Goal: Task Accomplishment & Management: Use online tool/utility

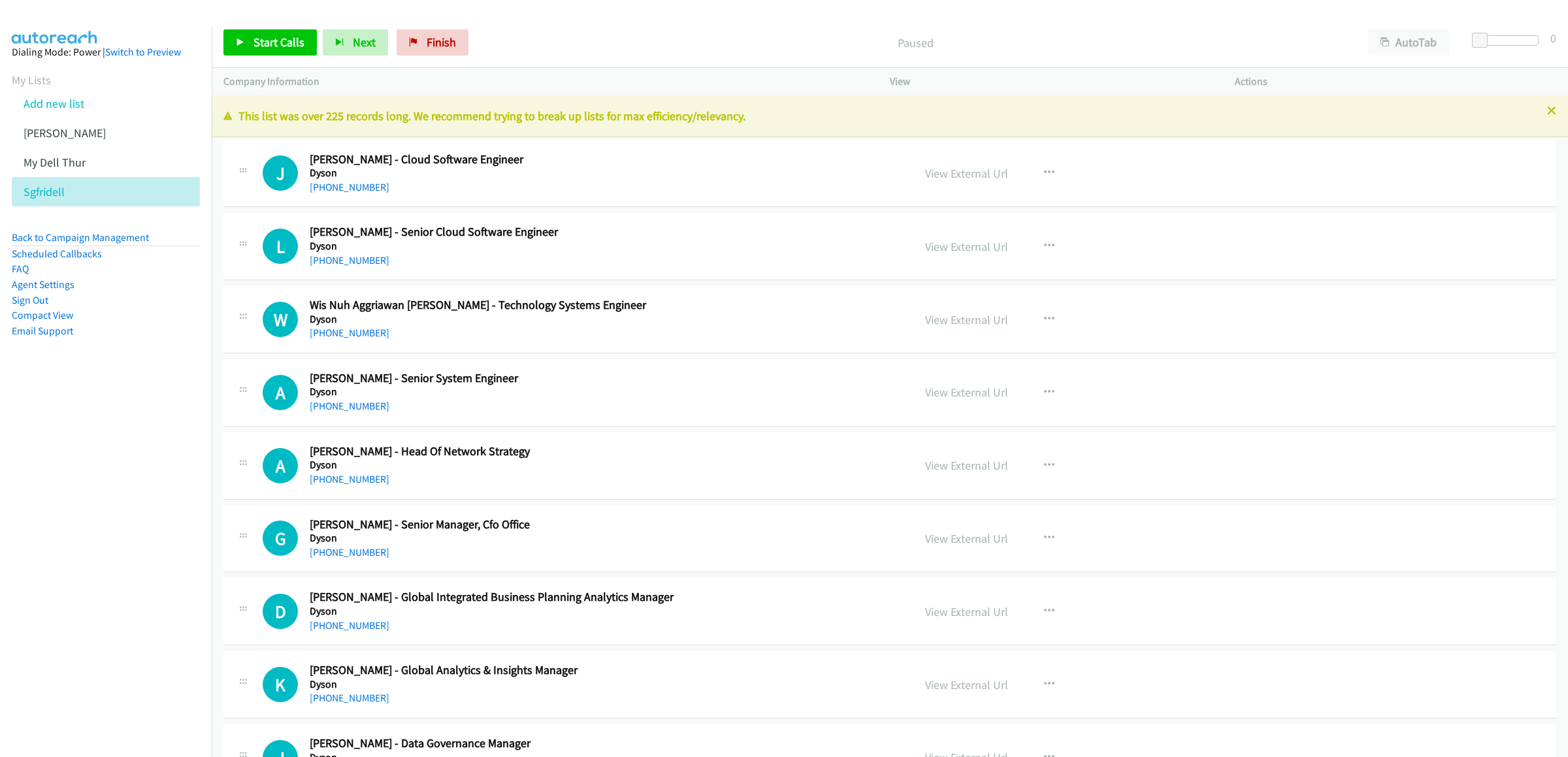
click at [1421, 36] on div at bounding box center [784, 378] width 1568 height 757
click at [1406, 42] on button "AutoTab" at bounding box center [1409, 42] width 81 height 26
click at [289, 51] on link "Start Calls" at bounding box center [270, 42] width 93 height 26
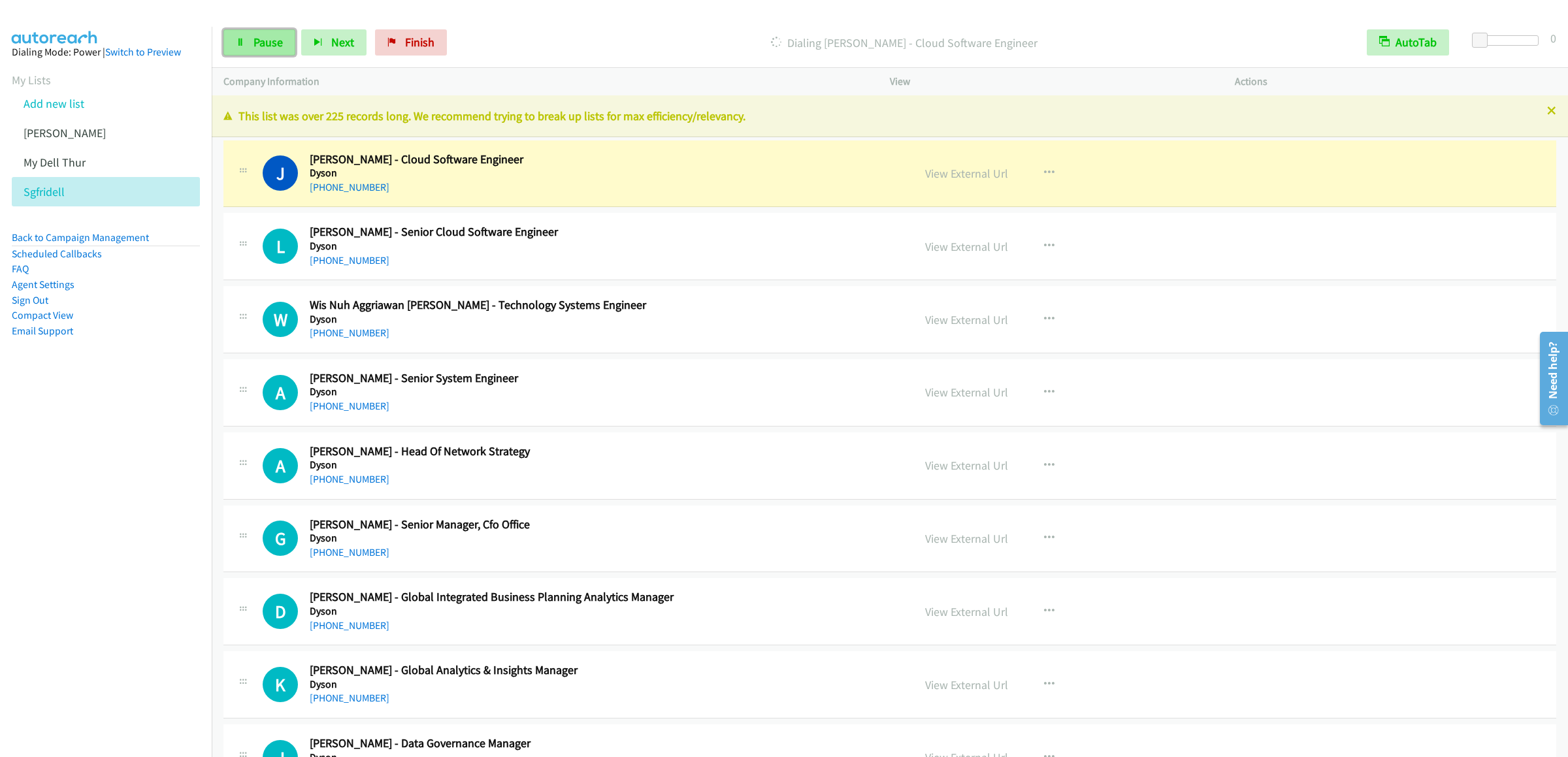
click at [242, 47] on link "Pause" at bounding box center [259, 42] width 72 height 26
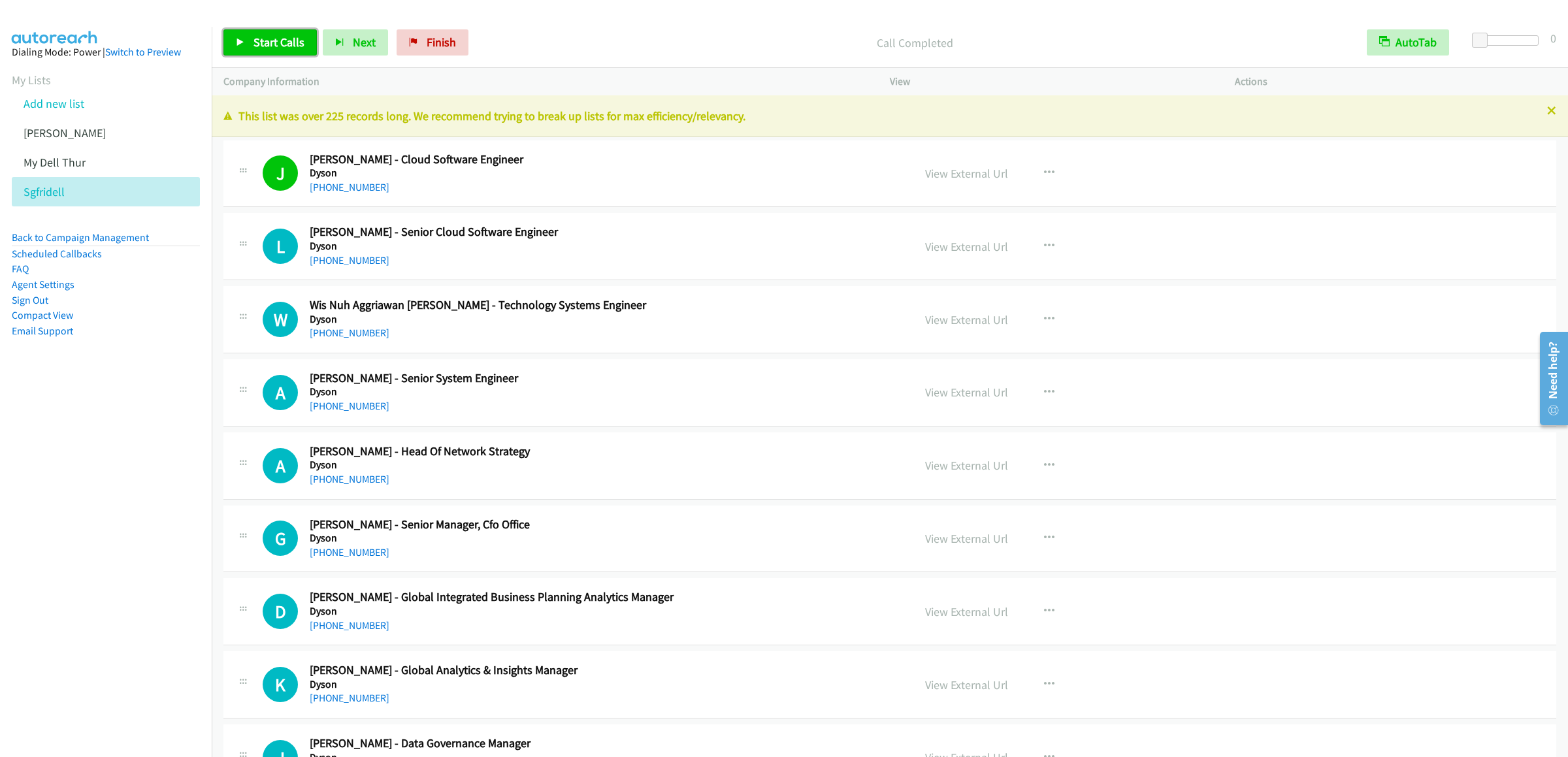
click at [230, 41] on link "Start Calls" at bounding box center [270, 42] width 93 height 26
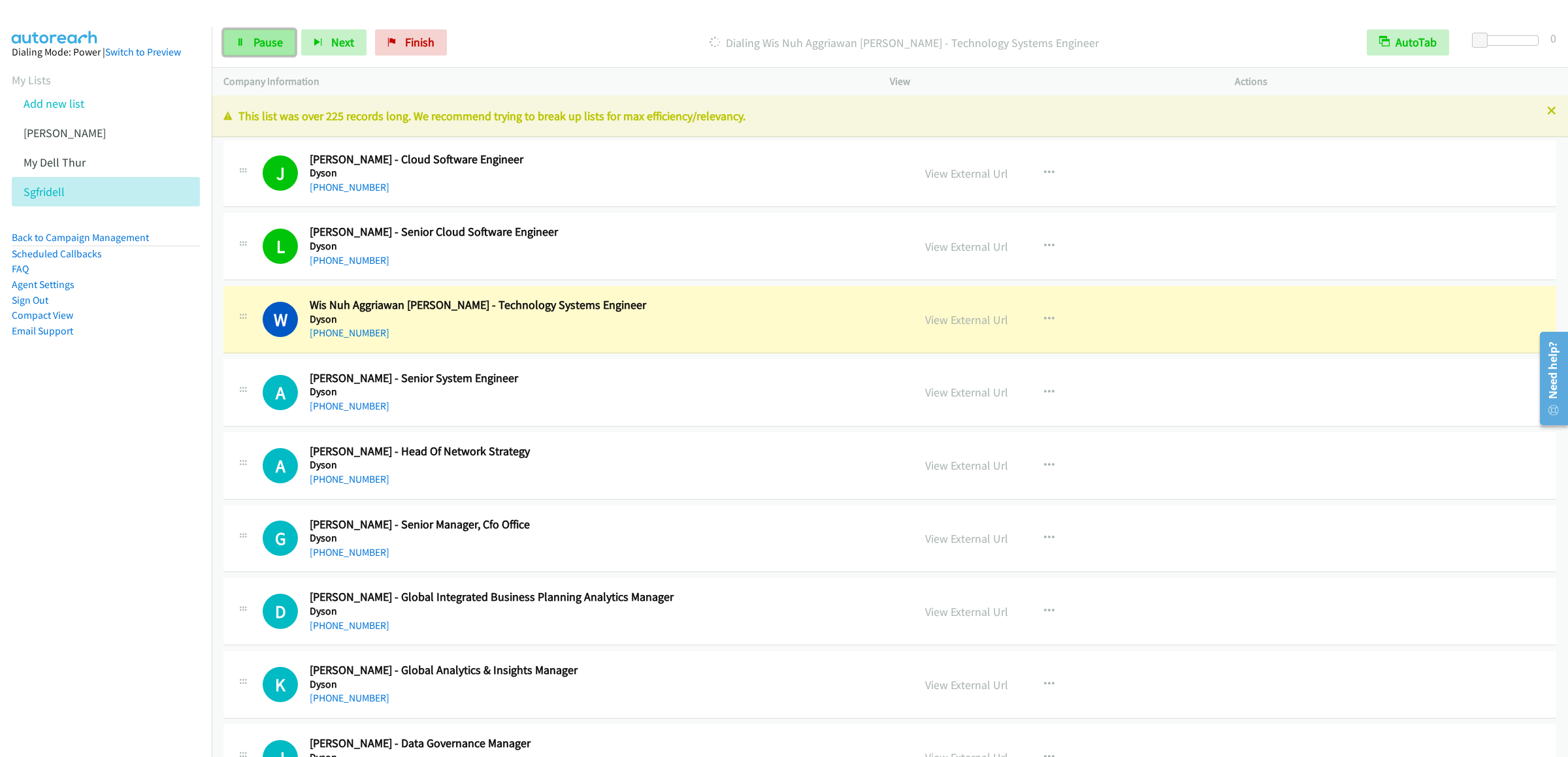
click at [242, 41] on icon at bounding box center [240, 43] width 9 height 9
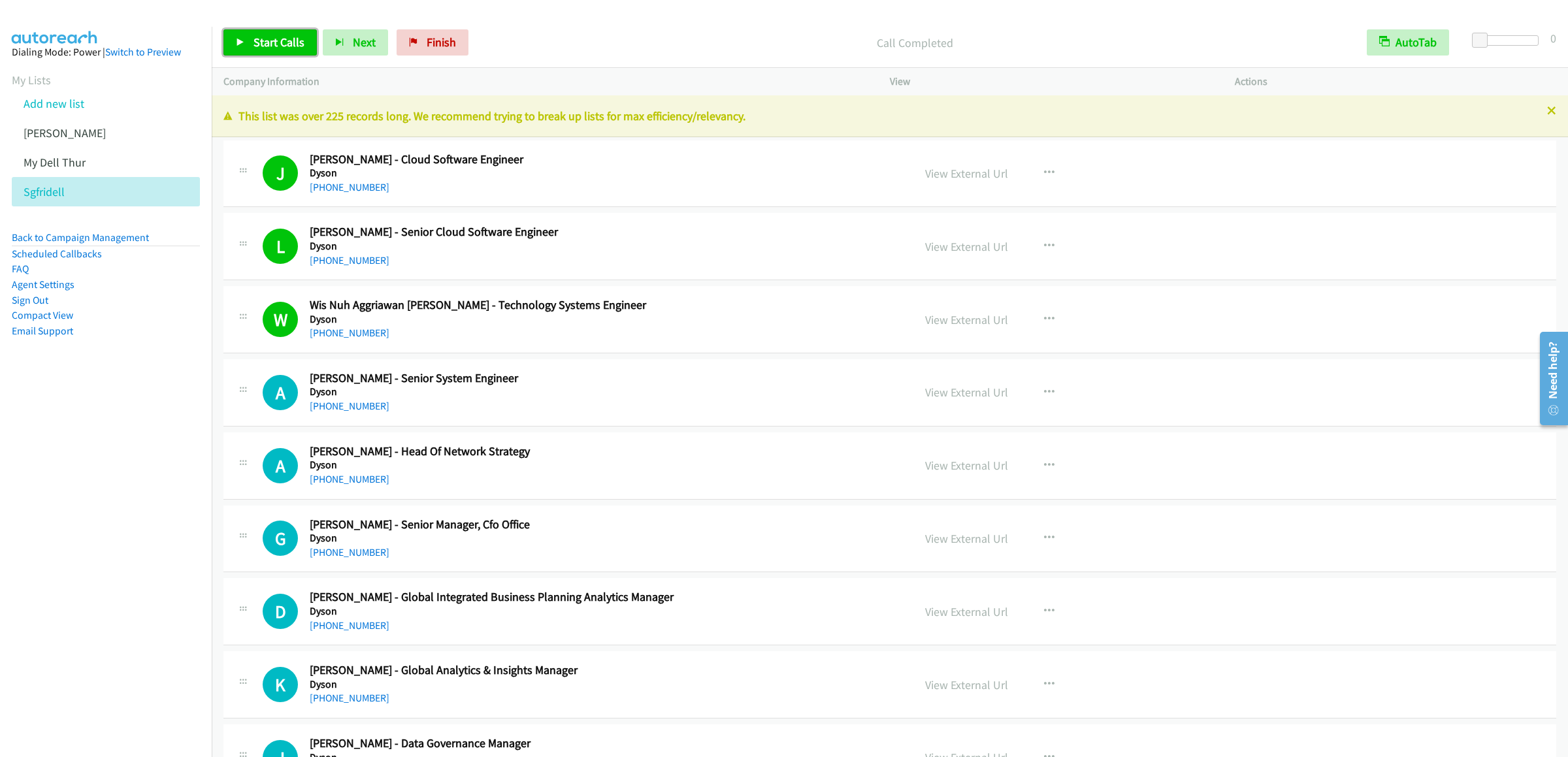
click at [270, 43] on span "Start Calls" at bounding box center [278, 42] width 51 height 15
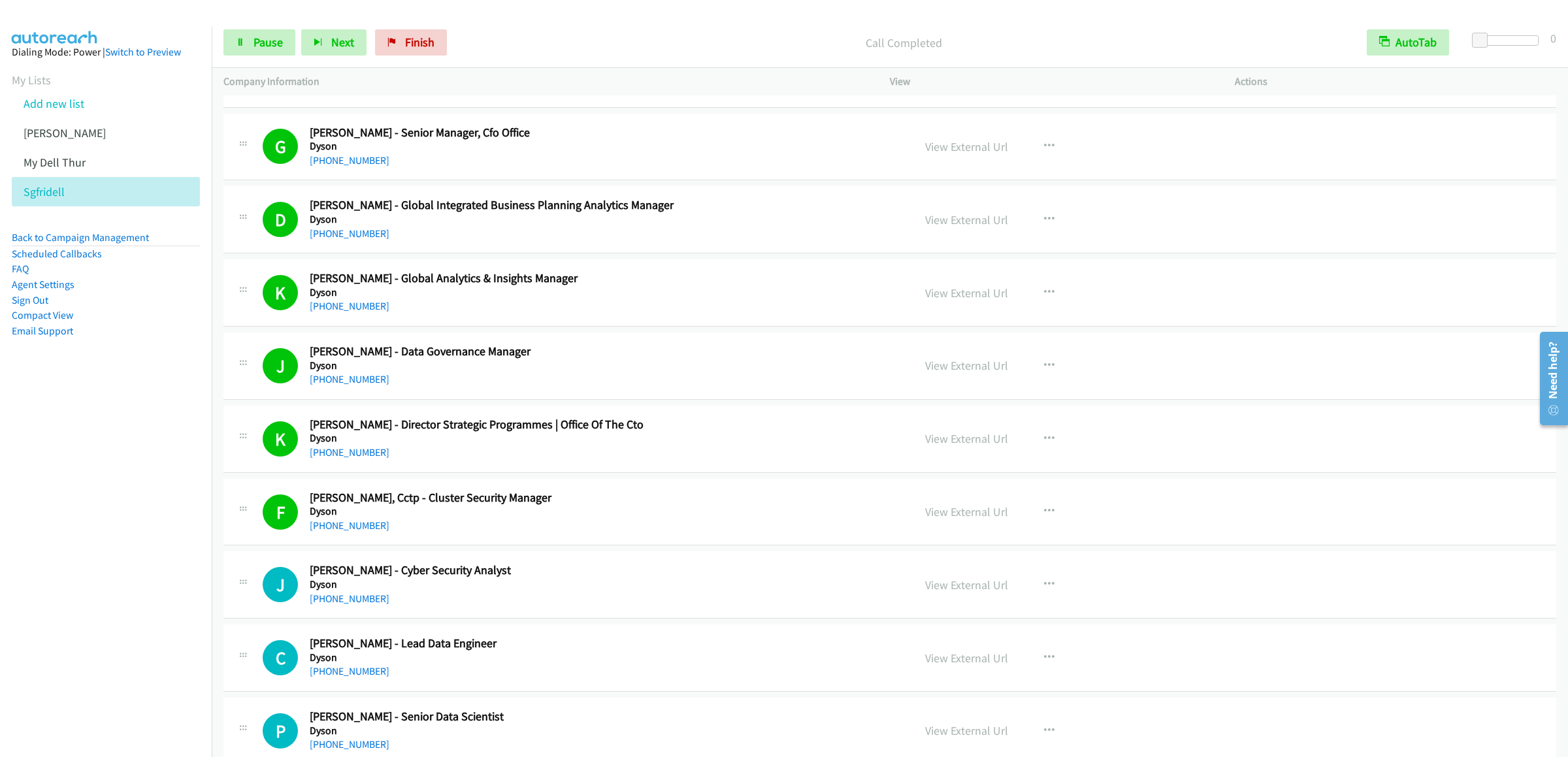
scroll to position [1045, 0]
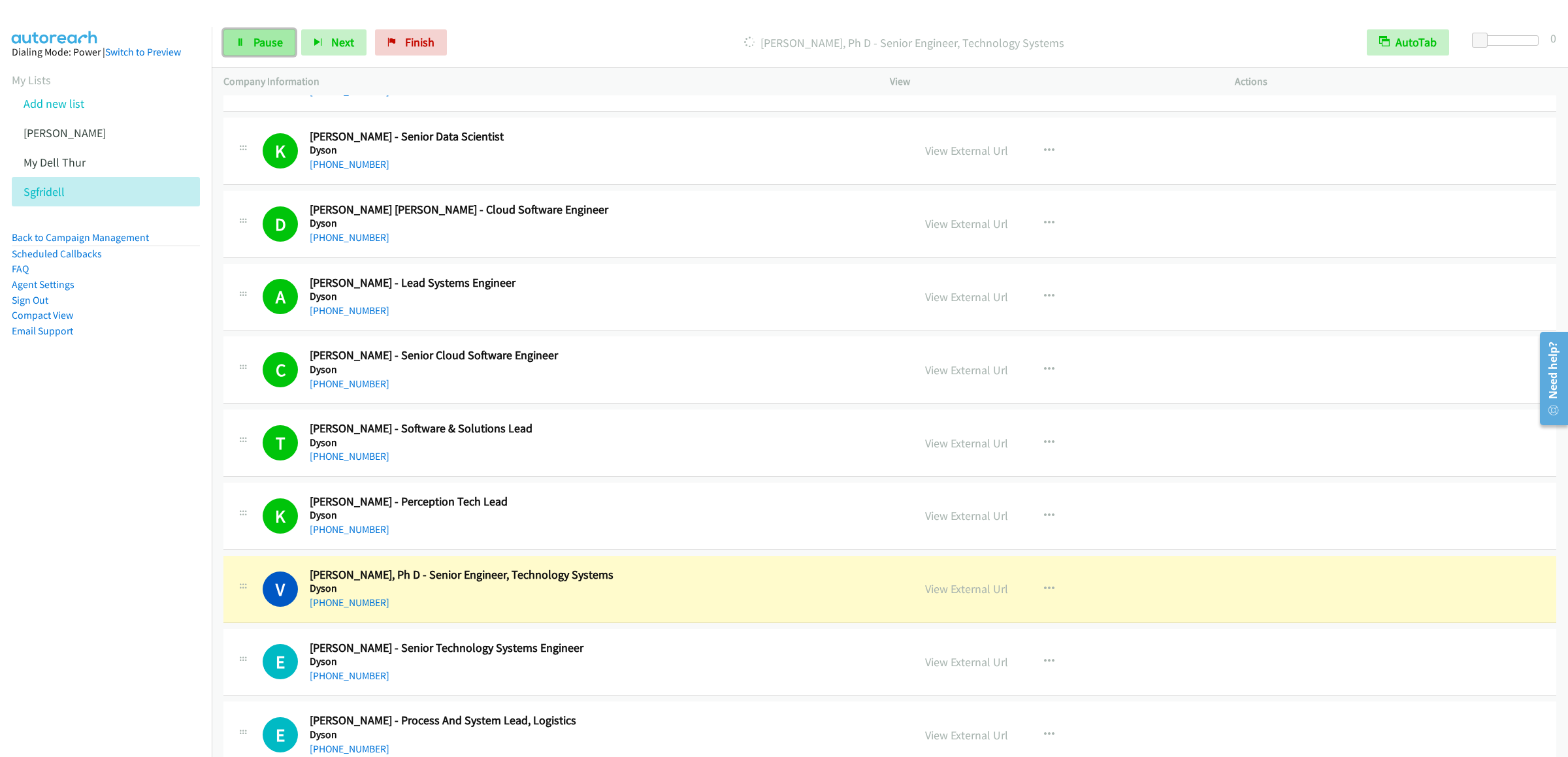
click at [228, 56] on link "Pause" at bounding box center [259, 42] width 72 height 26
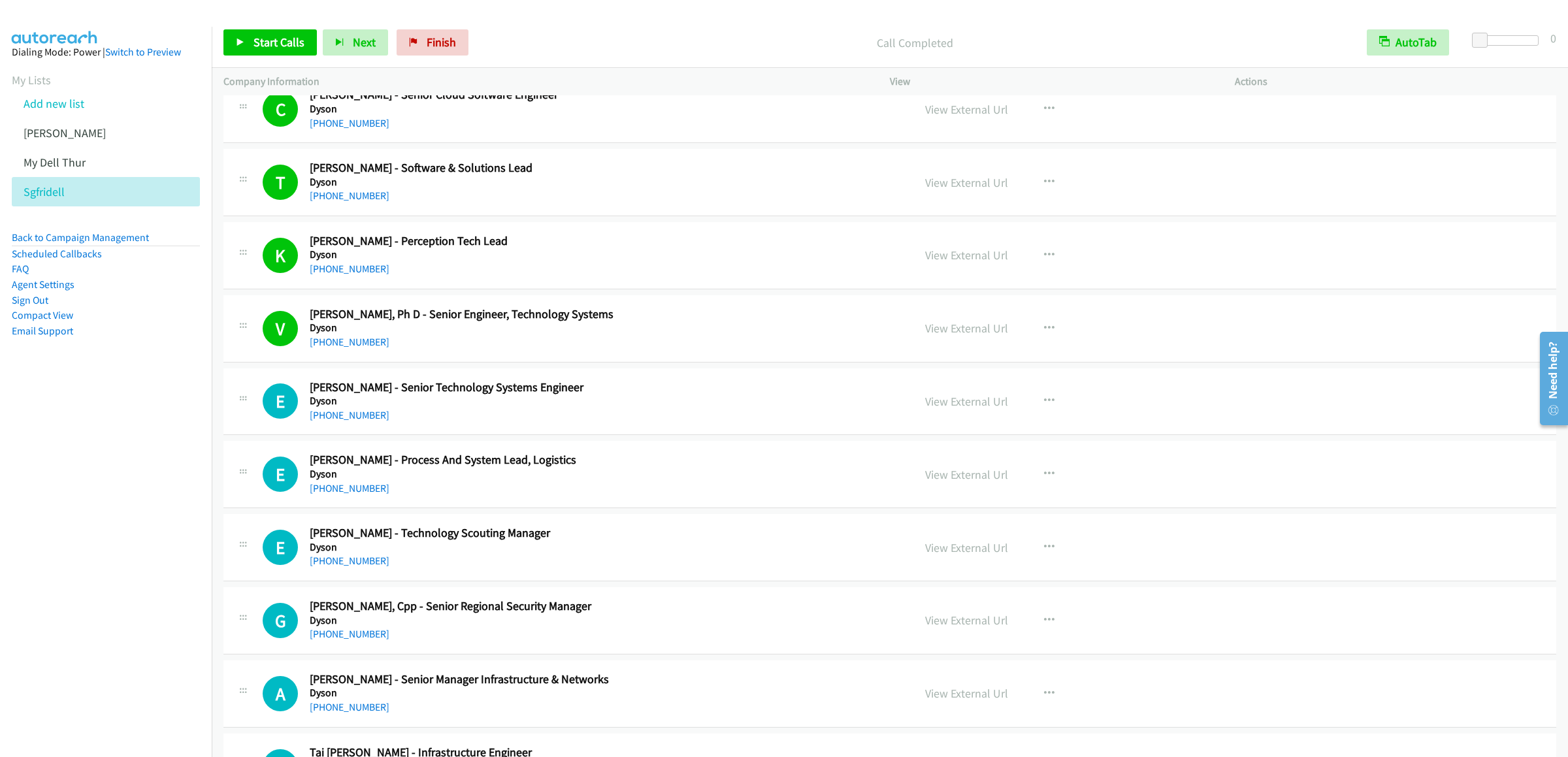
click at [253, 26] on div "Start Calls Pause Next Finish Call Completed AutoTab AutoTab 0" at bounding box center [890, 43] width 1357 height 51
click at [249, 36] on link "Start Calls" at bounding box center [270, 42] width 93 height 26
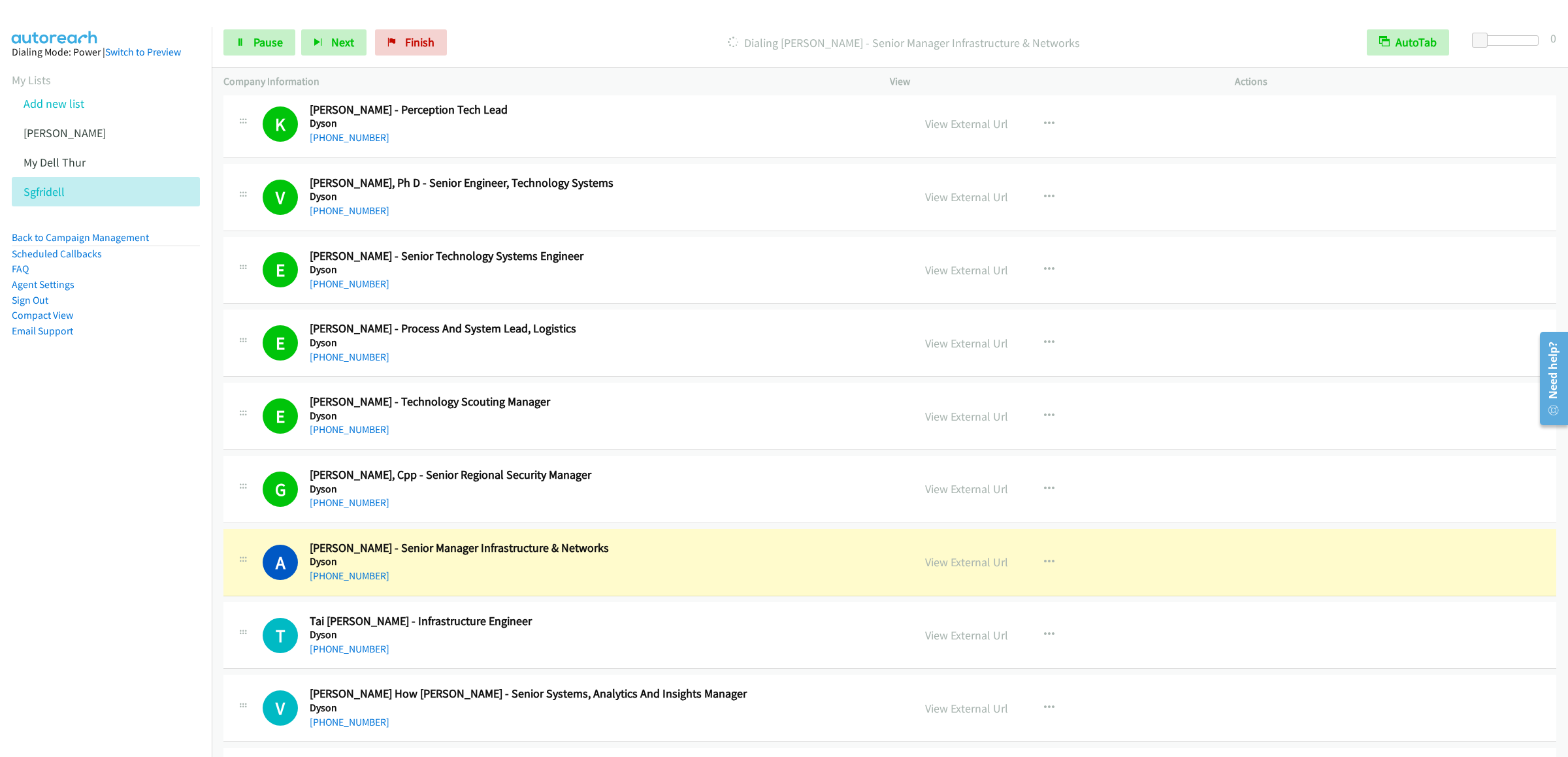
scroll to position [1698, 0]
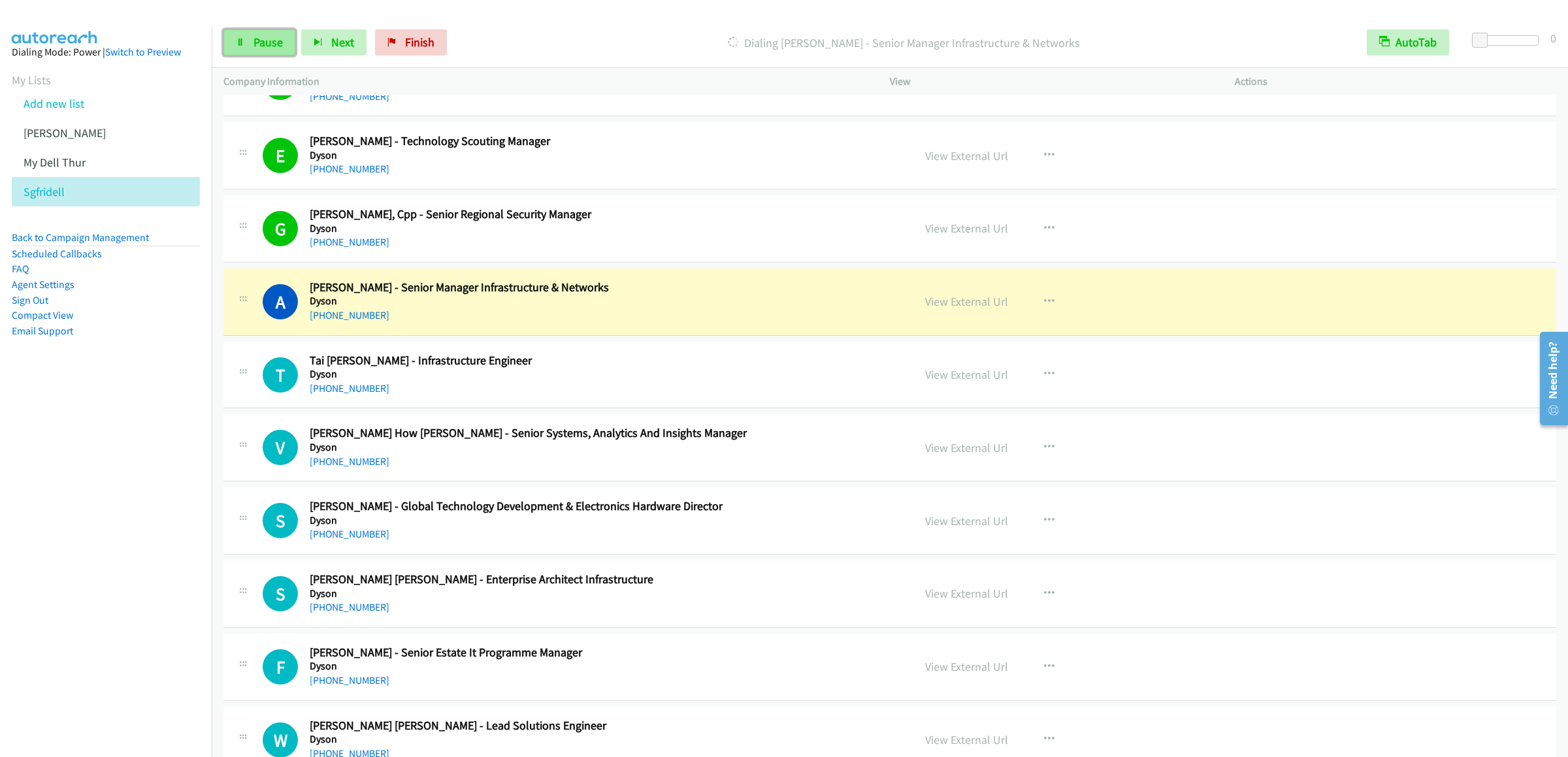
click at [243, 49] on link "Pause" at bounding box center [259, 42] width 72 height 26
click at [278, 36] on span "Start Calls" at bounding box center [278, 42] width 51 height 15
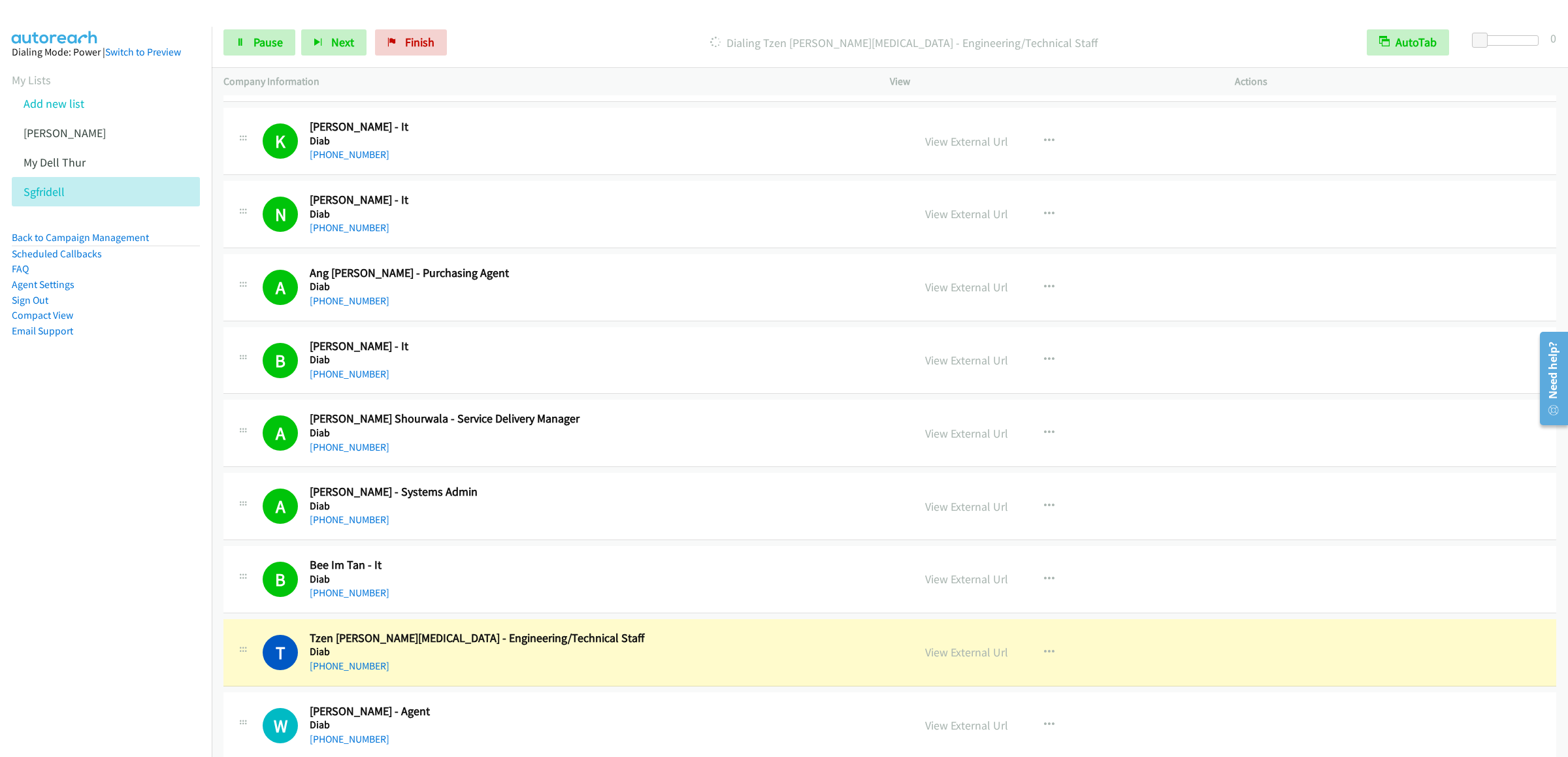
scroll to position [4441, 0]
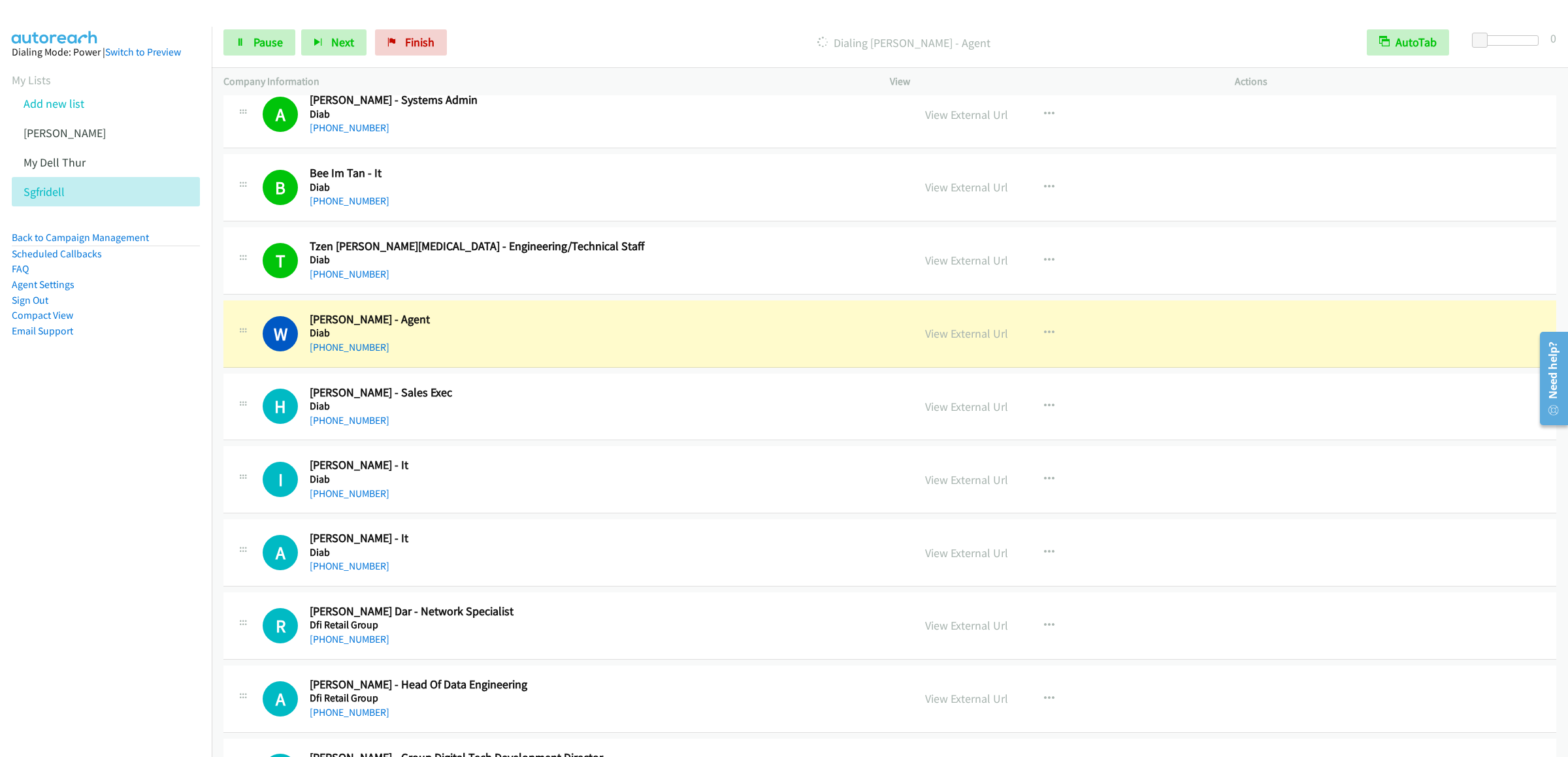
click at [239, 28] on div "Start Calls Pause Next Finish Dialing Wan Tzan Chiu - Agent AutoTab AutoTab 0" at bounding box center [890, 43] width 1357 height 51
click at [238, 45] on icon at bounding box center [240, 43] width 9 height 9
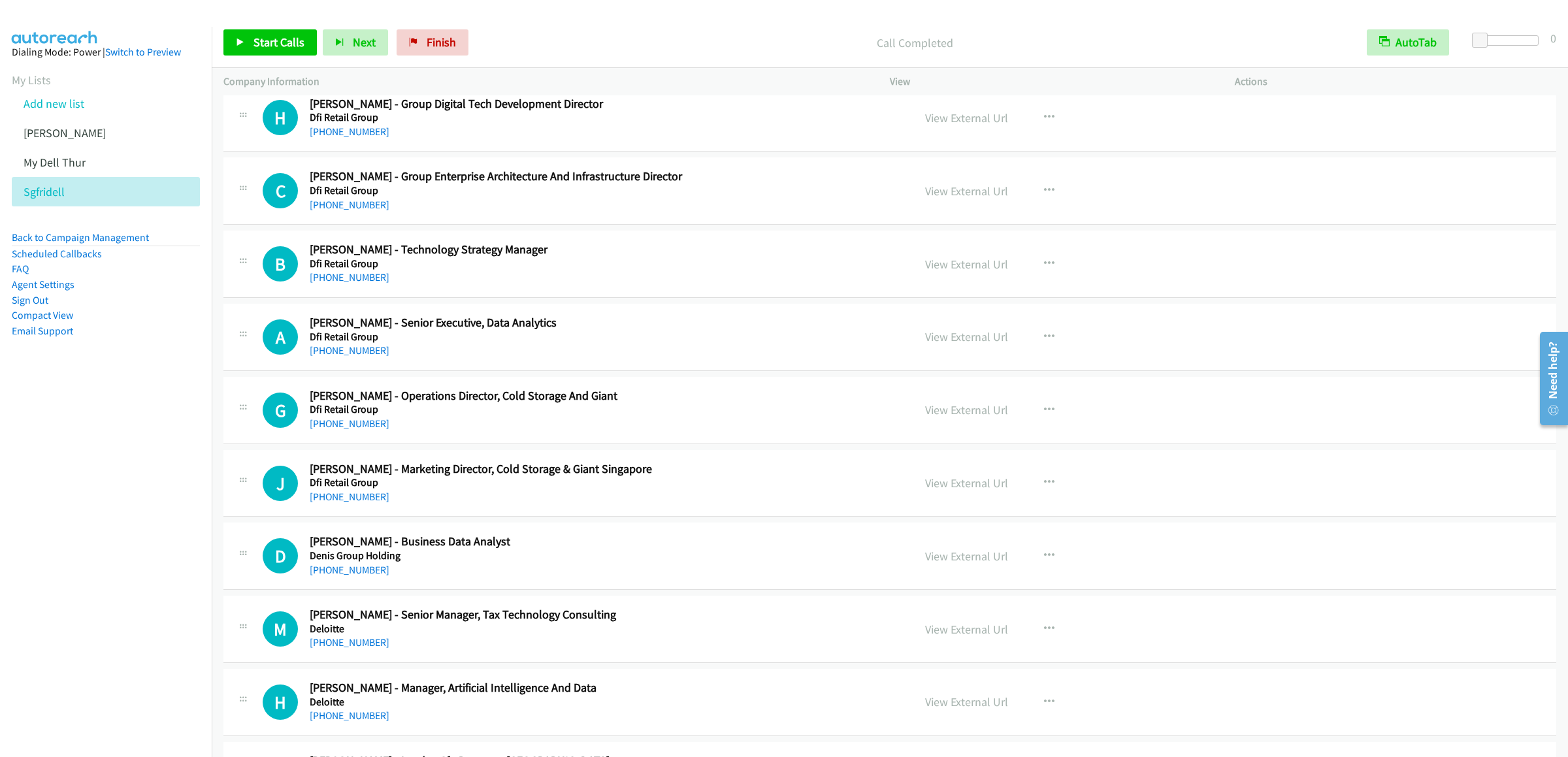
scroll to position [4703, 0]
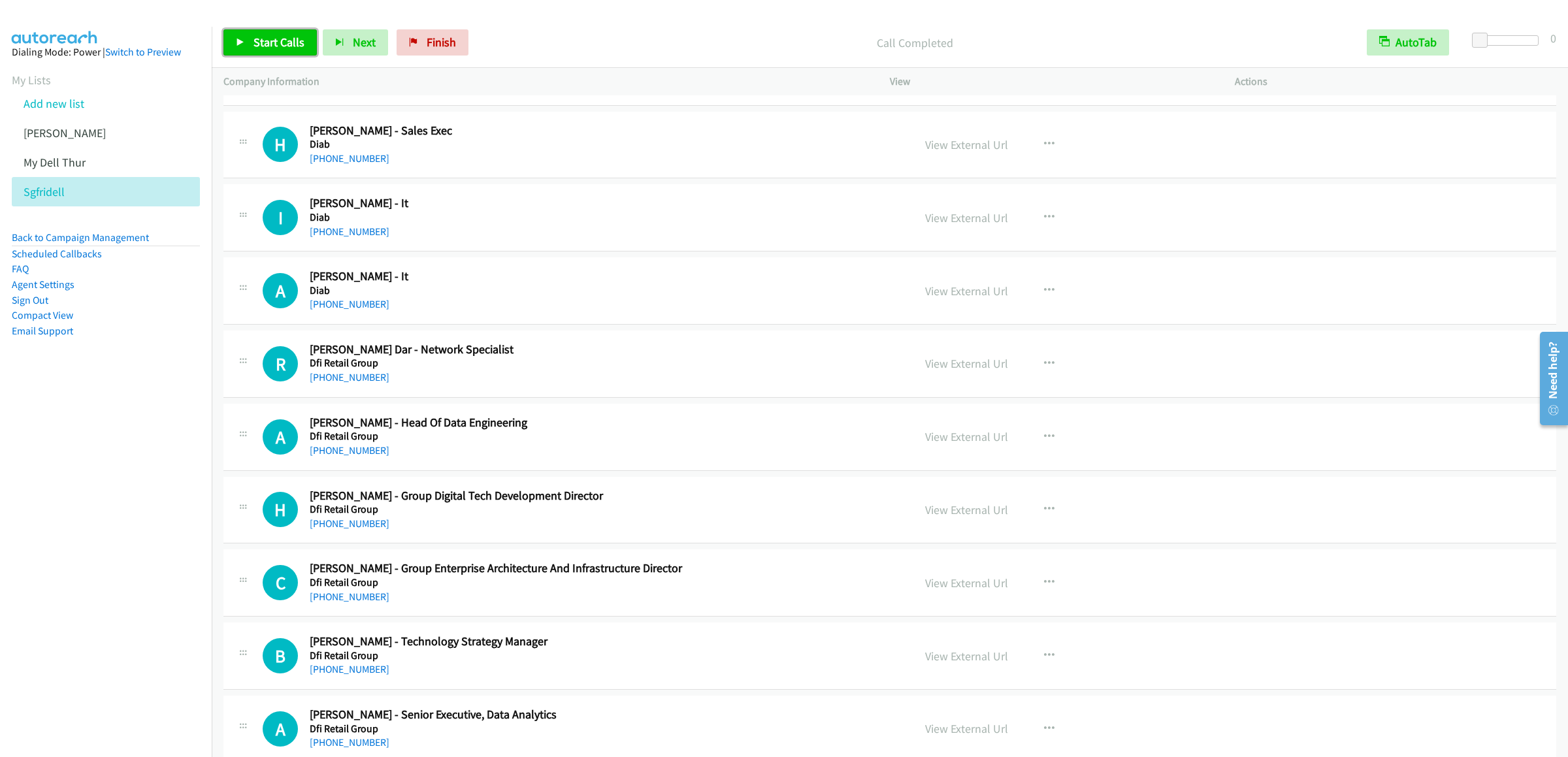
click at [243, 41] on icon at bounding box center [240, 43] width 9 height 9
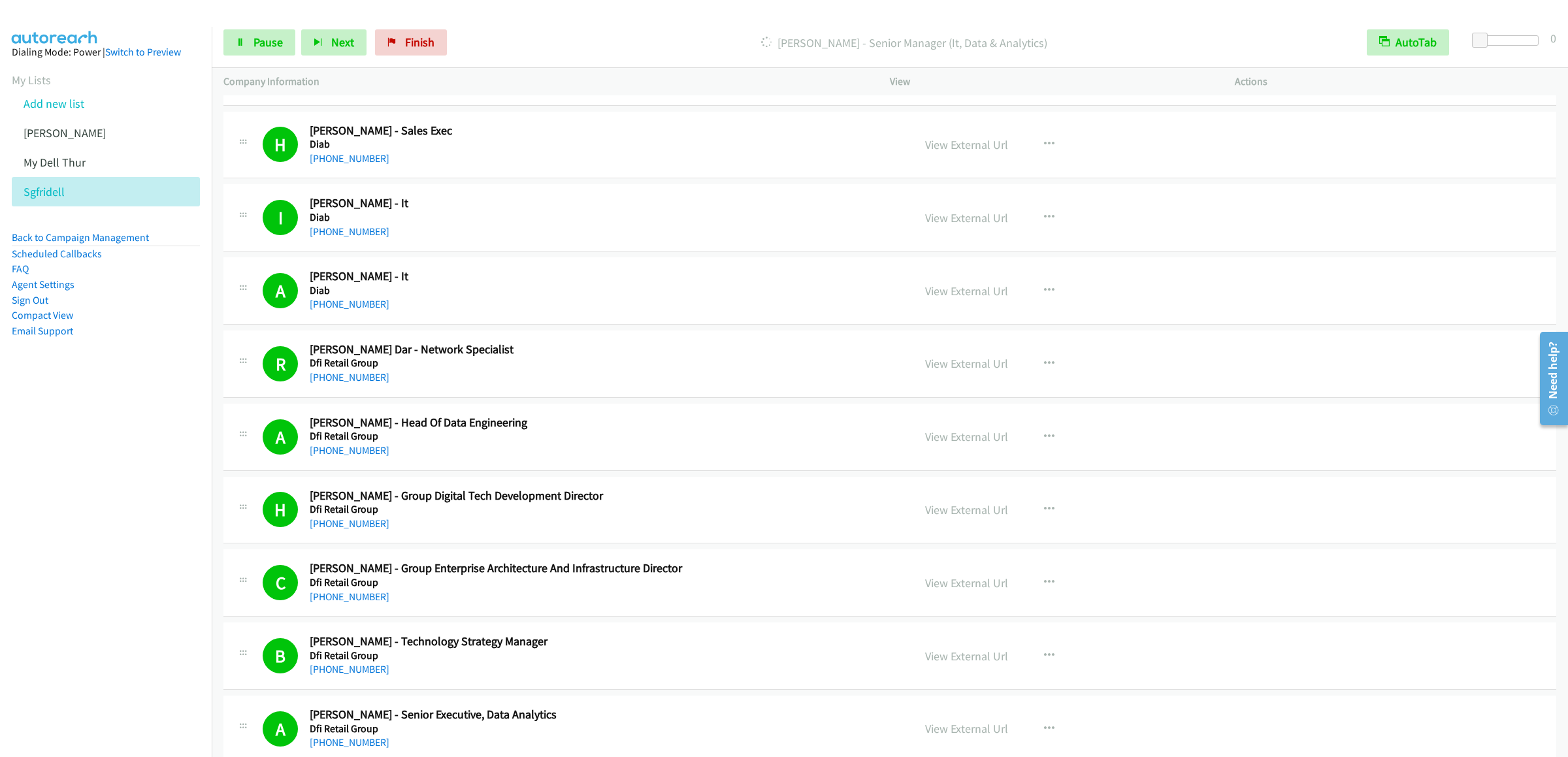
click at [248, 61] on div "Start Calls Pause Next Finish Dialing Muhammed Ameer - Senior Manager (It, Data…" at bounding box center [890, 43] width 1357 height 51
click at [248, 48] on link "Pause" at bounding box center [259, 42] width 72 height 26
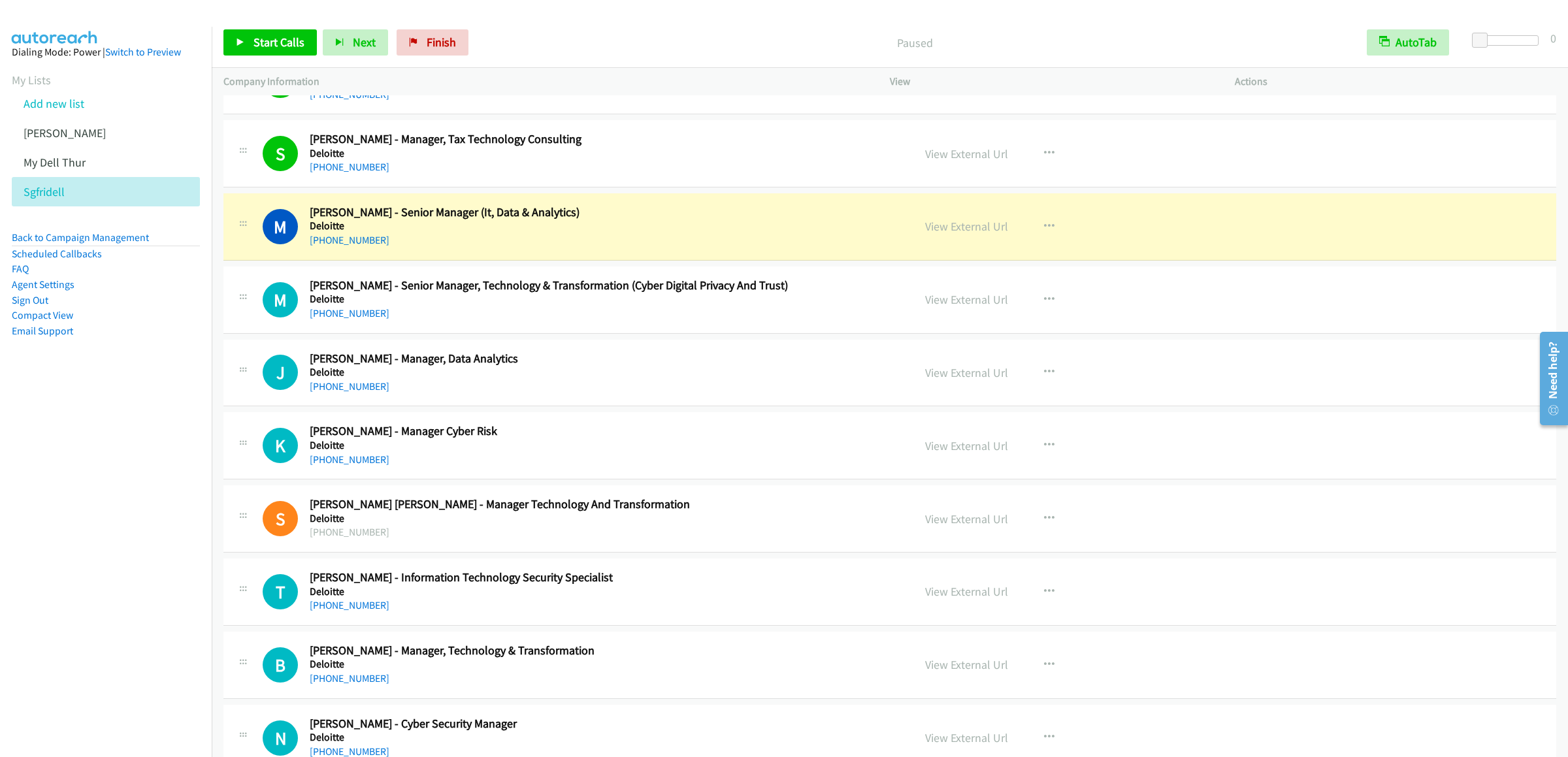
scroll to position [6140, 0]
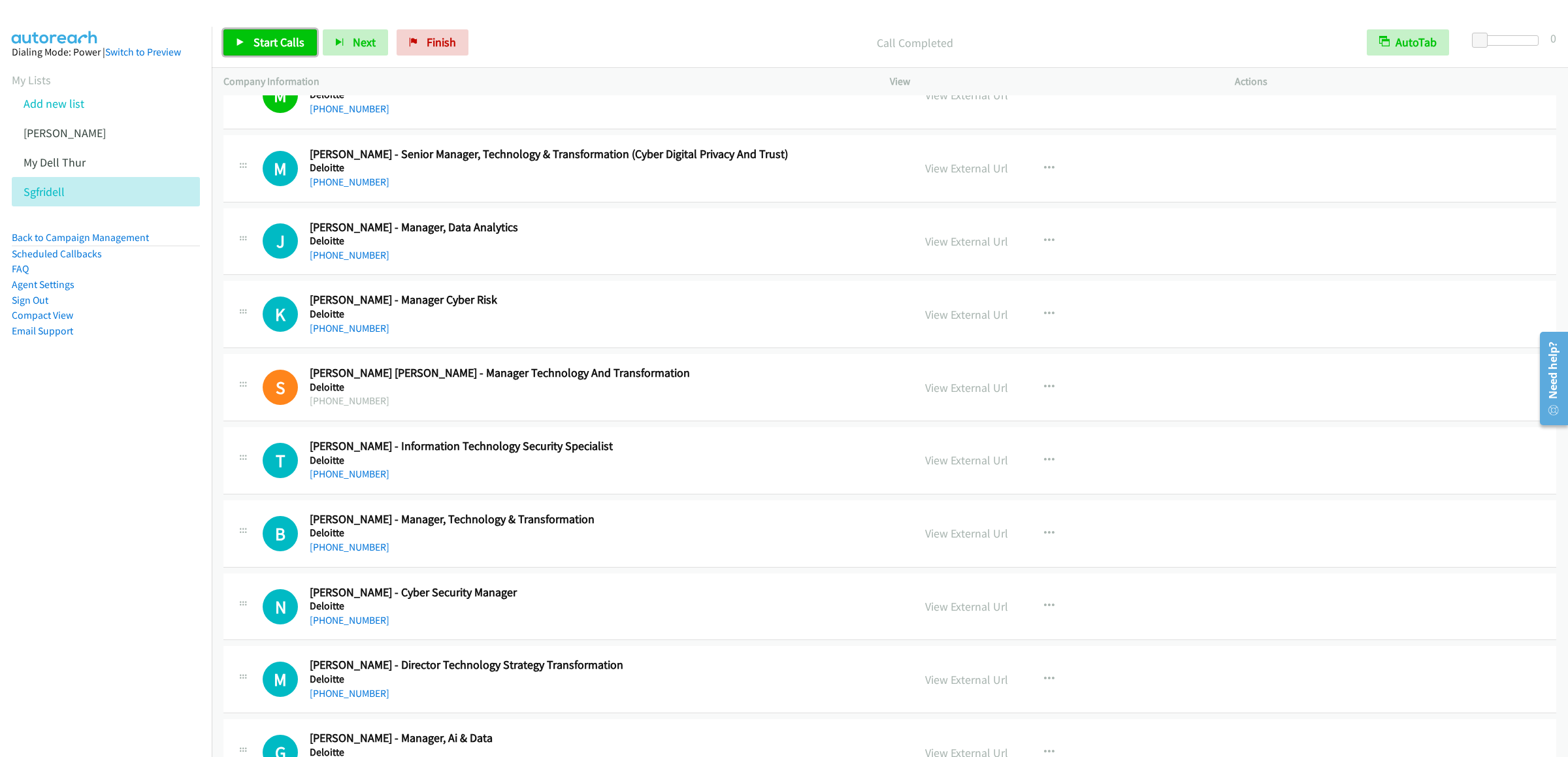
click at [286, 37] on span "Start Calls" at bounding box center [278, 42] width 51 height 15
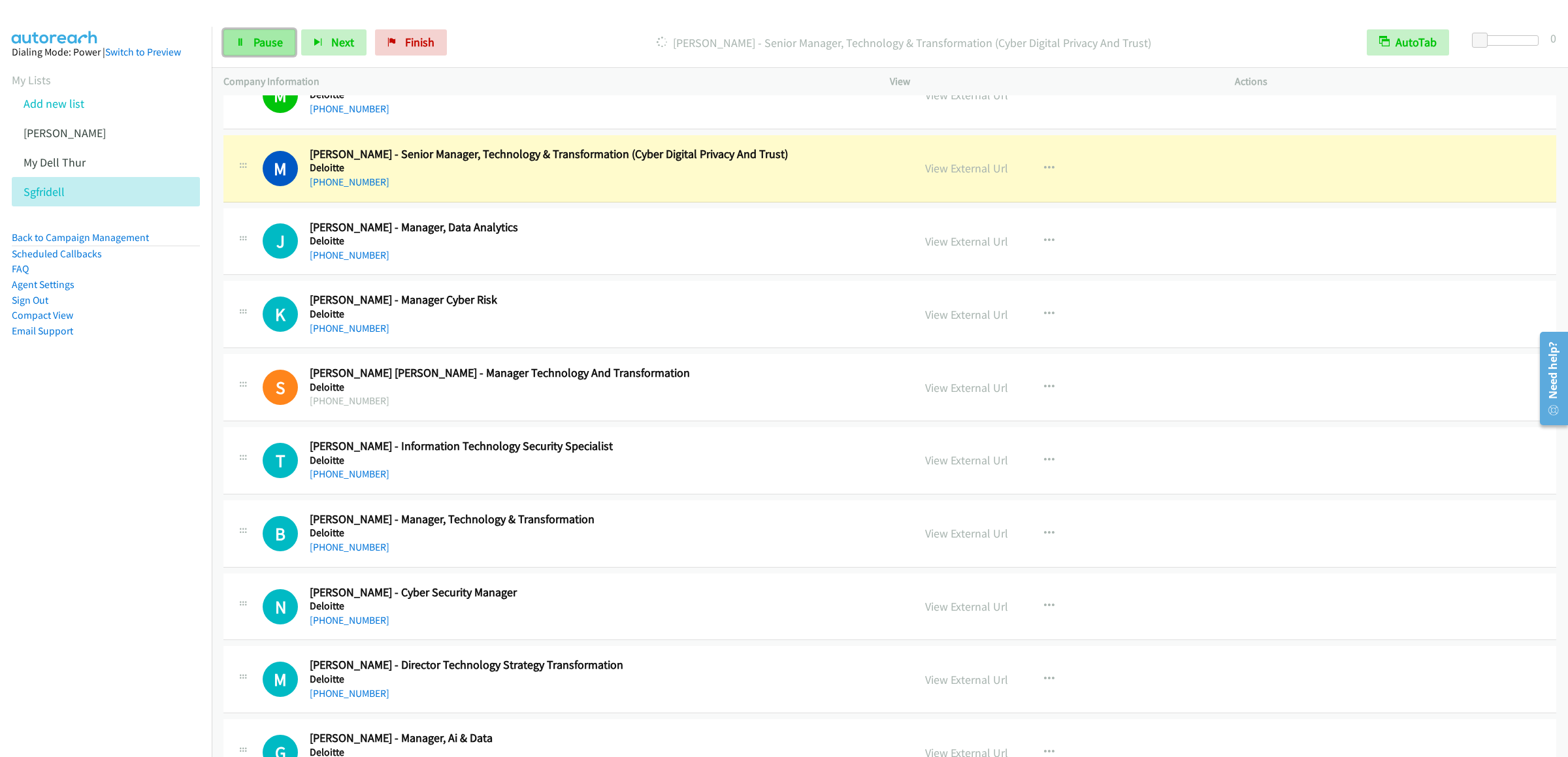
click at [277, 34] on link "Pause" at bounding box center [259, 42] width 72 height 26
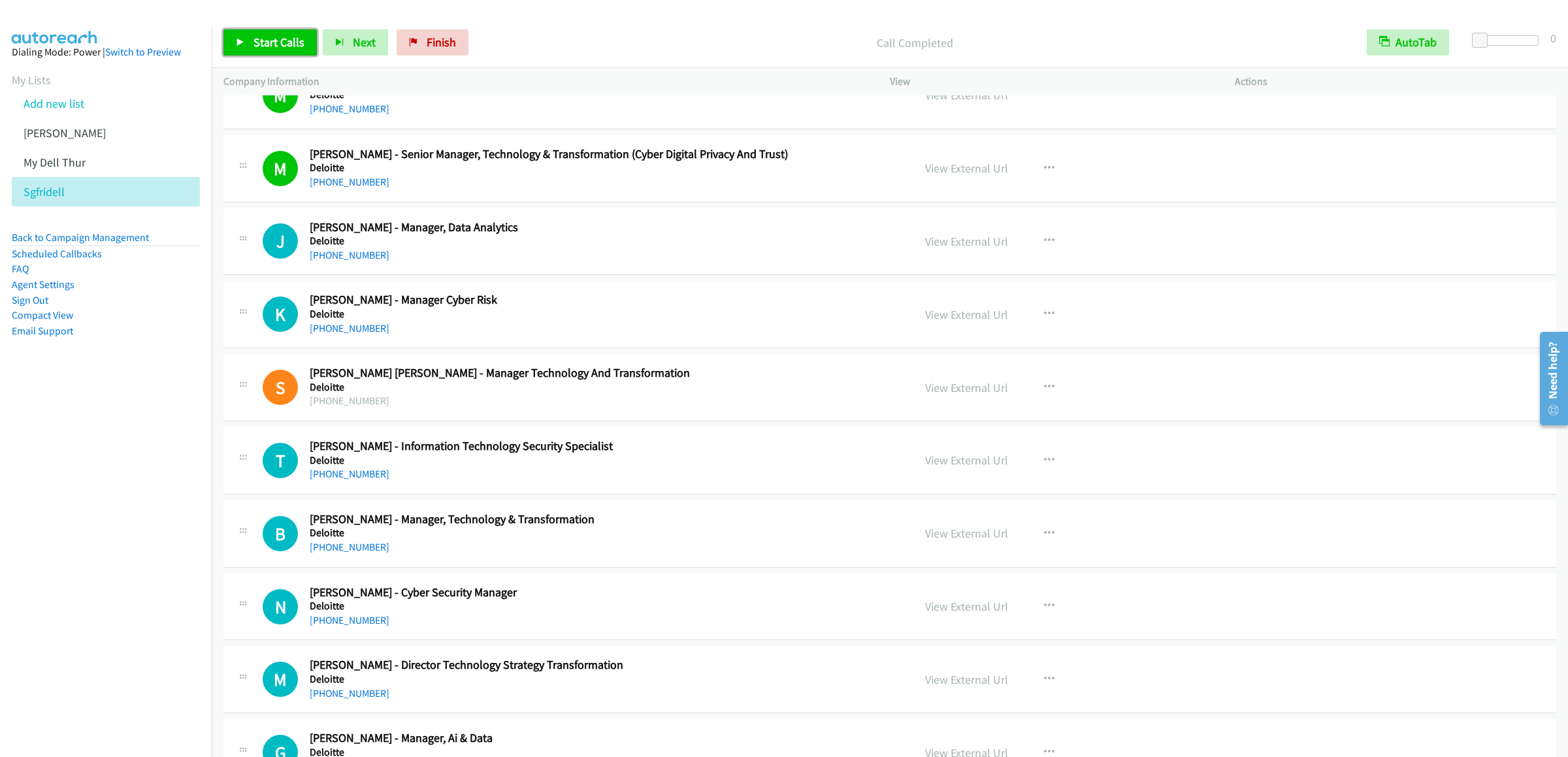
click at [270, 39] on span "Start Calls" at bounding box center [278, 42] width 51 height 15
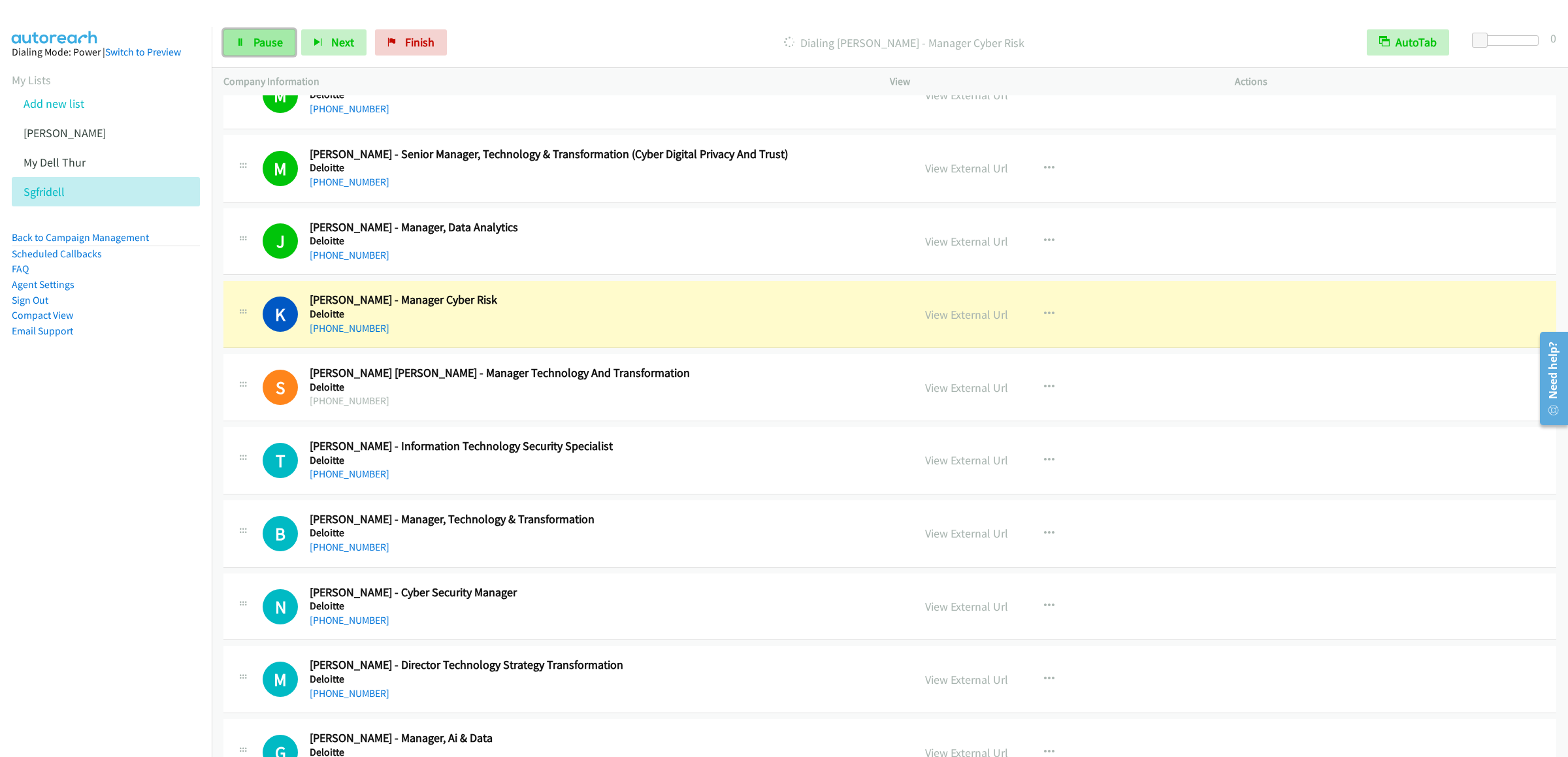
click at [253, 32] on link "Pause" at bounding box center [259, 42] width 72 height 26
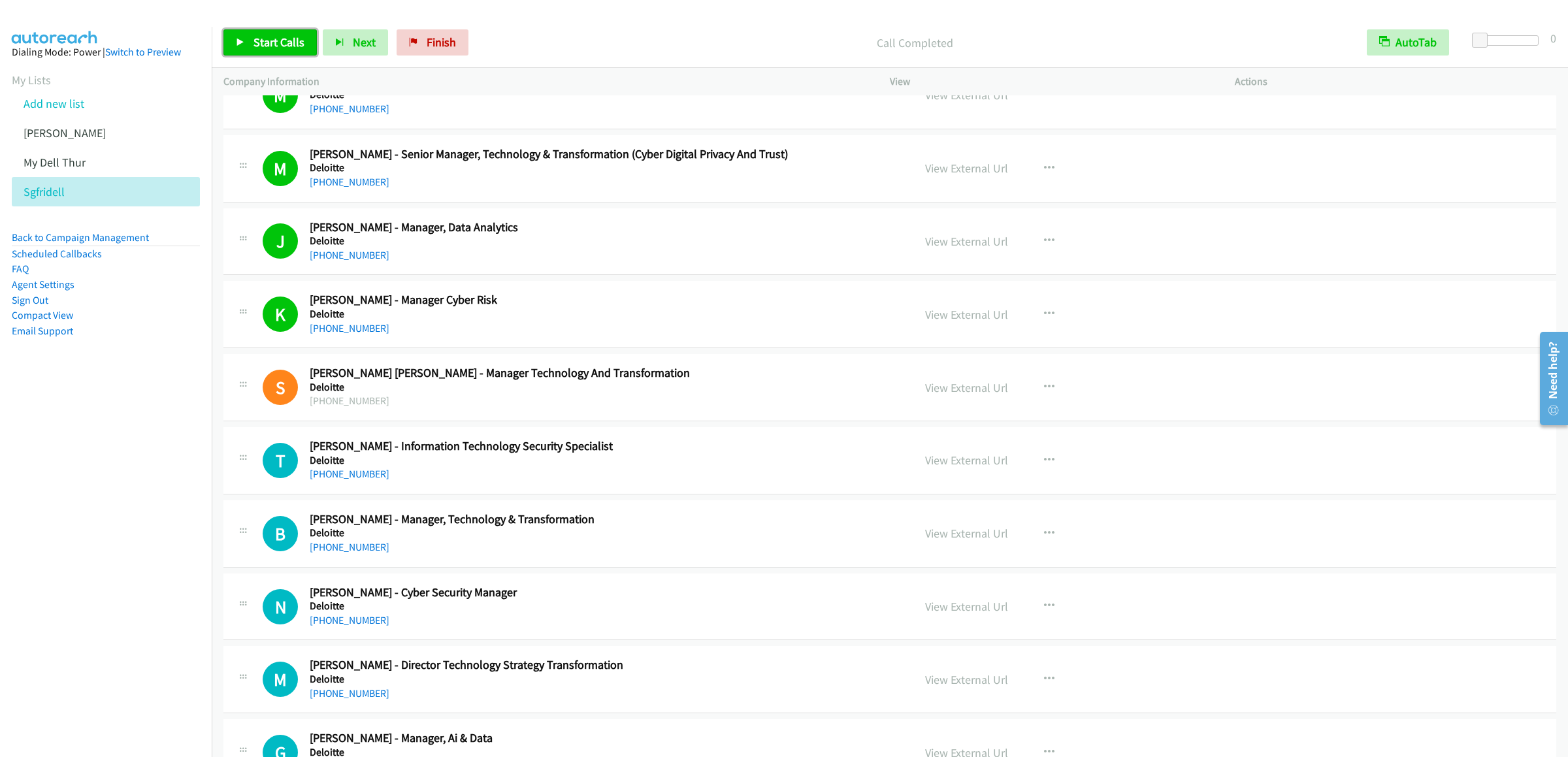
click at [271, 39] on span "Start Calls" at bounding box center [278, 42] width 51 height 15
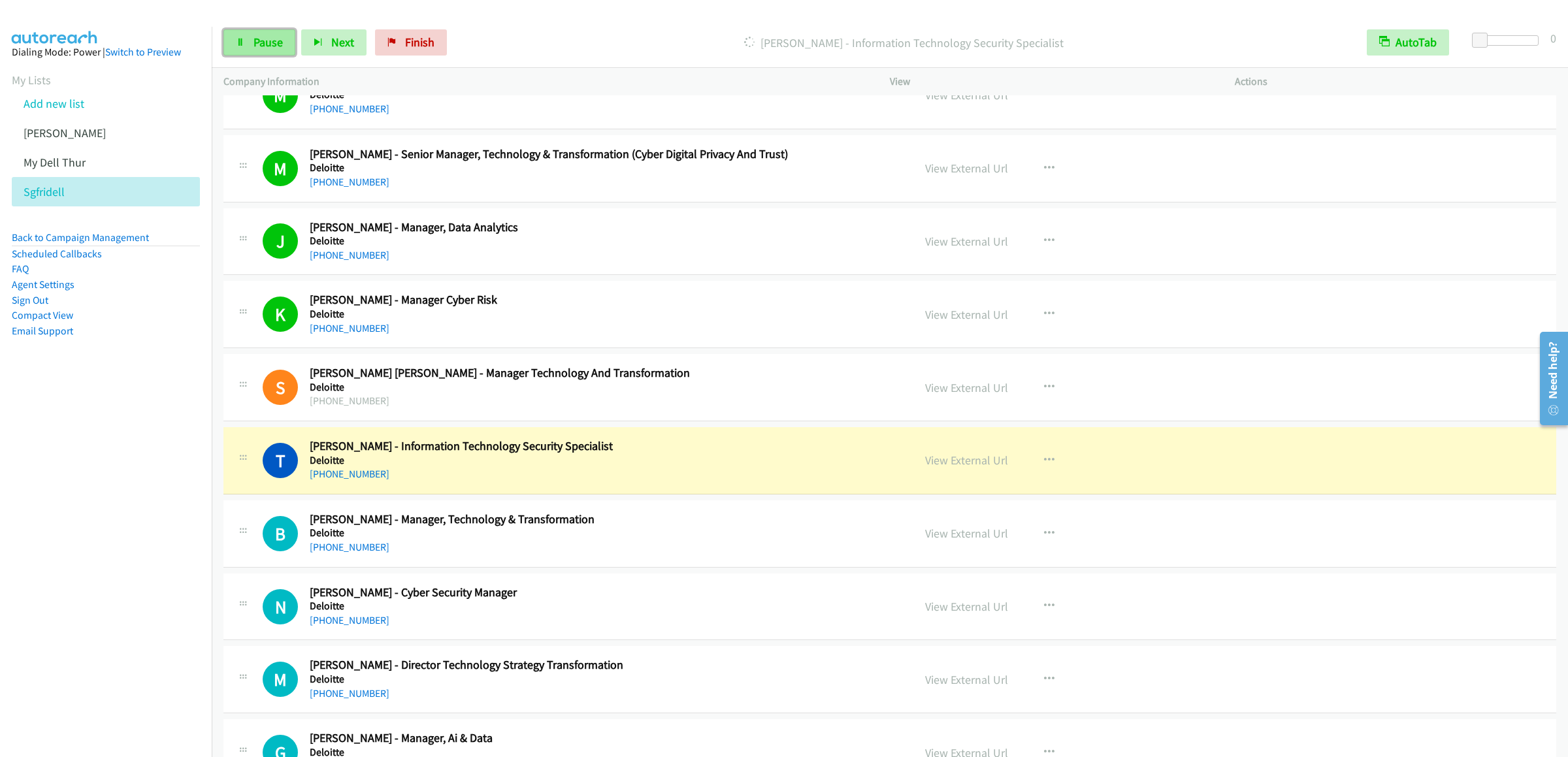
click at [253, 36] on span "Pause" at bounding box center [267, 42] width 29 height 15
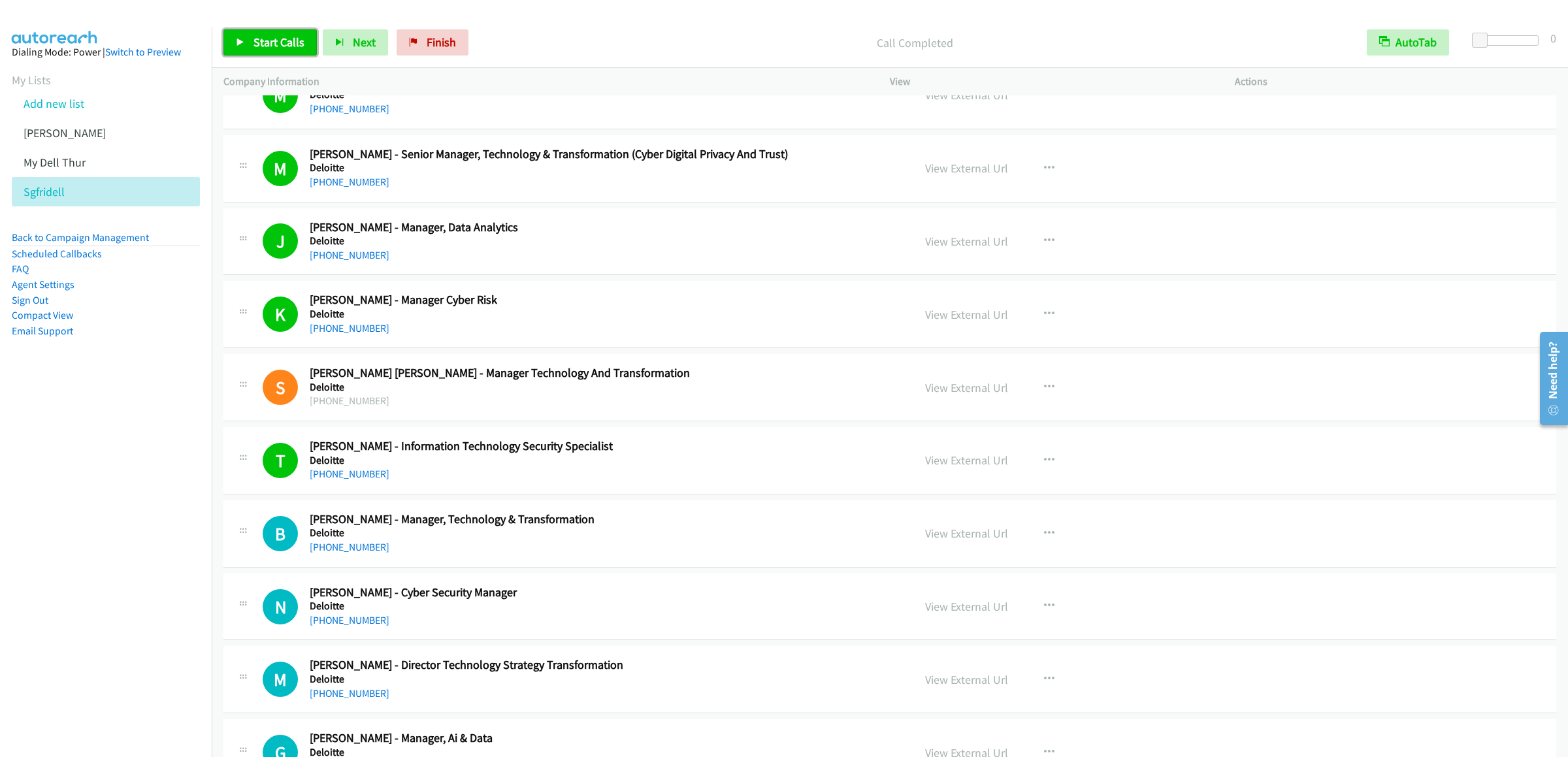
click at [252, 30] on link "Start Calls" at bounding box center [270, 42] width 93 height 26
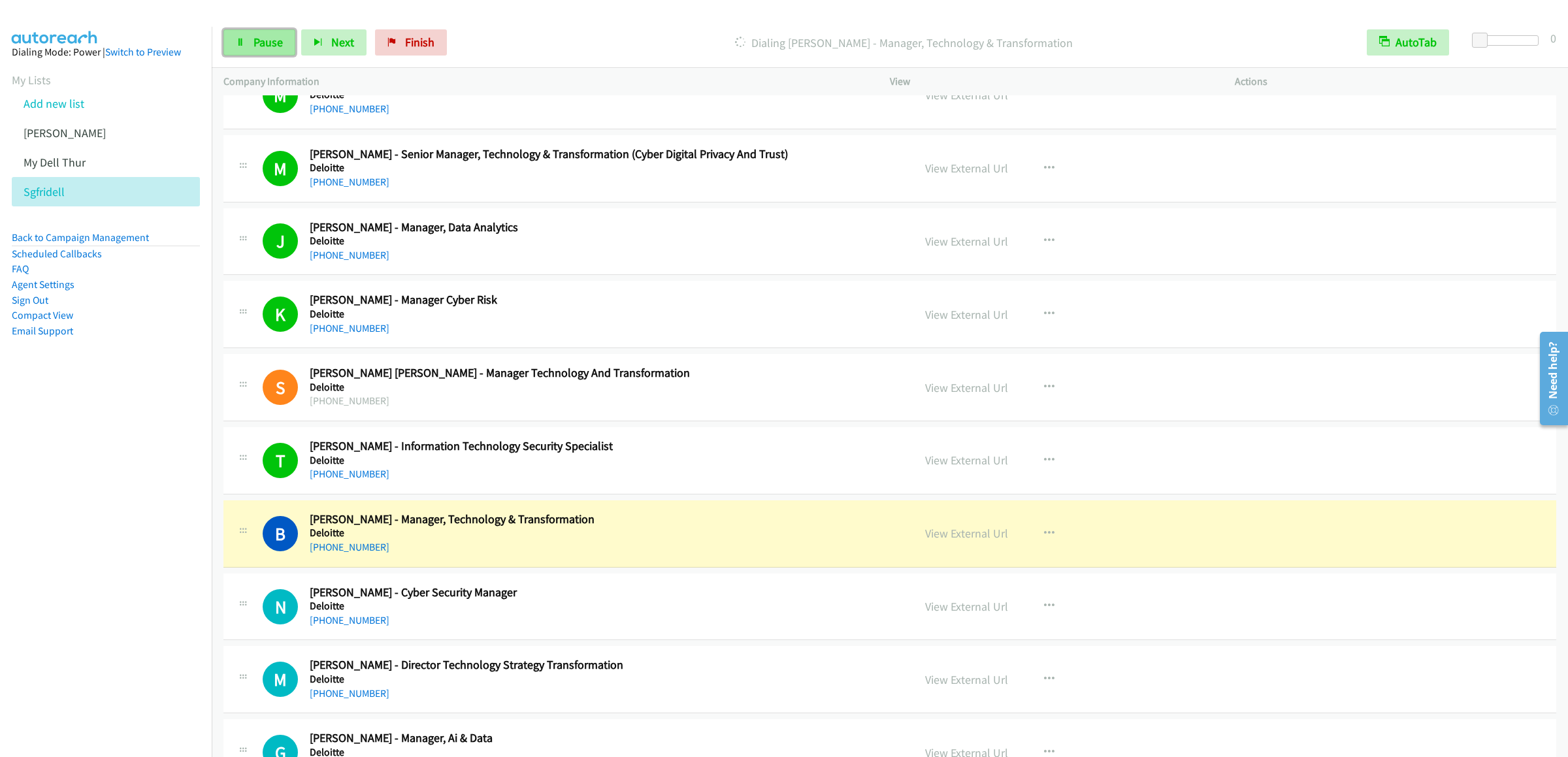
click at [264, 43] on span "Pause" at bounding box center [267, 42] width 29 height 15
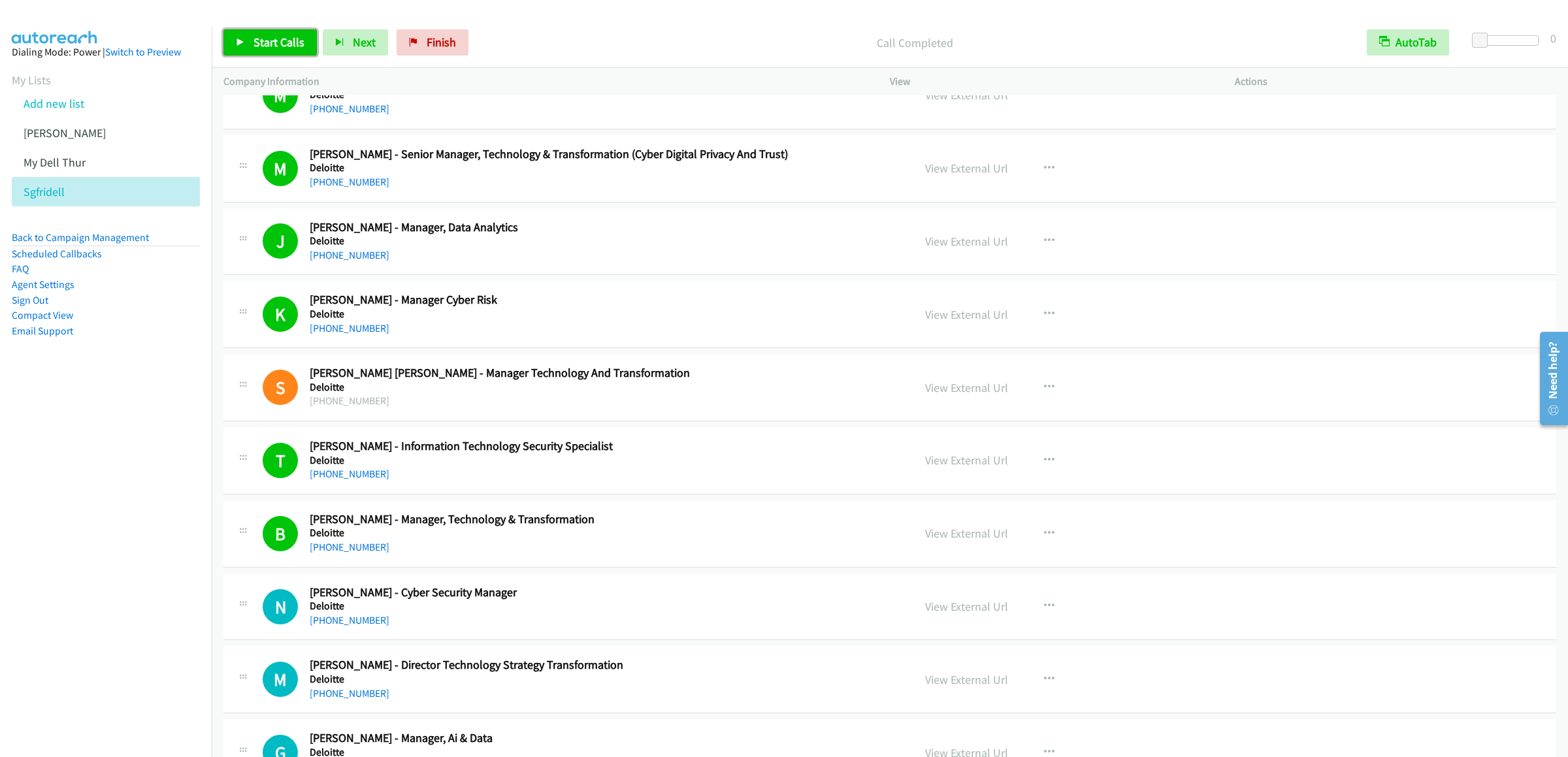
click at [281, 45] on span "Start Calls" at bounding box center [278, 42] width 51 height 15
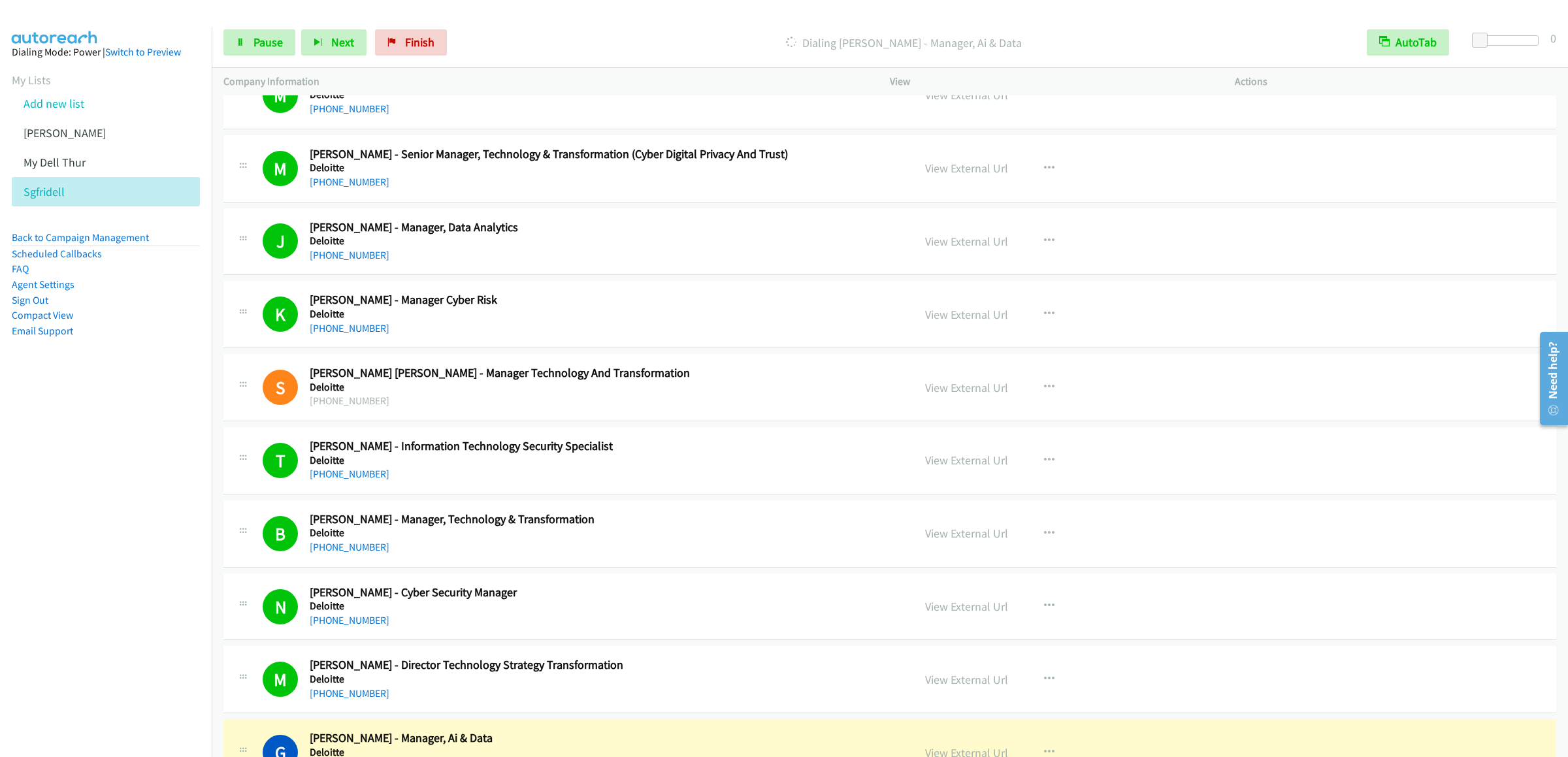
scroll to position [6663, 0]
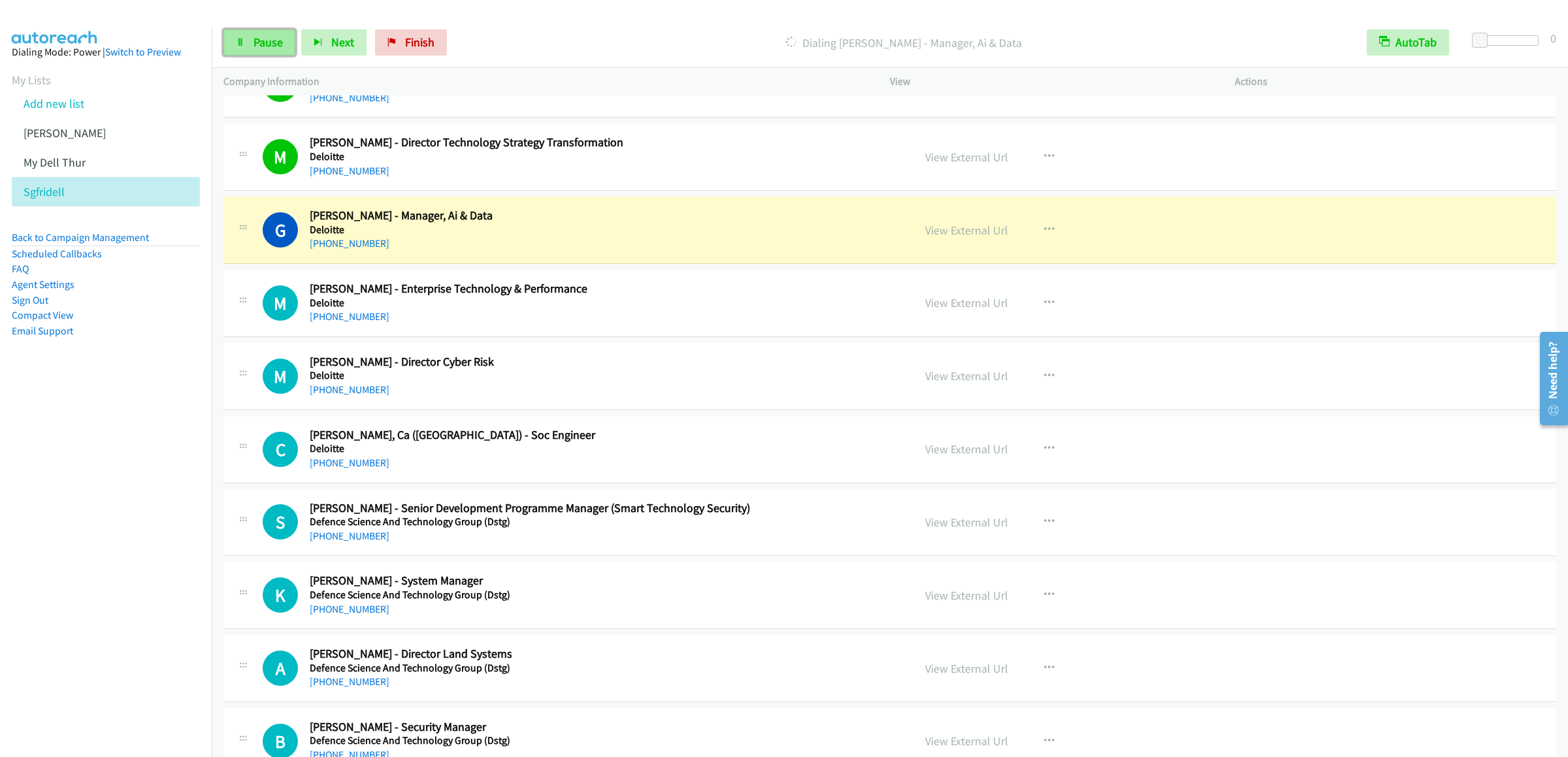
click at [258, 45] on span "Pause" at bounding box center [267, 42] width 29 height 15
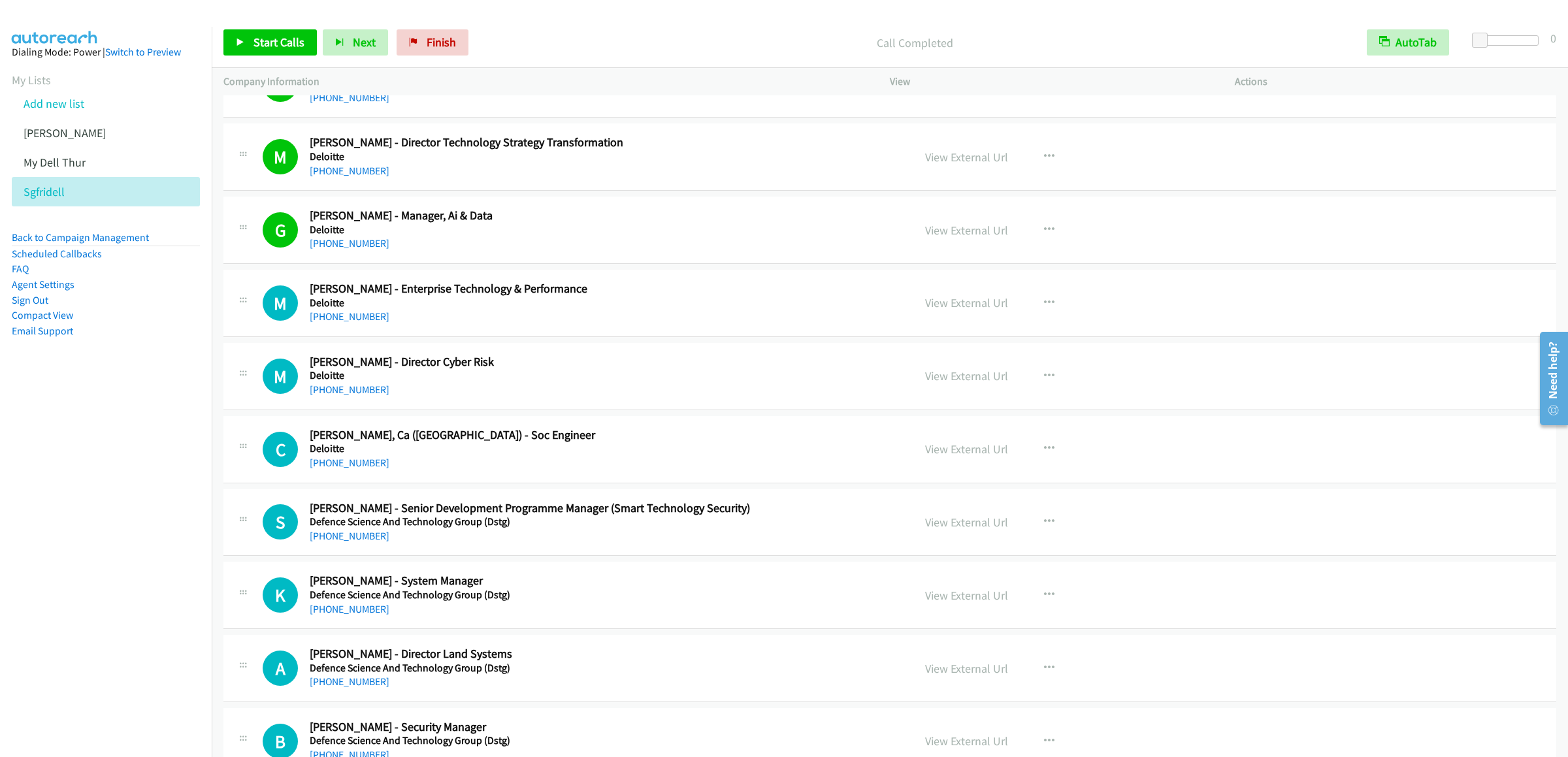
scroll to position [6792, 0]
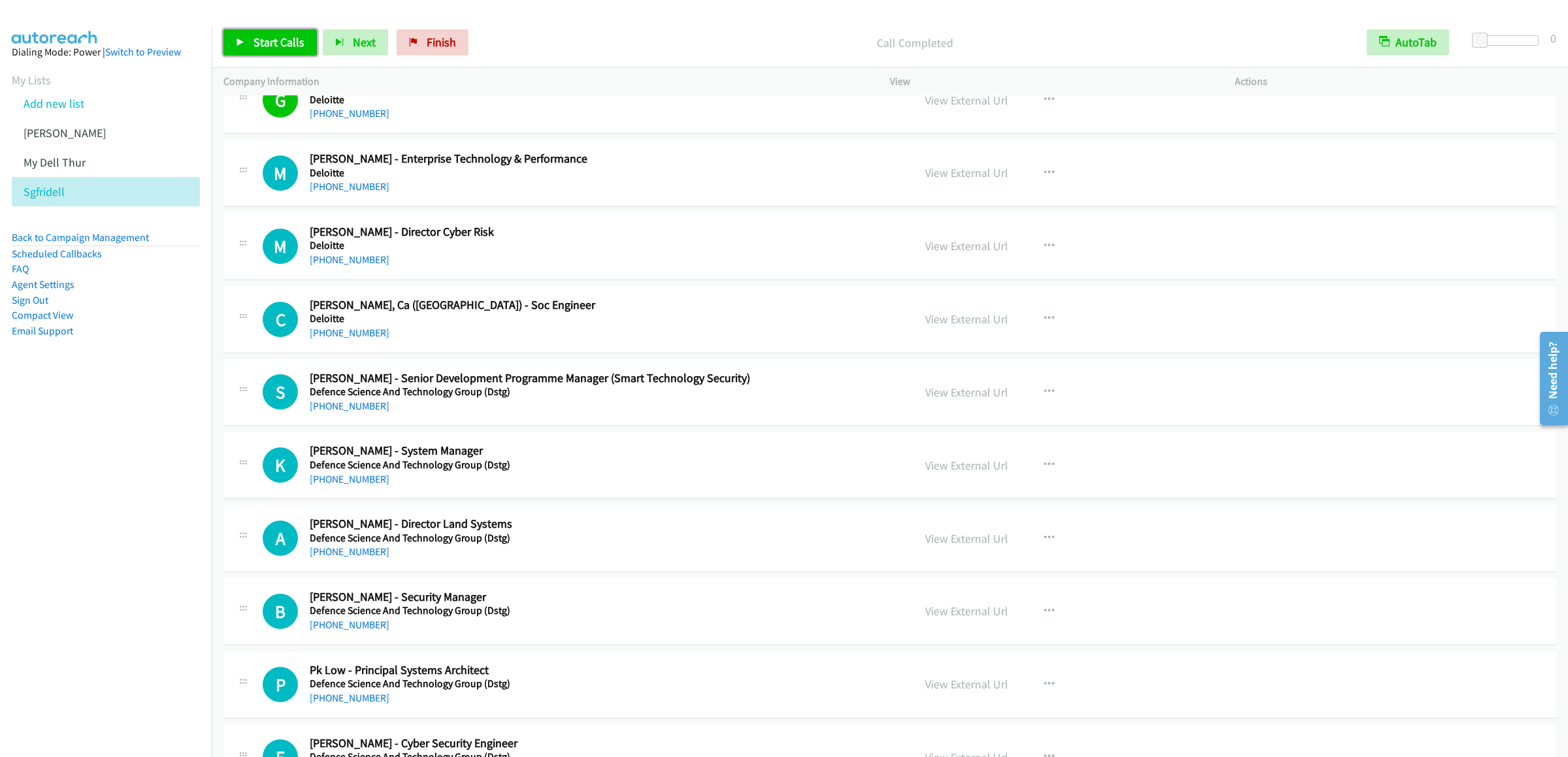
click at [302, 45] on link "Start Calls" at bounding box center [270, 42] width 93 height 26
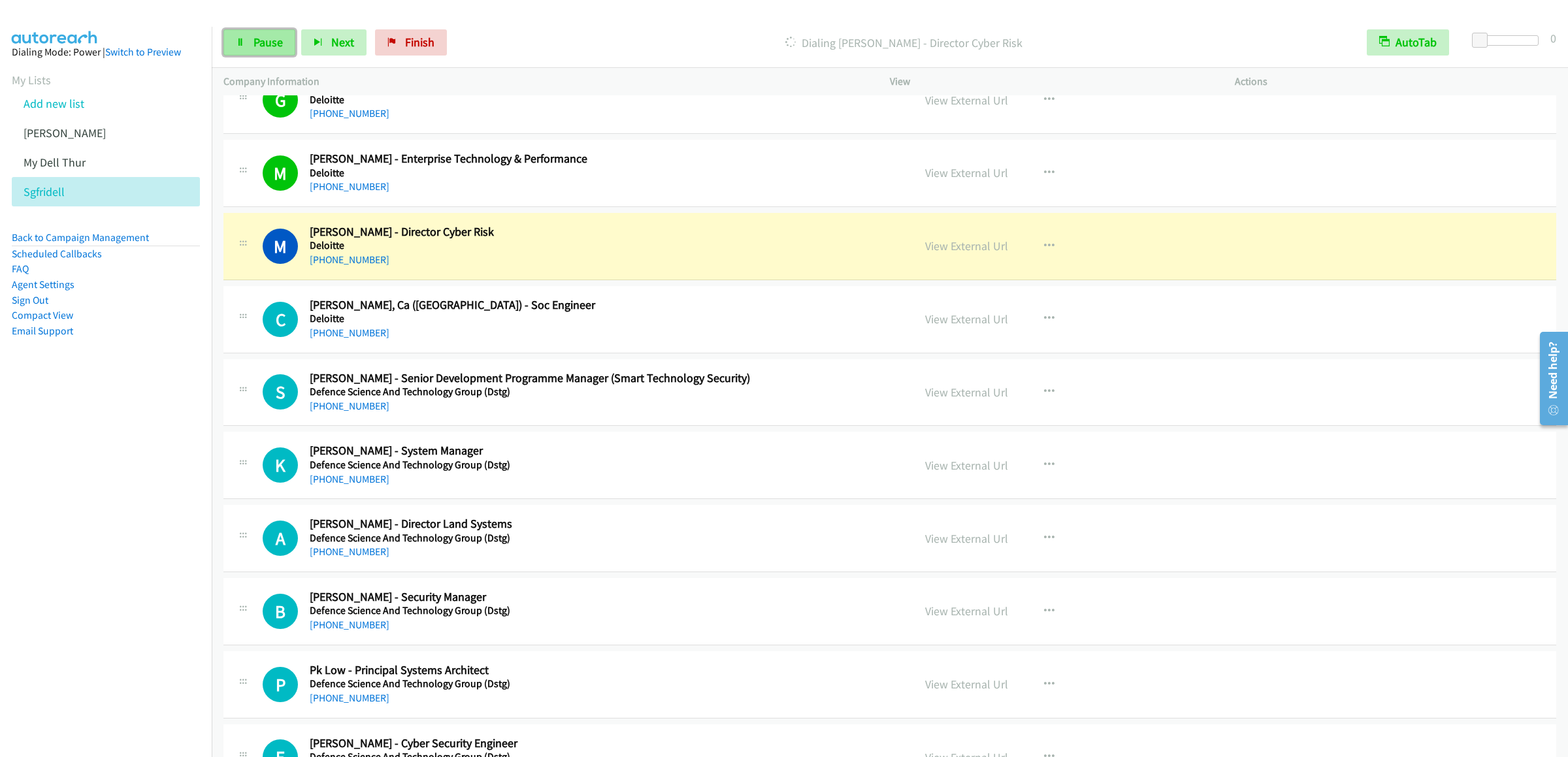
click at [265, 35] on span "Pause" at bounding box center [267, 42] width 29 height 15
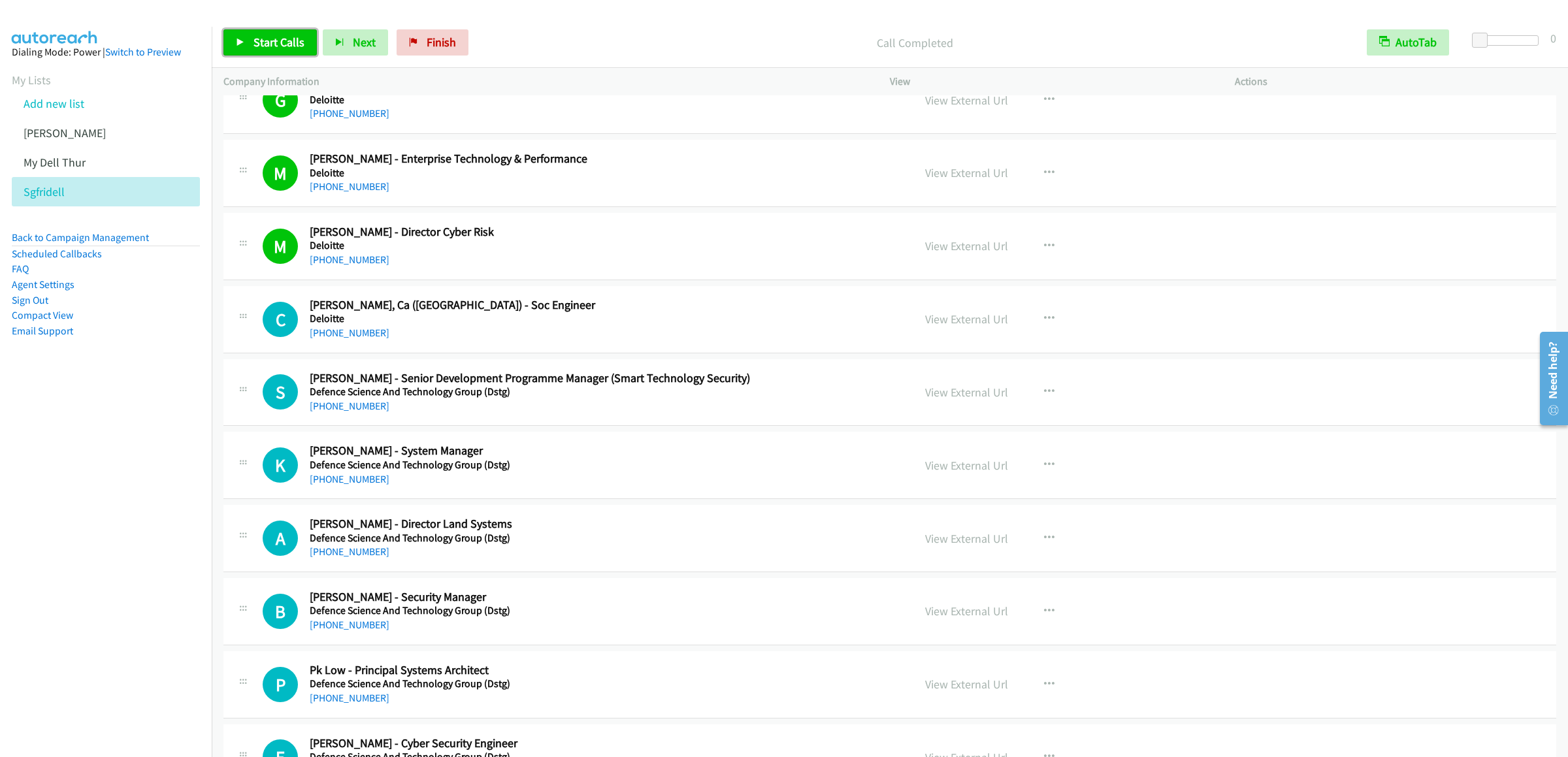
click at [282, 42] on span "Start Calls" at bounding box center [278, 42] width 51 height 15
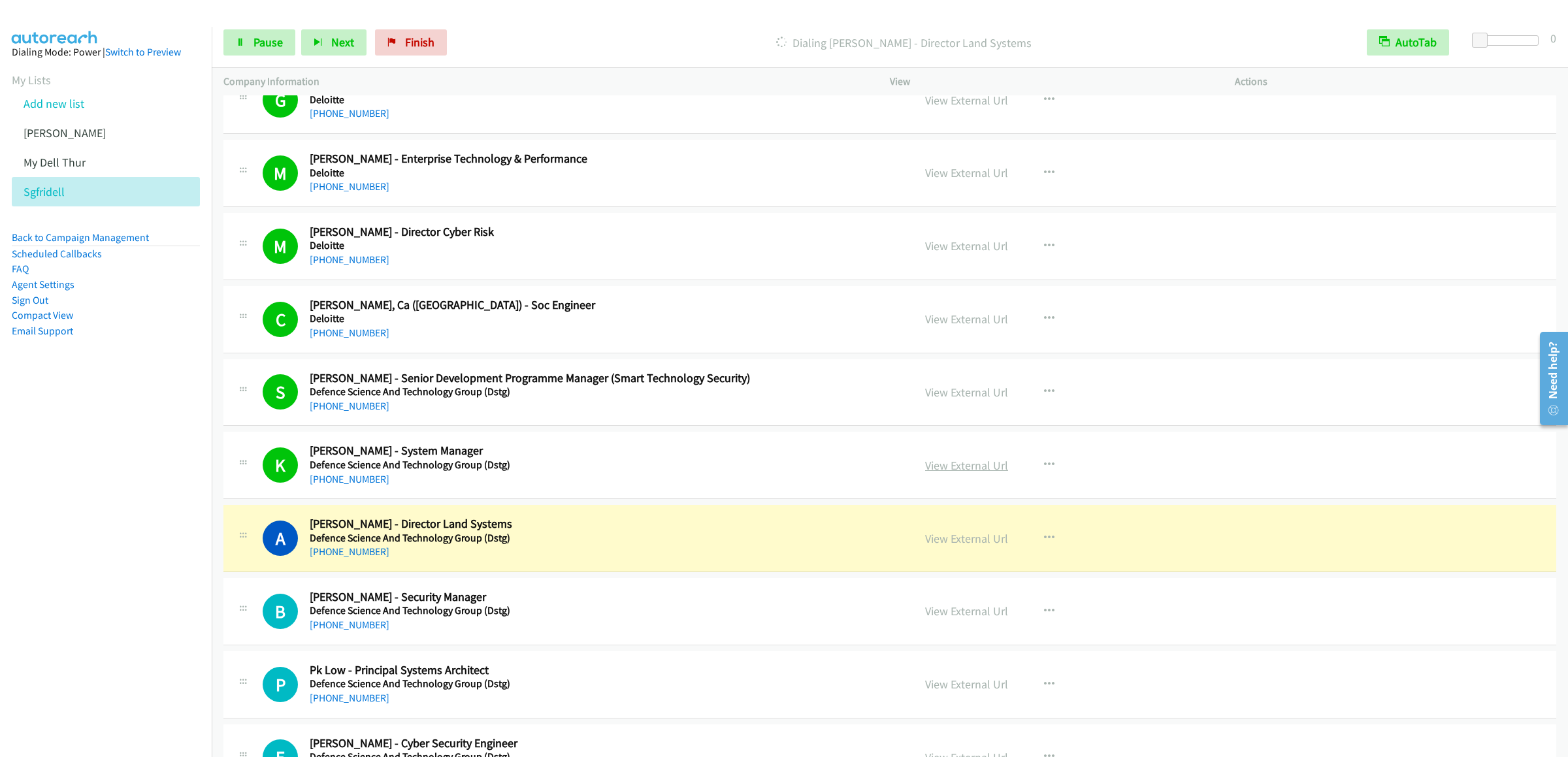
scroll to position [7184, 0]
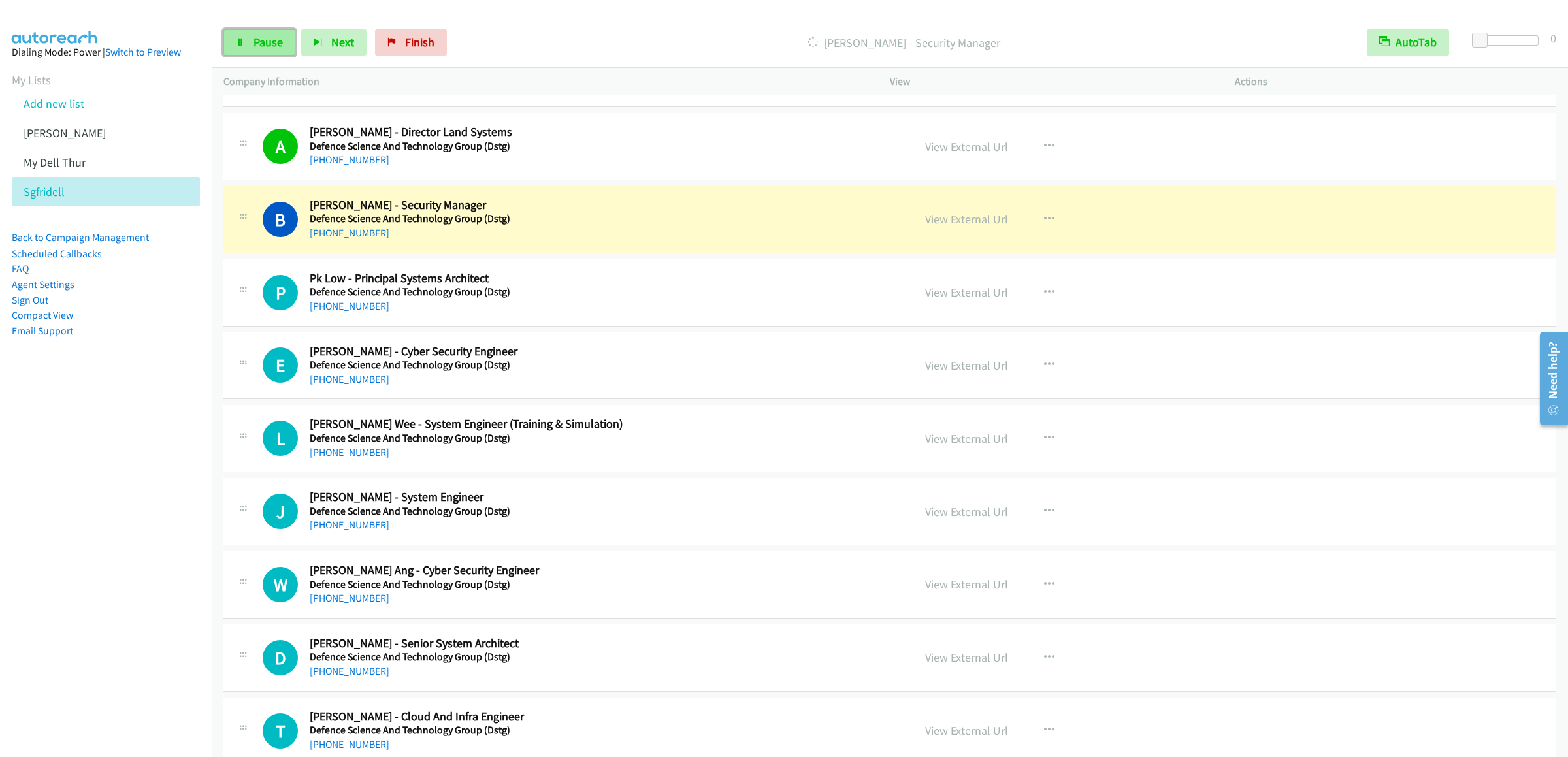
click at [269, 35] on span "Pause" at bounding box center [267, 42] width 29 height 15
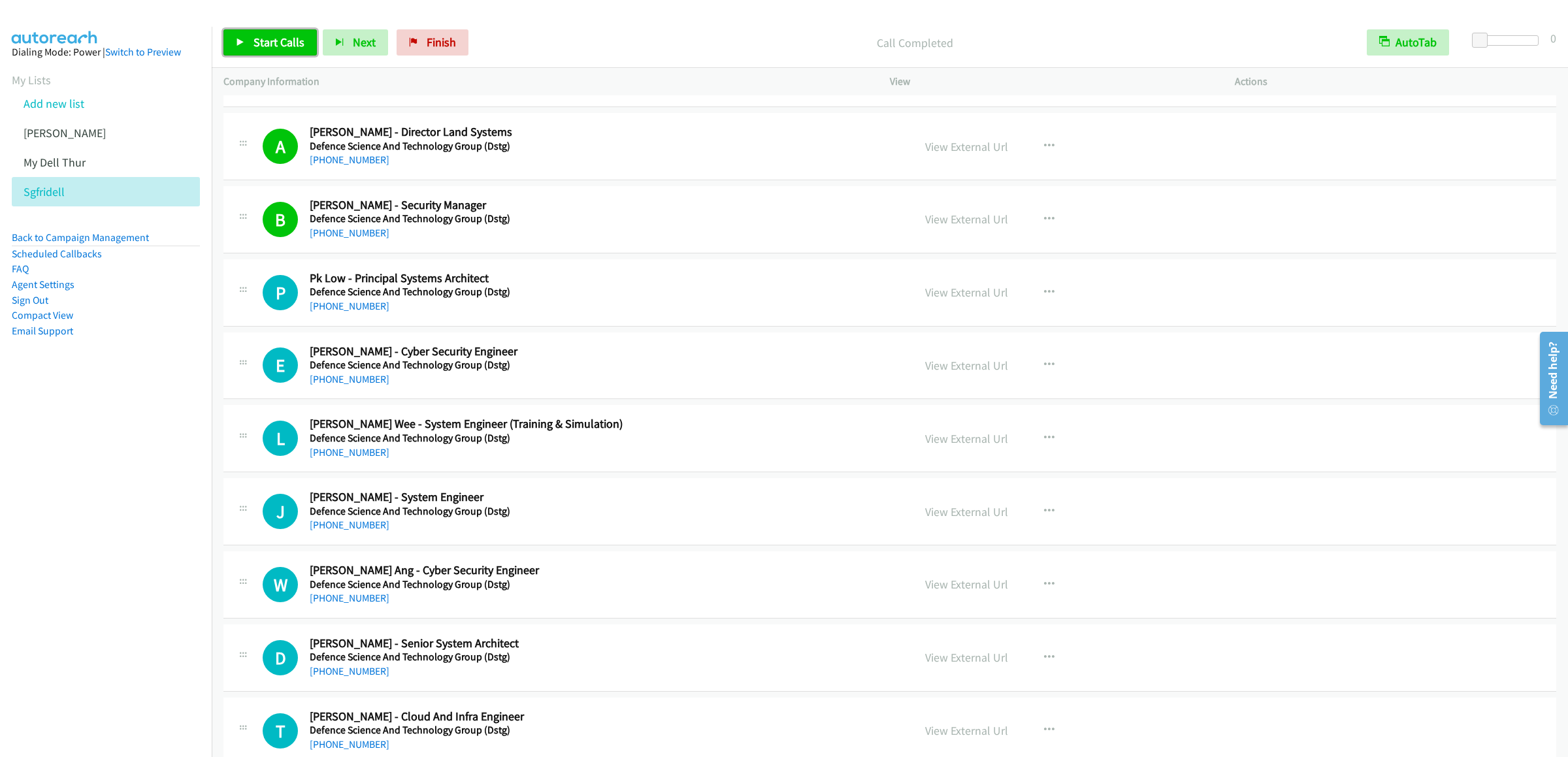
click at [271, 38] on span "Start Calls" at bounding box center [278, 42] width 51 height 15
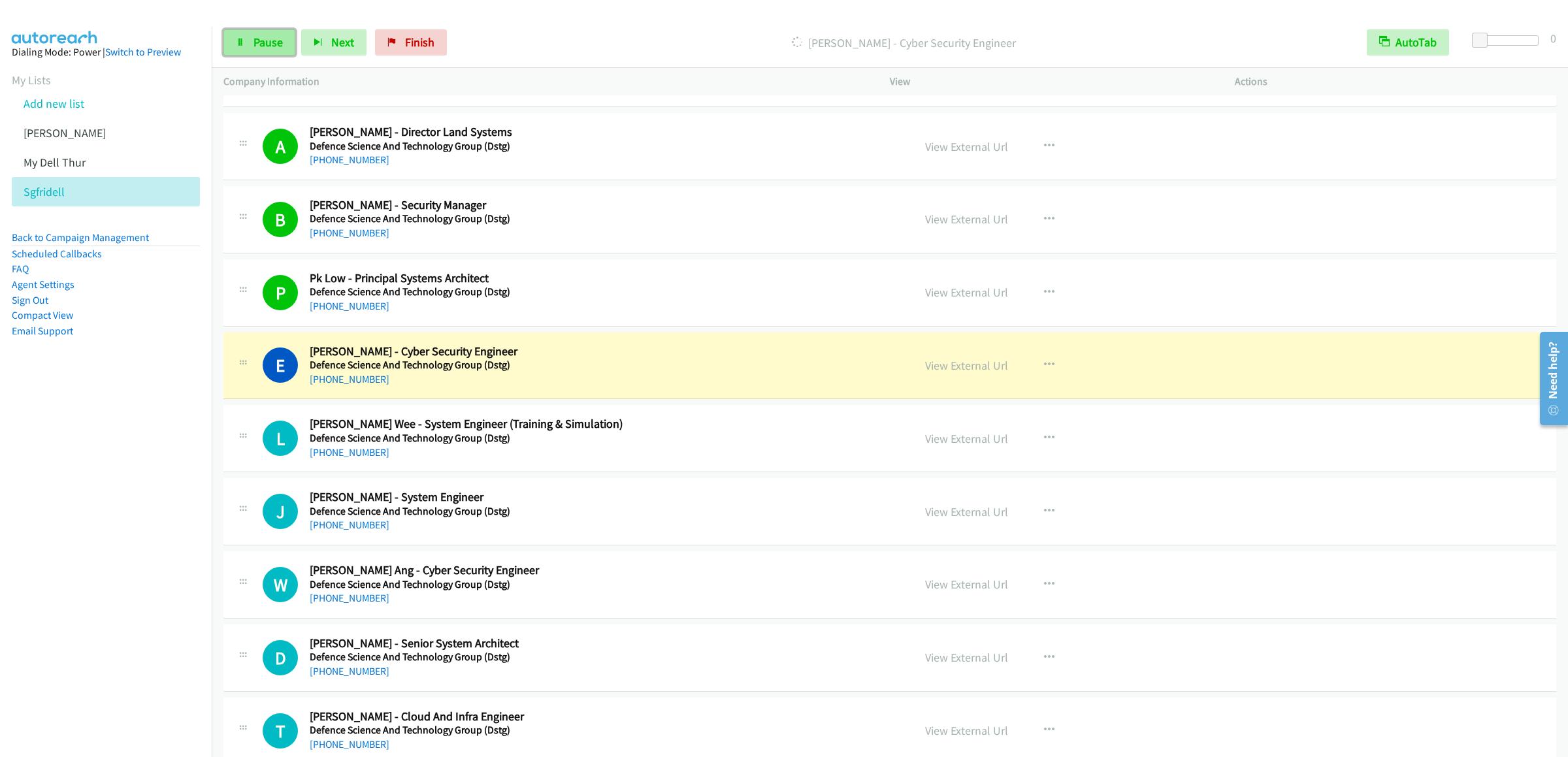
click at [271, 51] on link "Pause" at bounding box center [259, 42] width 72 height 26
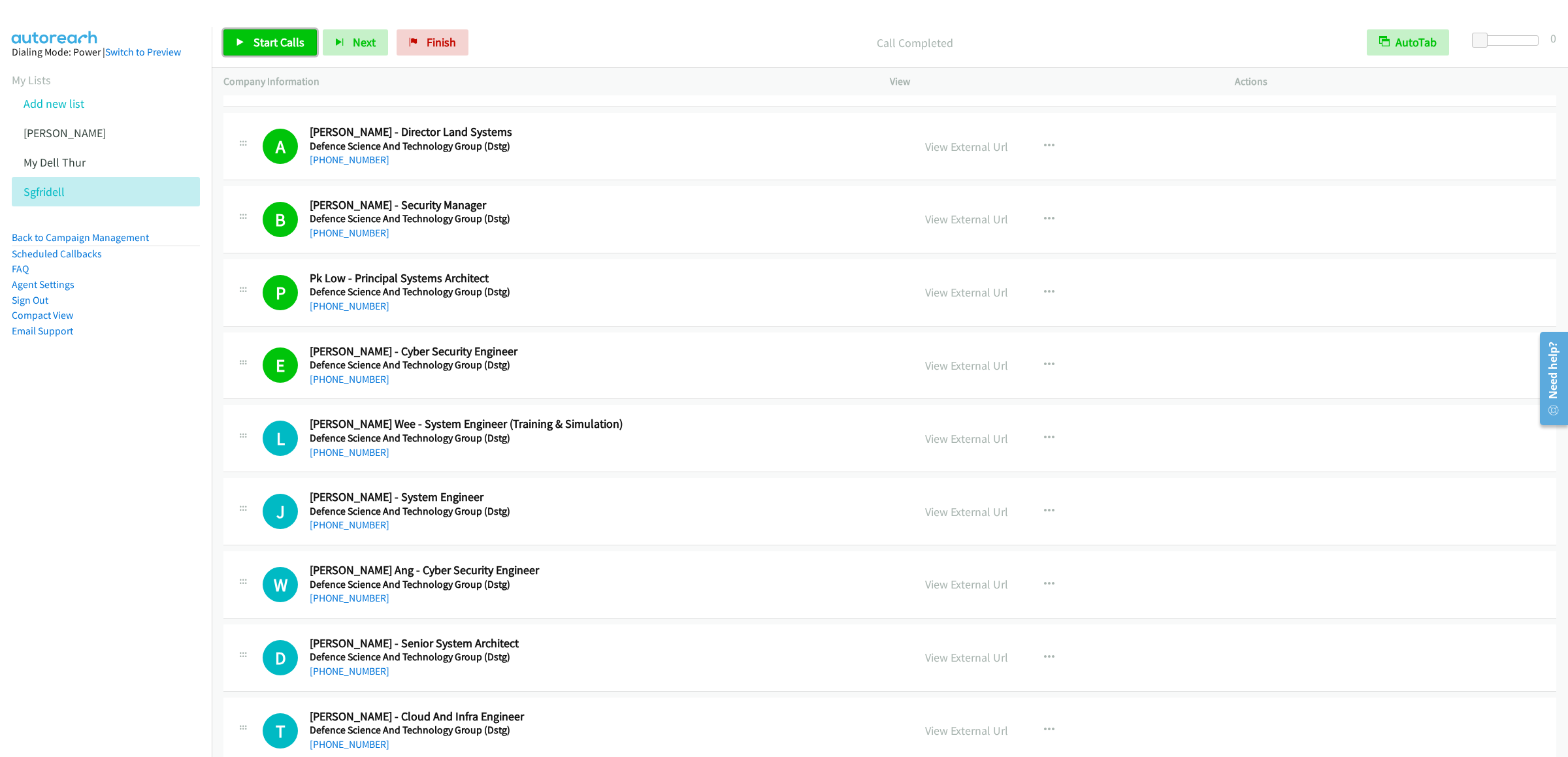
click at [282, 45] on span "Start Calls" at bounding box center [278, 42] width 51 height 15
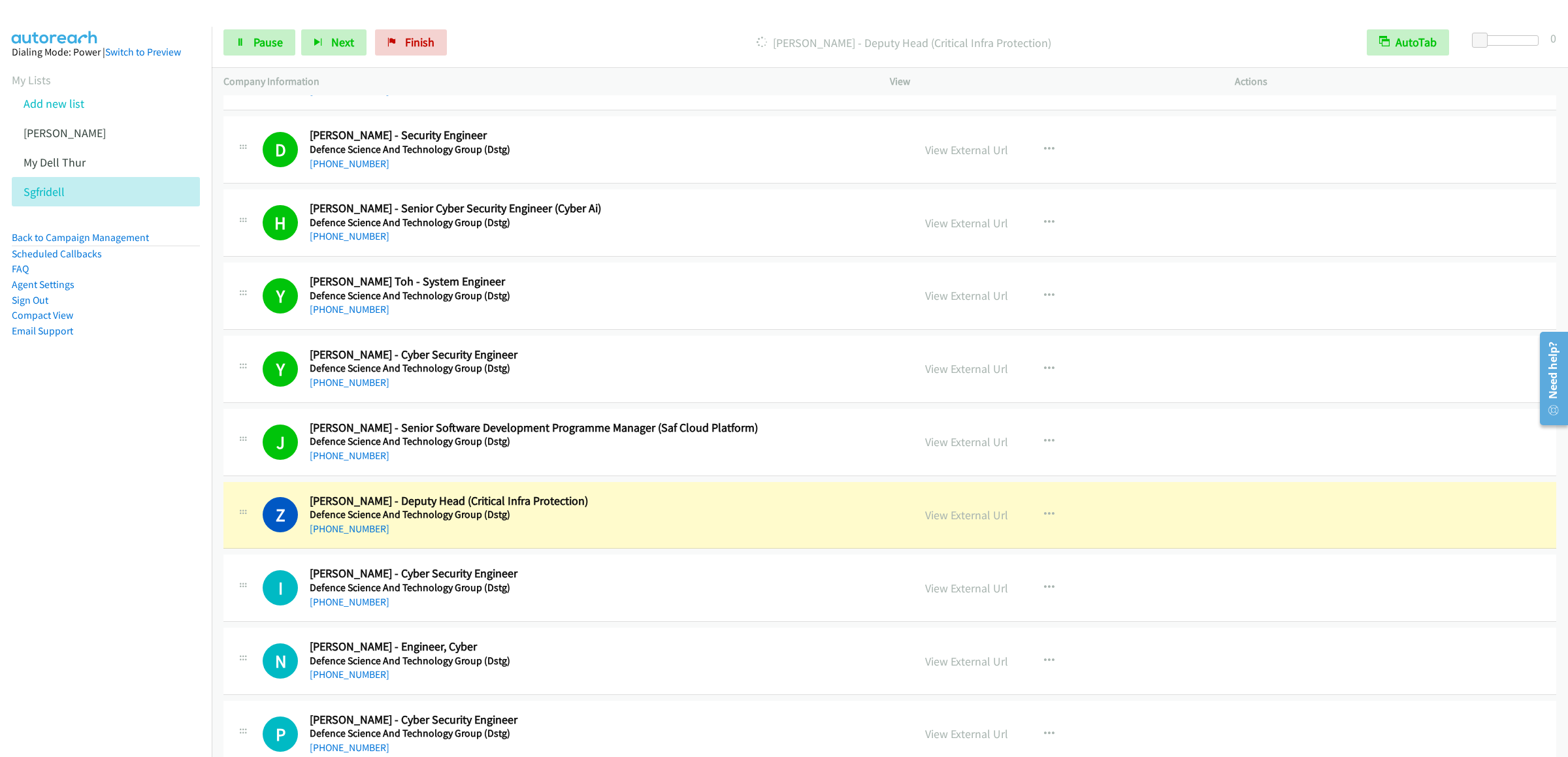
scroll to position [8230, 0]
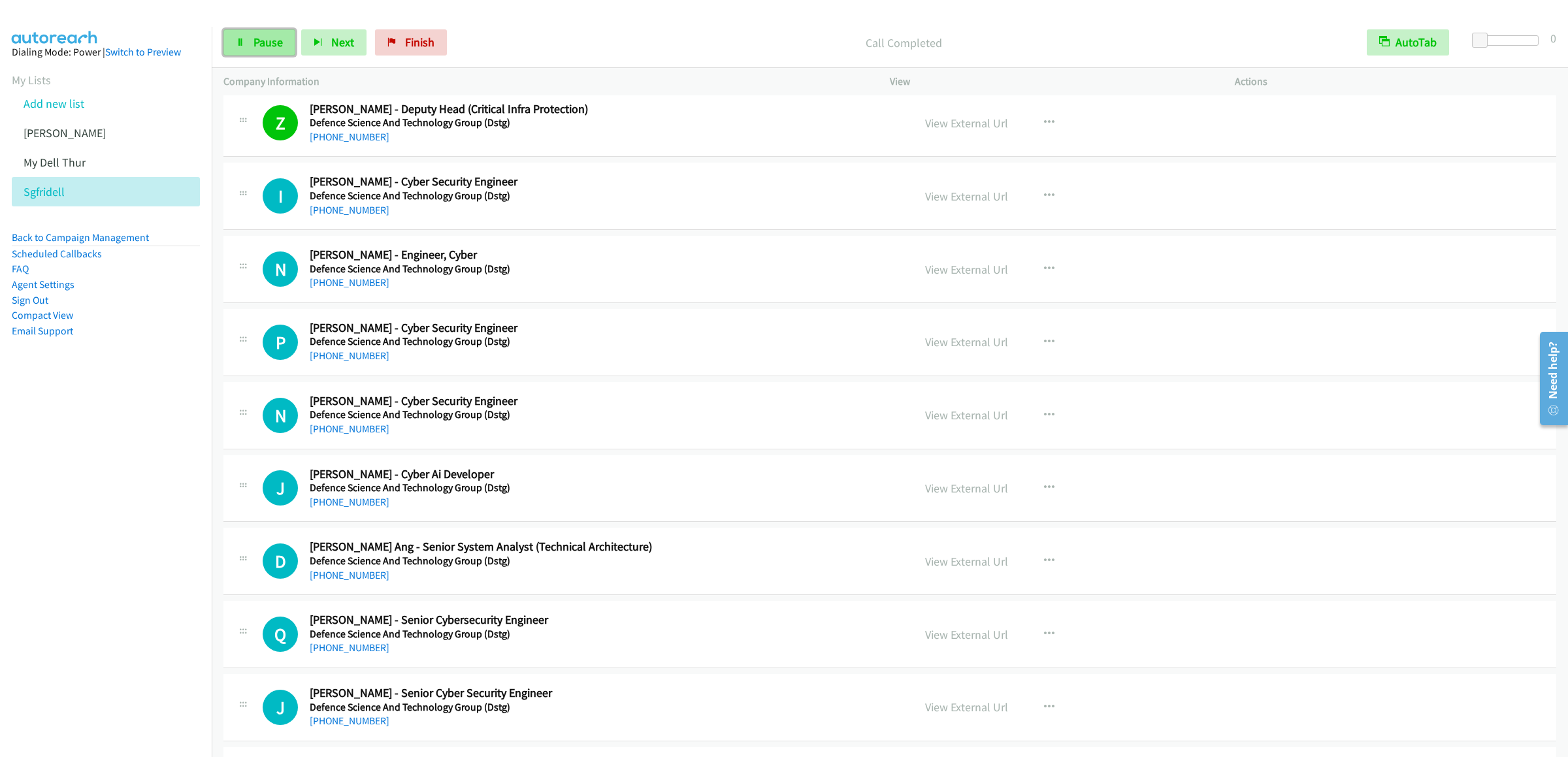
click at [283, 38] on link "Pause" at bounding box center [259, 42] width 72 height 26
click at [278, 55] on link "Start Calls" at bounding box center [270, 42] width 93 height 26
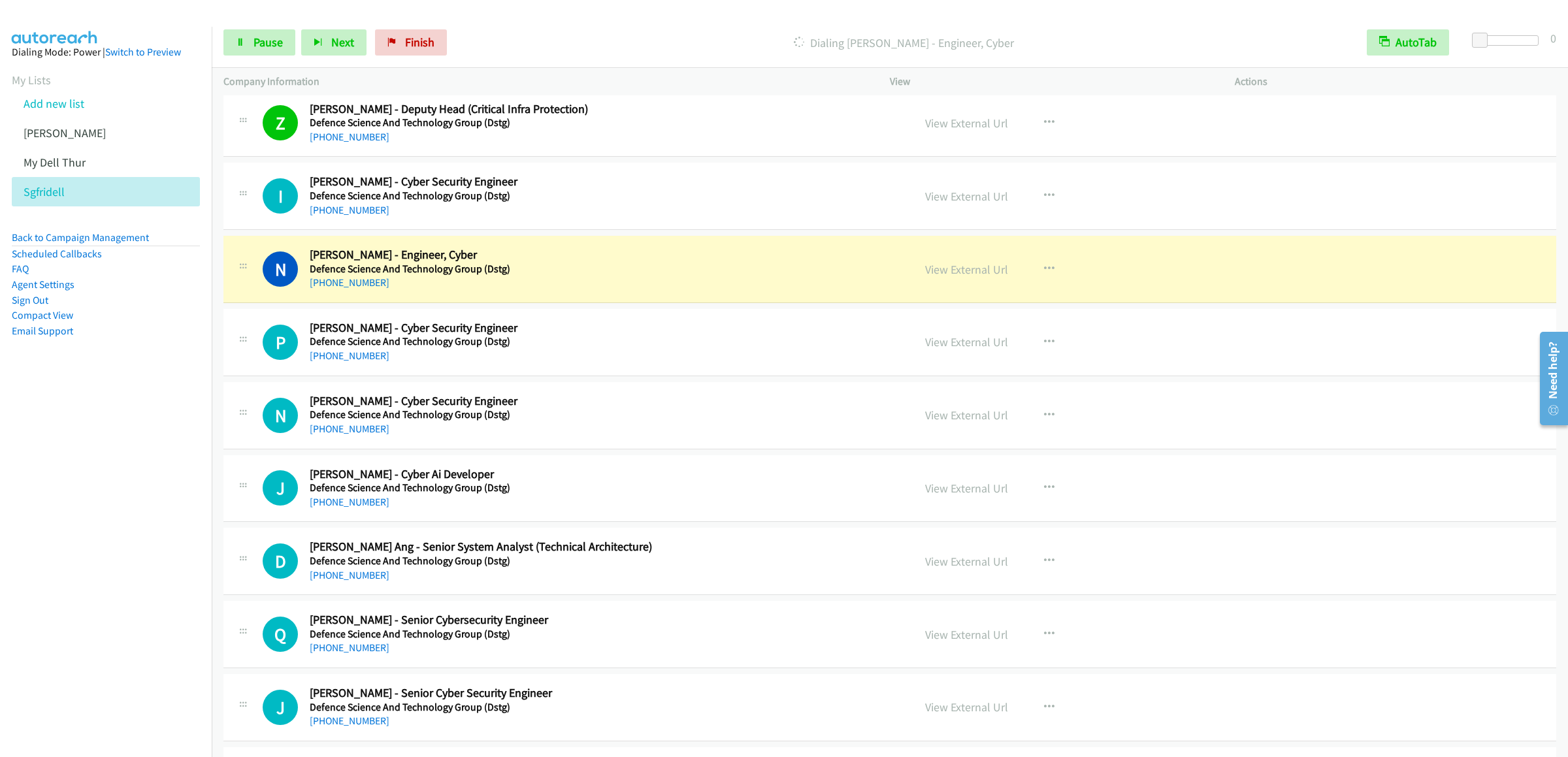
scroll to position [8360, 0]
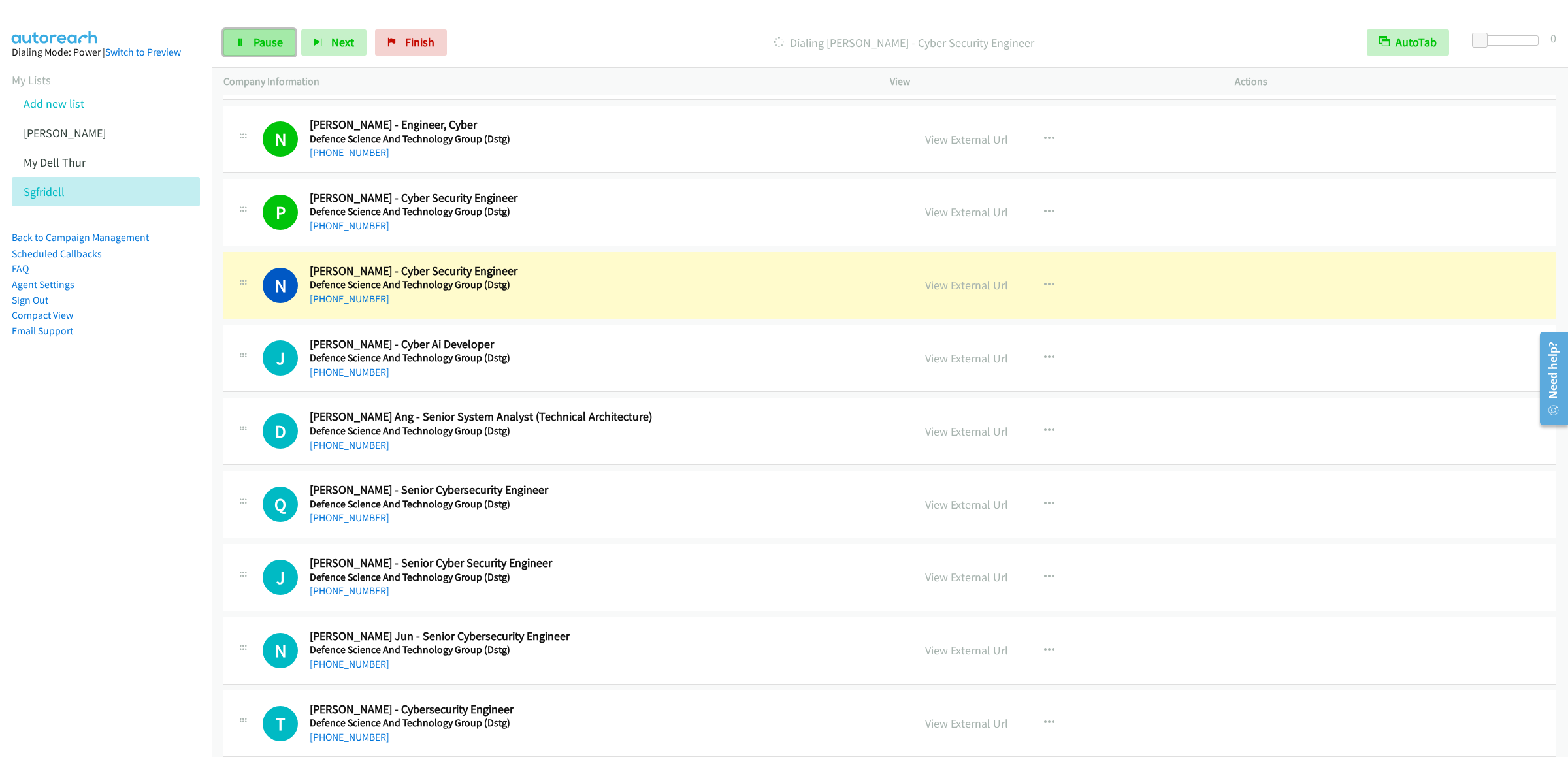
click at [235, 42] on link "Pause" at bounding box center [259, 42] width 72 height 26
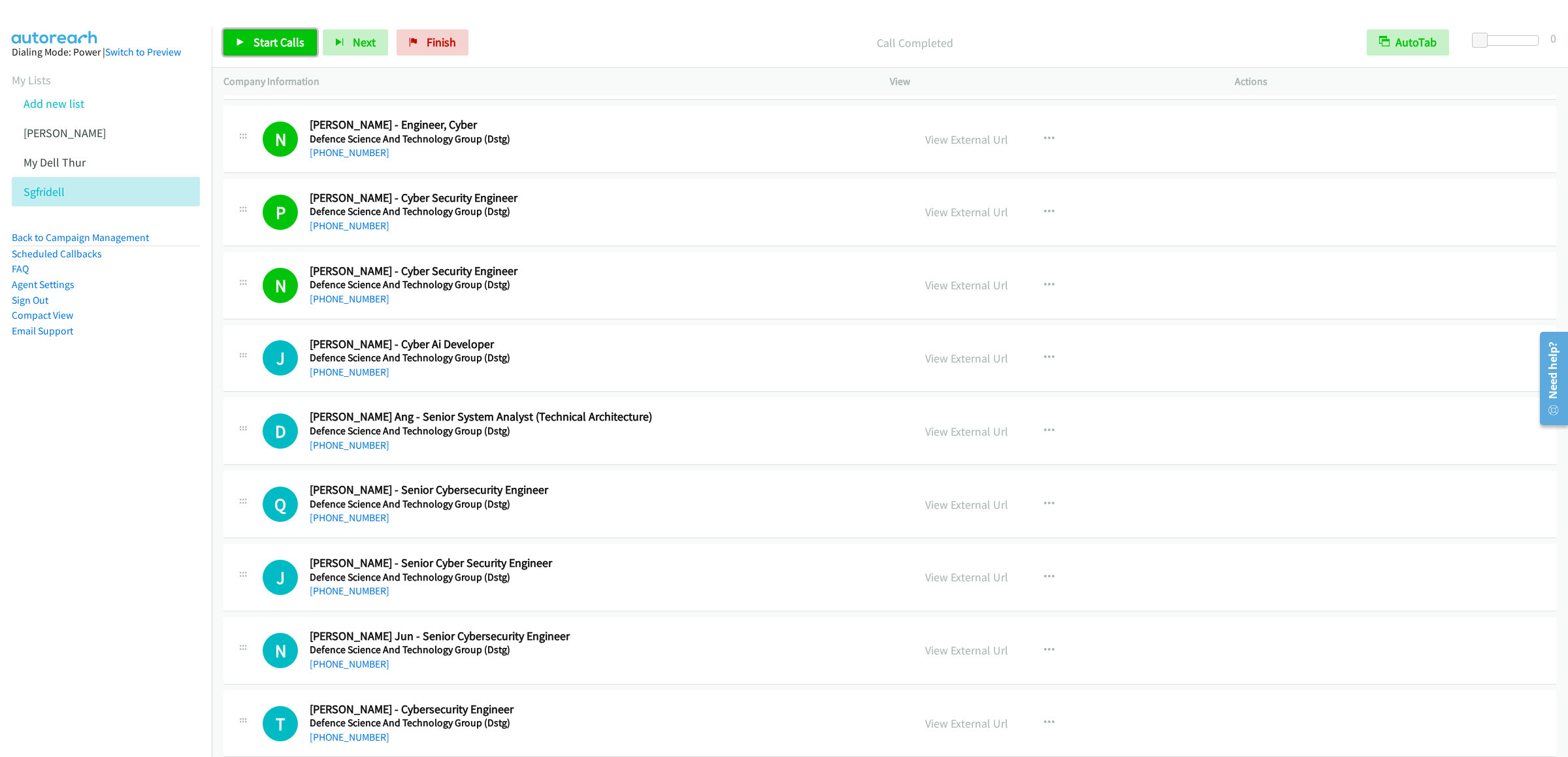
click at [267, 30] on link "Start Calls" at bounding box center [270, 42] width 93 height 26
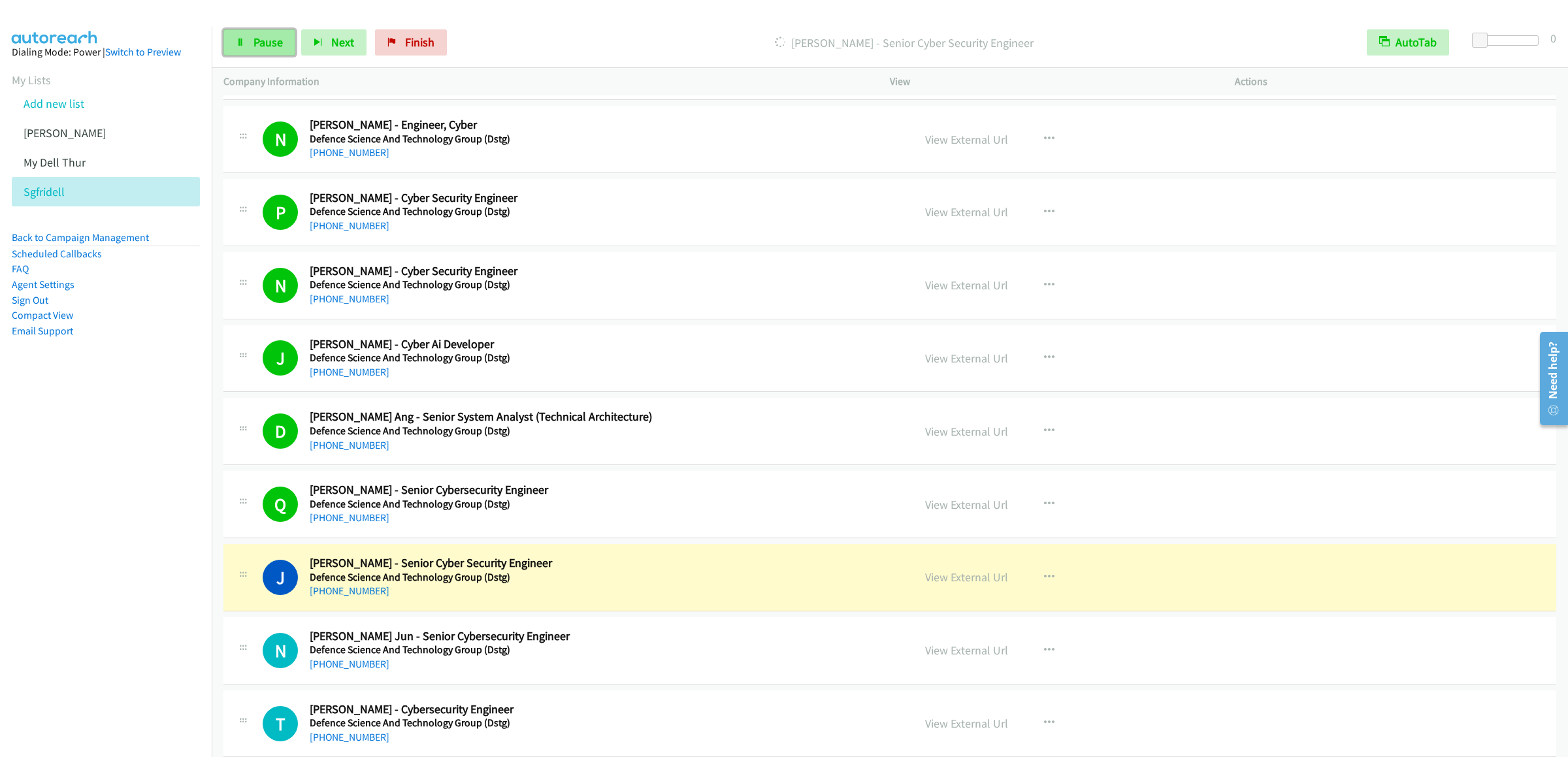
click at [255, 37] on span "Pause" at bounding box center [267, 42] width 29 height 15
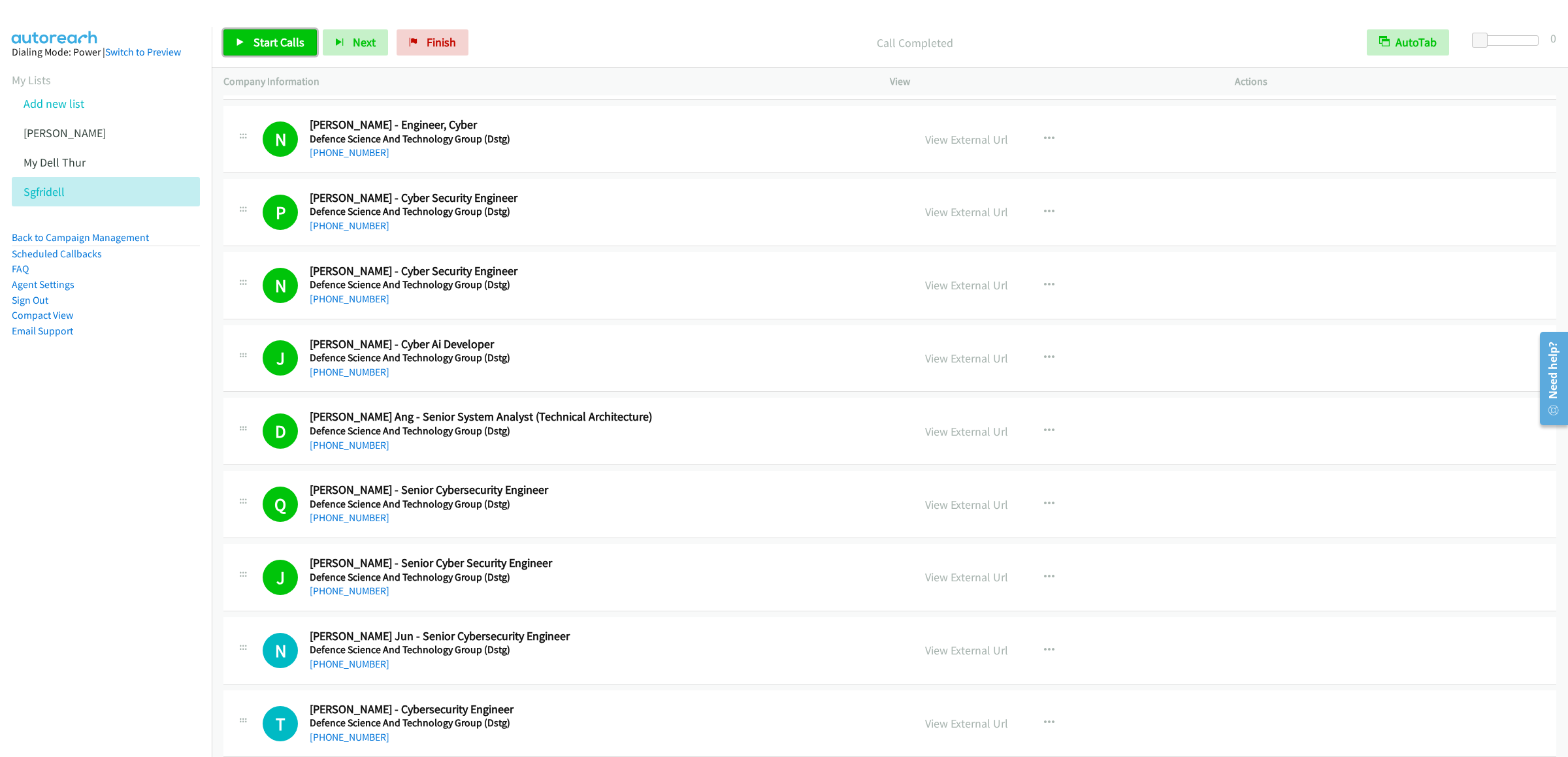
click at [252, 41] on link "Start Calls" at bounding box center [270, 42] width 93 height 26
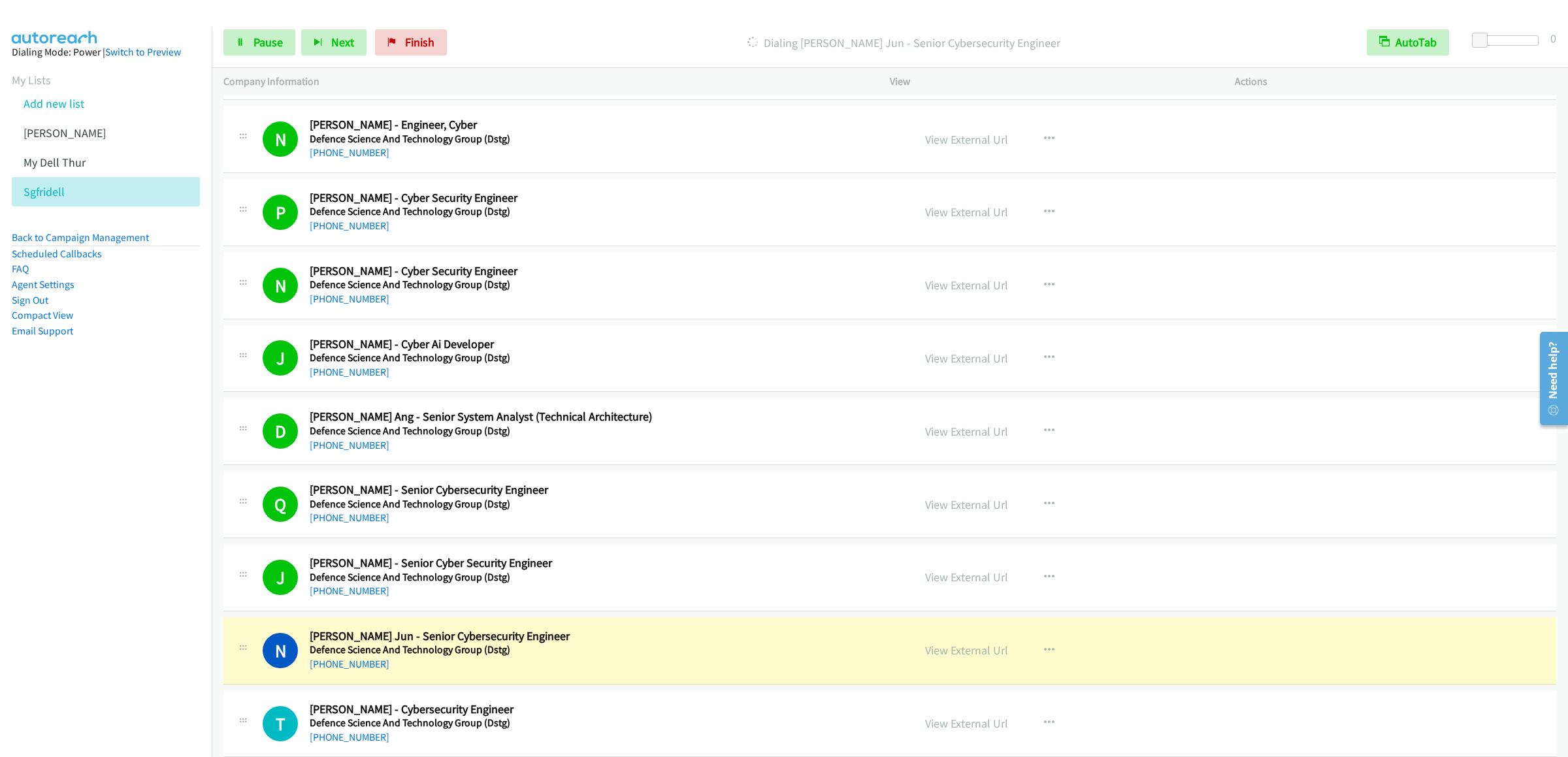
scroll to position [8622, 0]
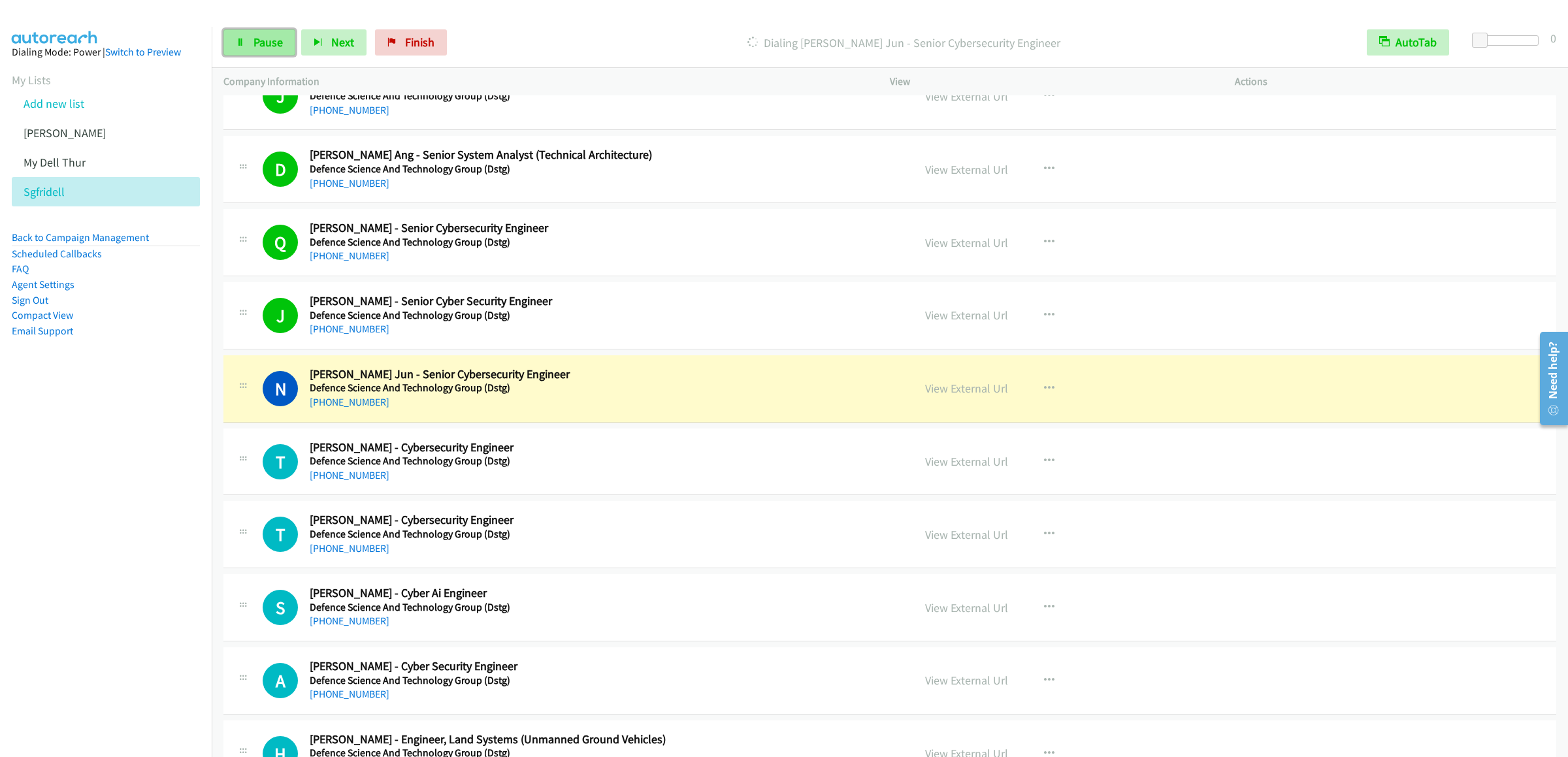
click at [239, 48] on link "Pause" at bounding box center [259, 42] width 72 height 26
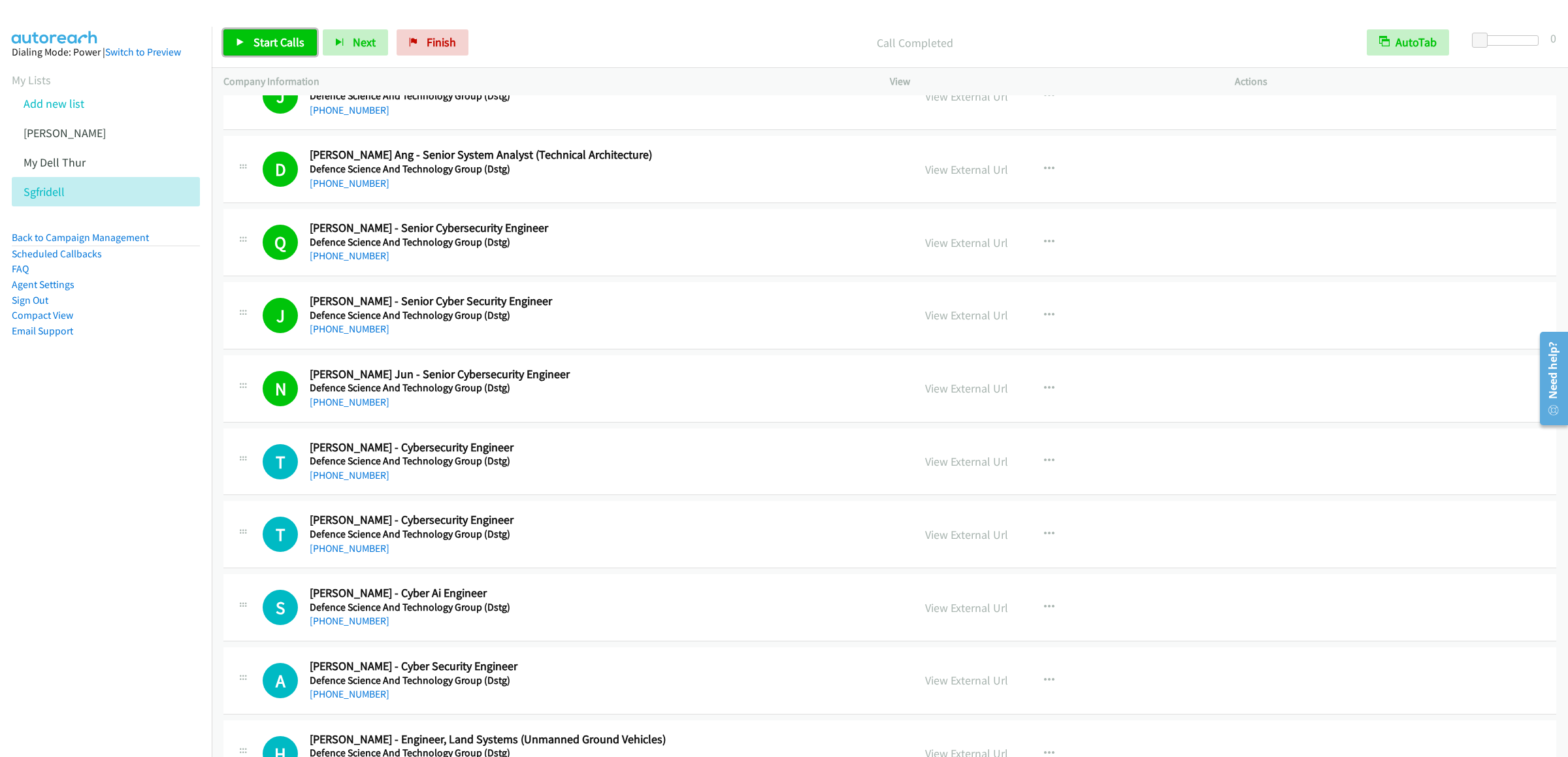
click at [278, 45] on span "Start Calls" at bounding box center [278, 42] width 51 height 15
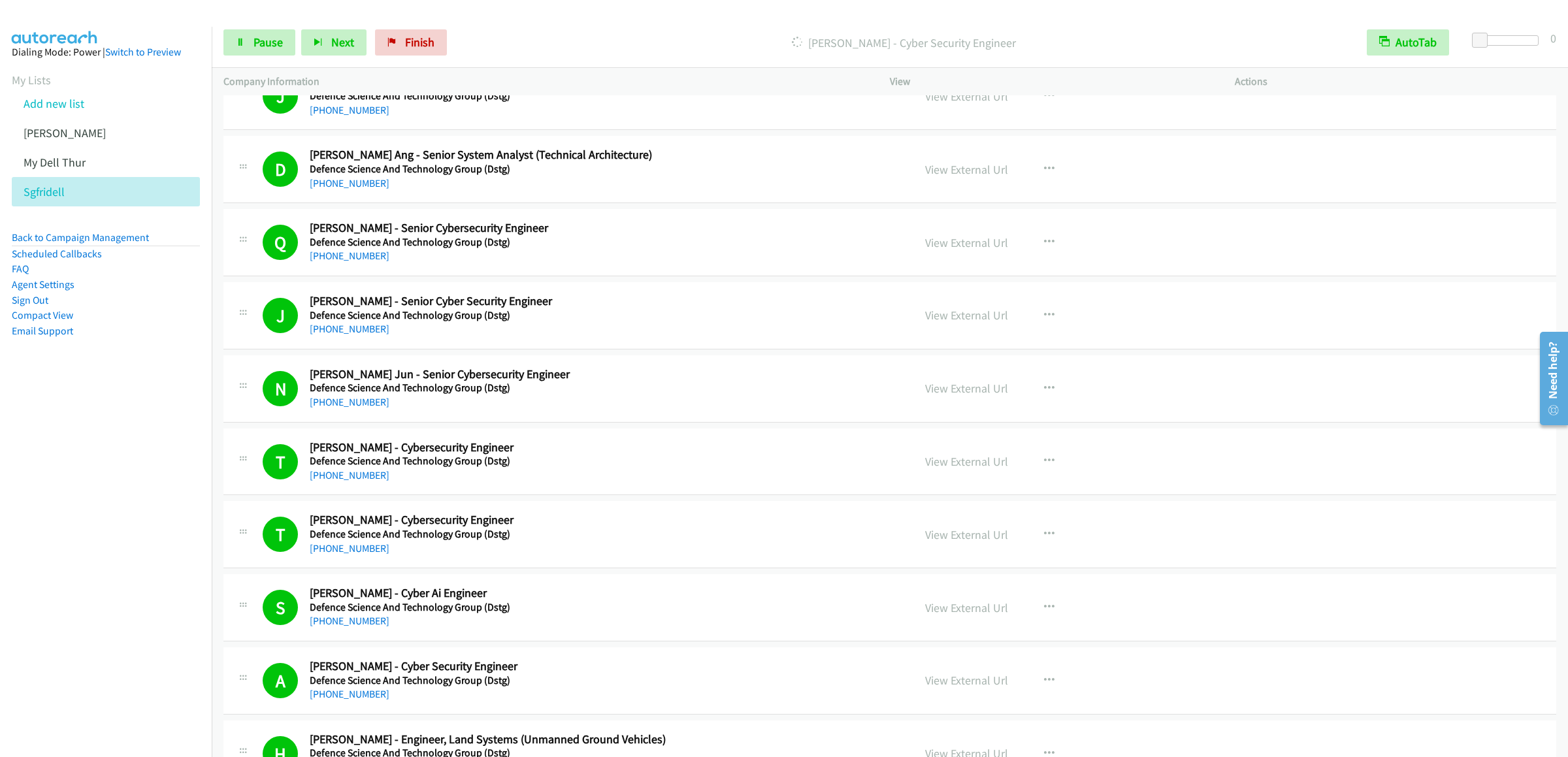
scroll to position [9144, 0]
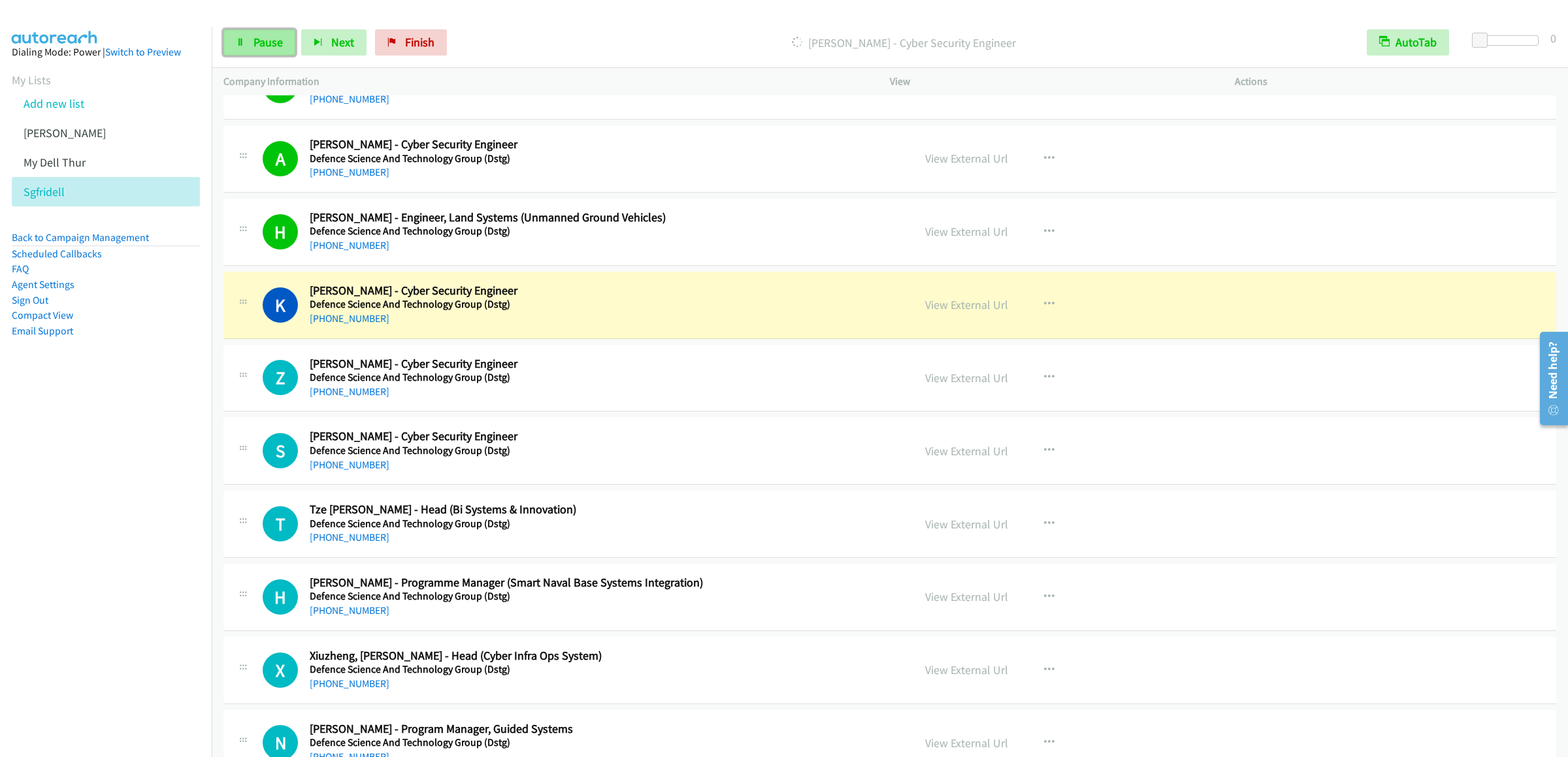
drag, startPoint x: 255, startPoint y: 38, endPoint x: 419, endPoint y: 53, distance: 164.7
click at [255, 38] on span "Pause" at bounding box center [267, 42] width 29 height 15
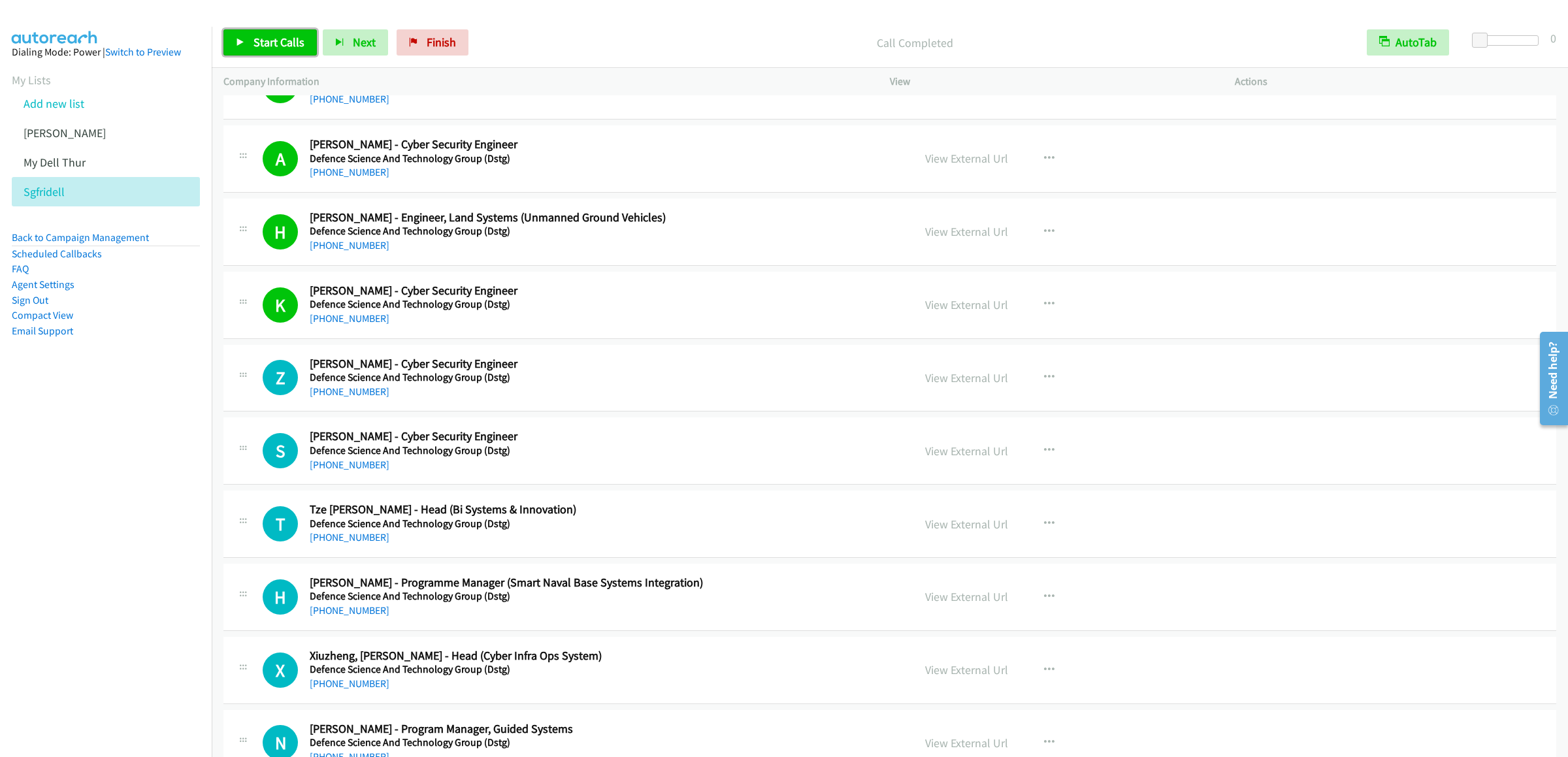
click at [271, 34] on link "Start Calls" at bounding box center [270, 42] width 93 height 26
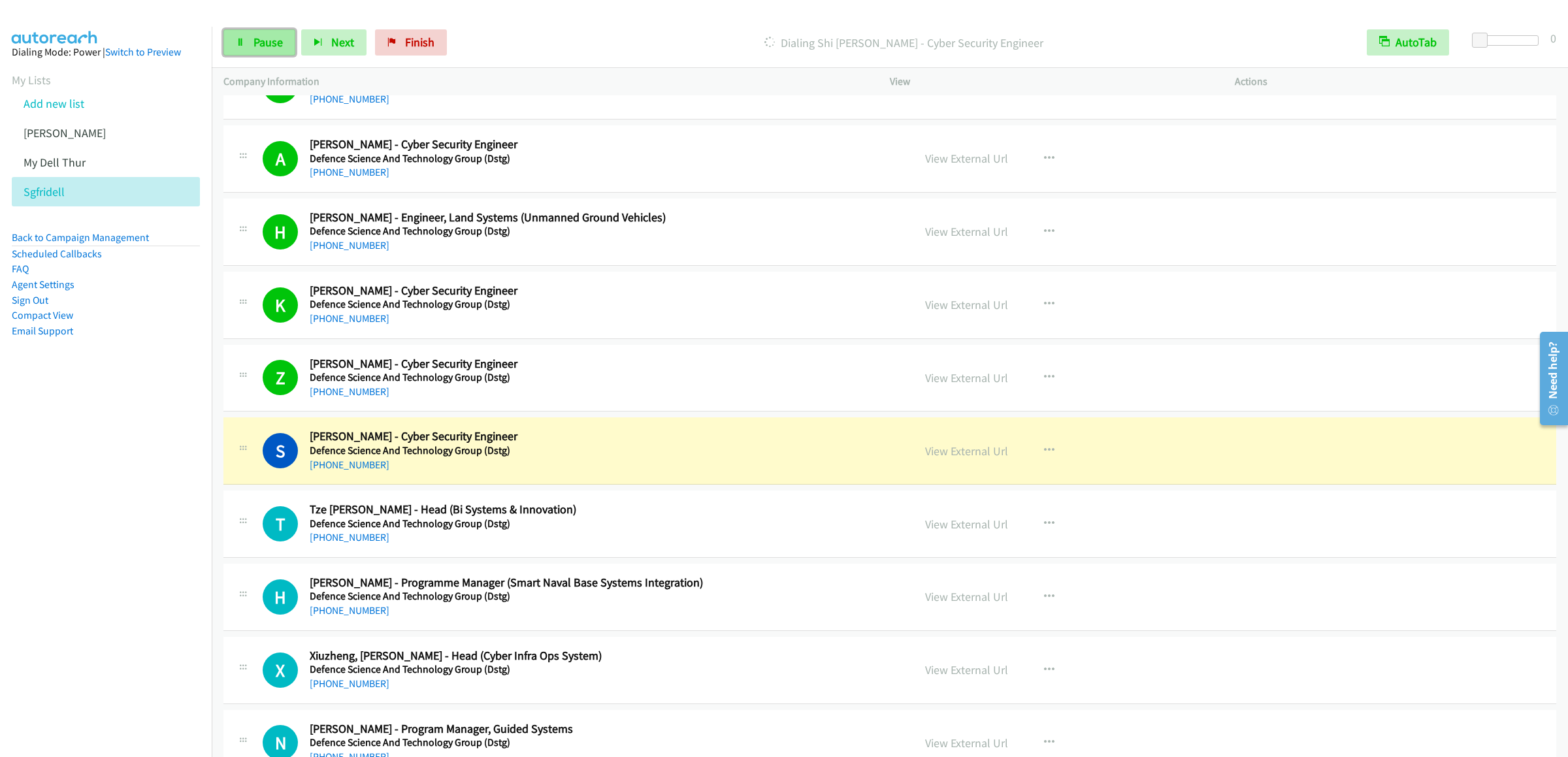
click at [252, 45] on link "Pause" at bounding box center [259, 42] width 72 height 26
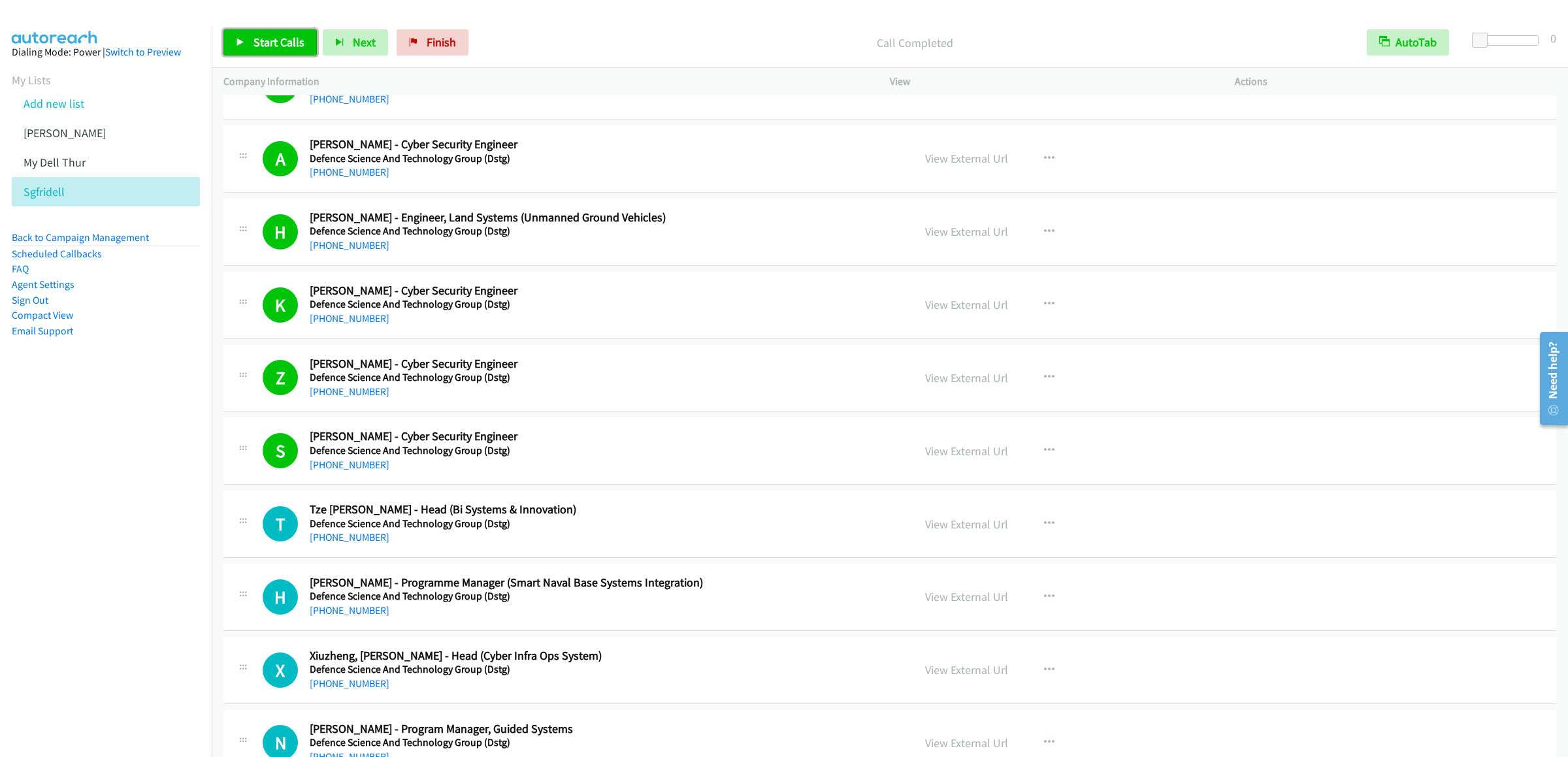
click at [270, 42] on span "Start Calls" at bounding box center [278, 42] width 51 height 15
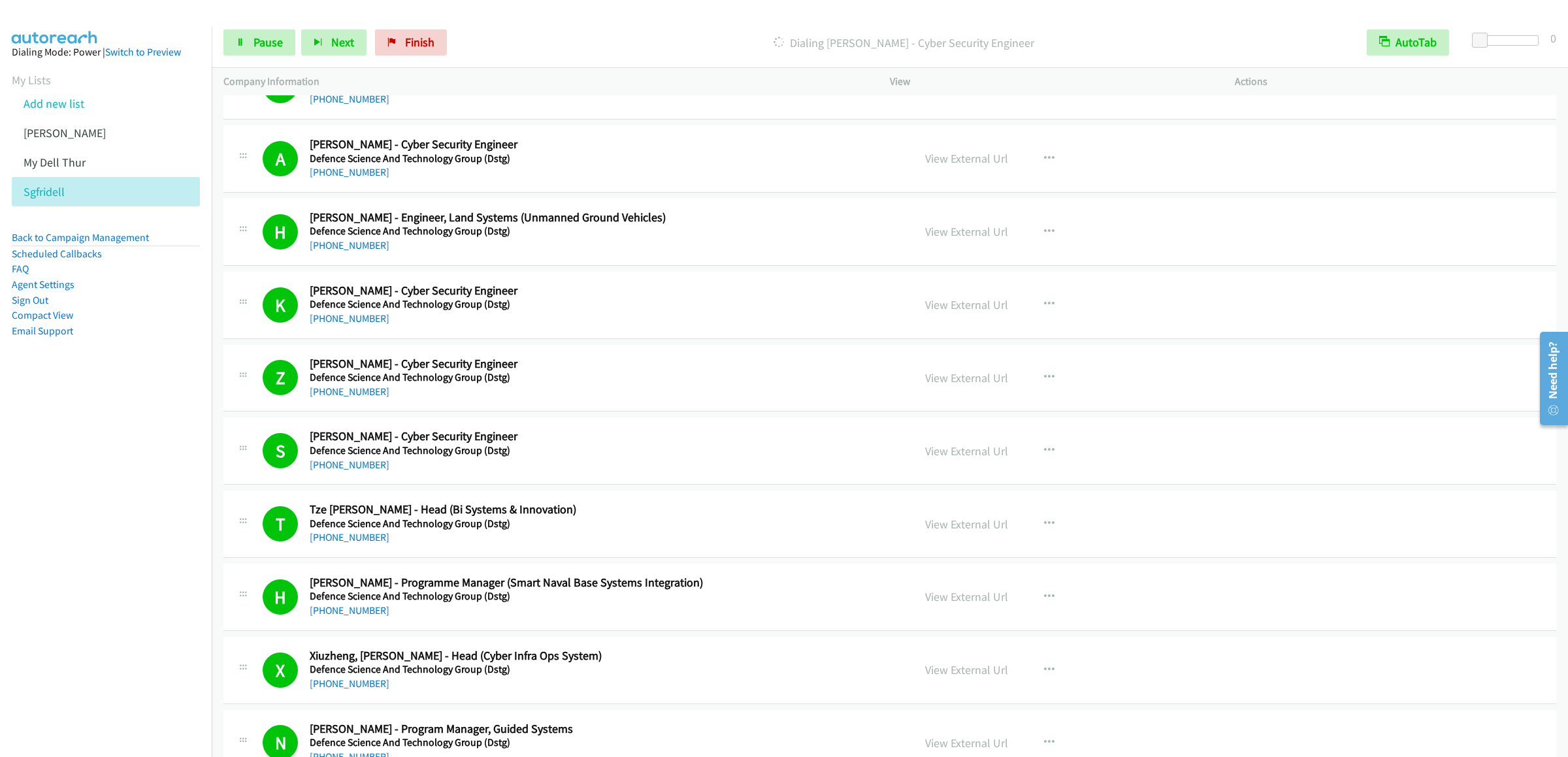
scroll to position [9927, 0]
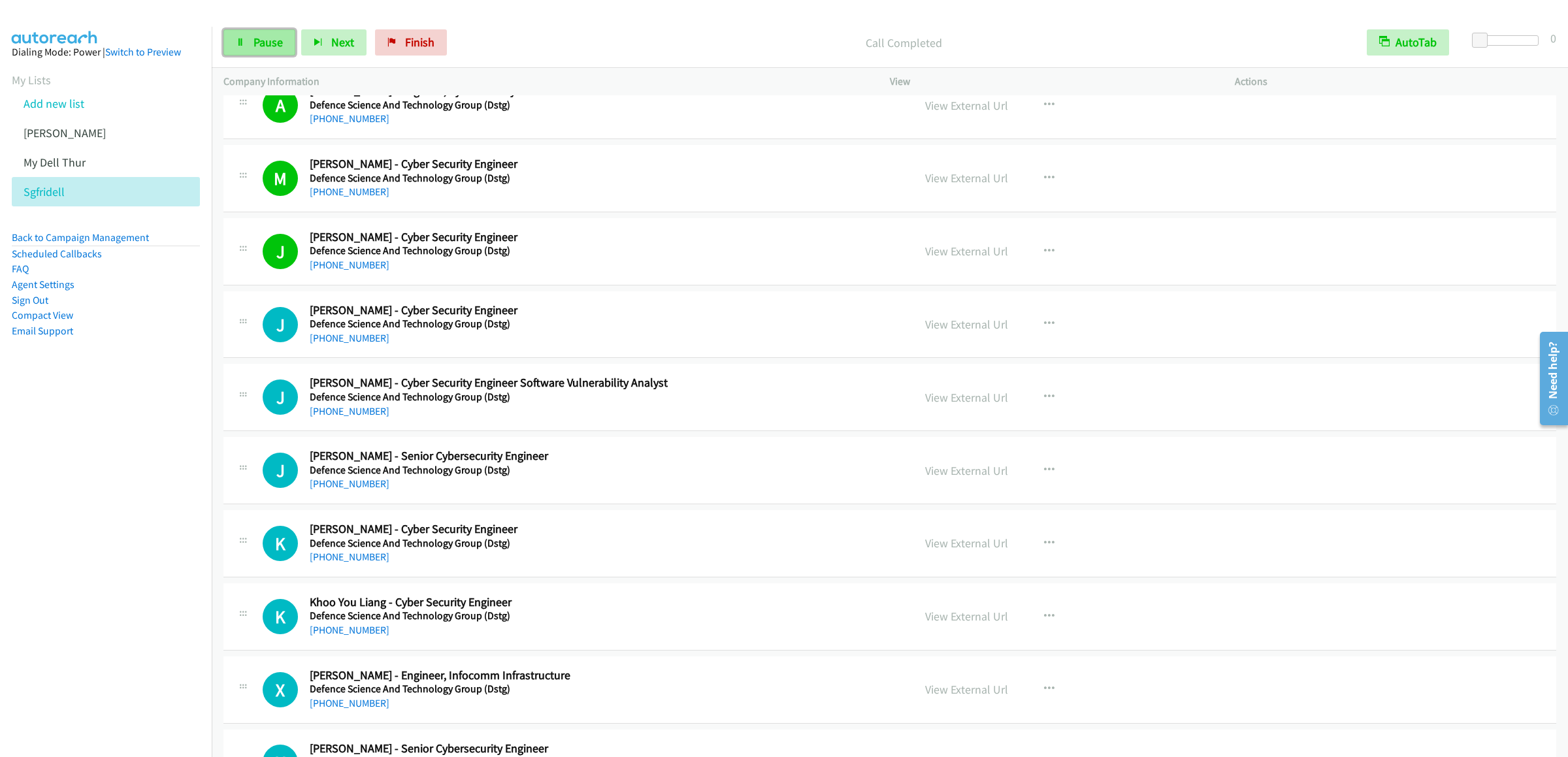
click at [242, 31] on link "Pause" at bounding box center [259, 42] width 72 height 26
drag, startPoint x: 249, startPoint y: 42, endPoint x: 1150, endPoint y: 147, distance: 907.1
click at [249, 40] on link "Start Calls" at bounding box center [270, 42] width 93 height 26
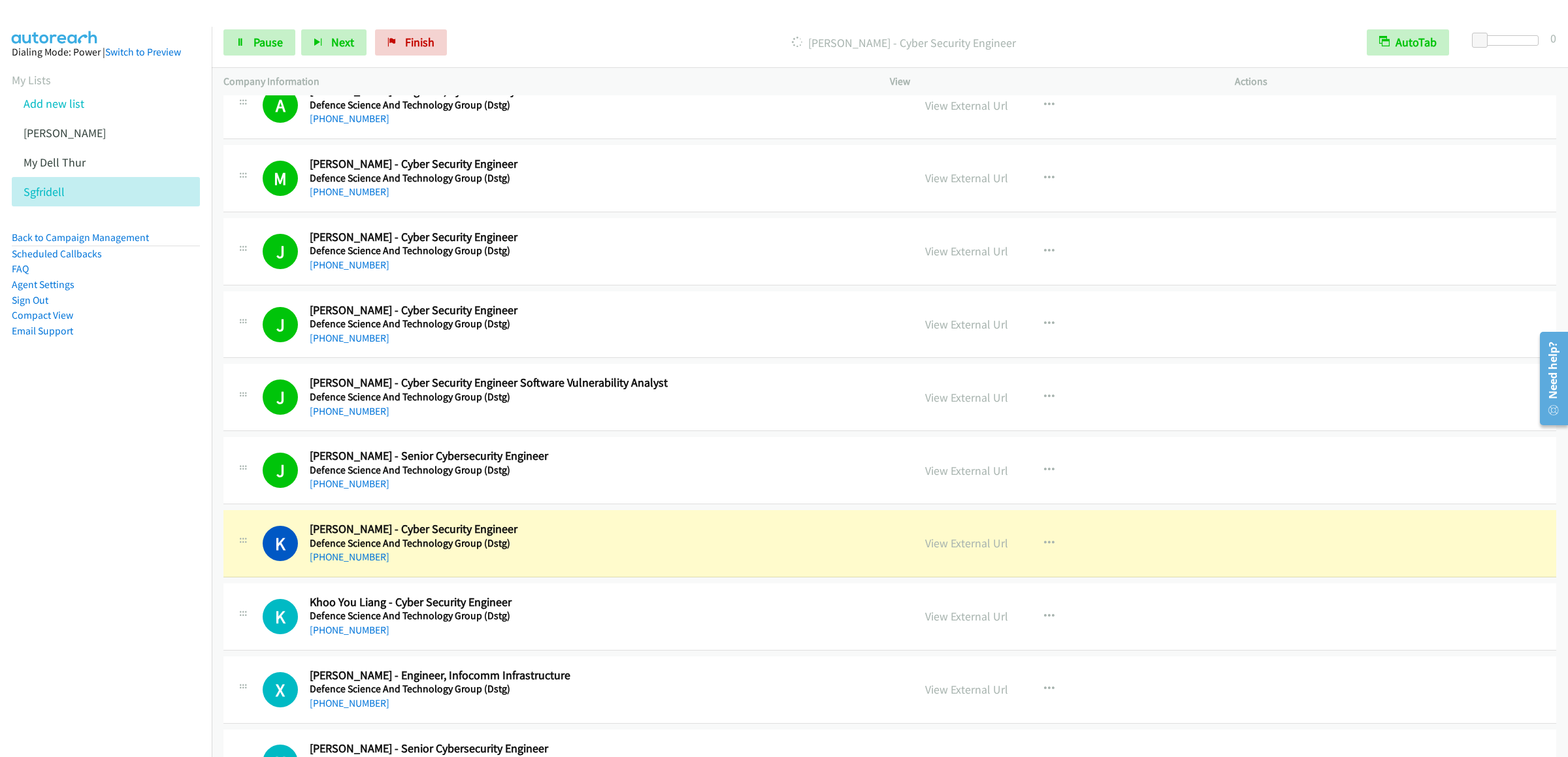
scroll to position [10189, 0]
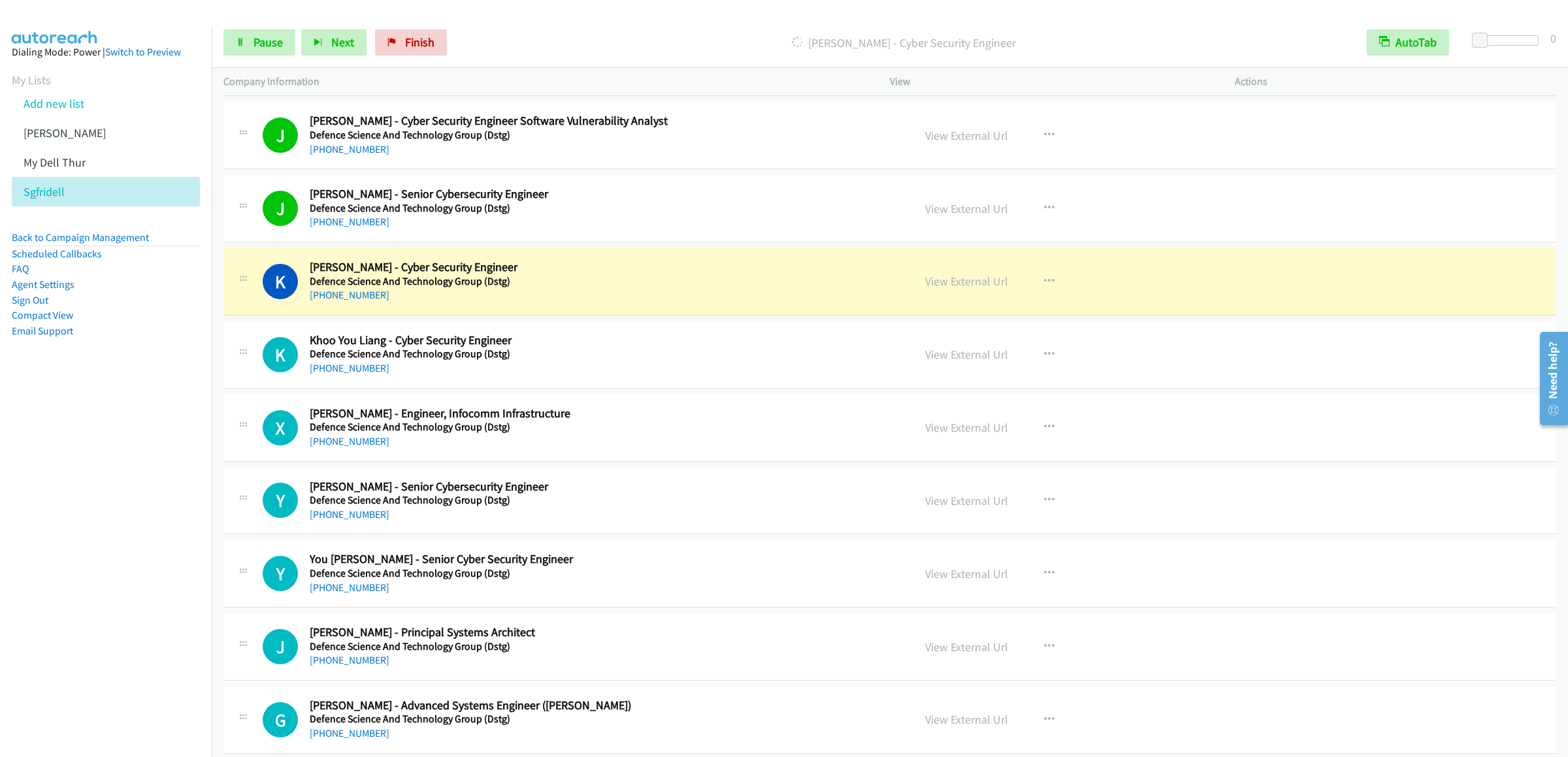
click at [253, 22] on div "Start Calls Pause Next Finish Dialing Koh Kai Quan - Cyber Security Engineer Au…" at bounding box center [890, 43] width 1357 height 51
click at [252, 44] on link "Pause" at bounding box center [259, 42] width 72 height 26
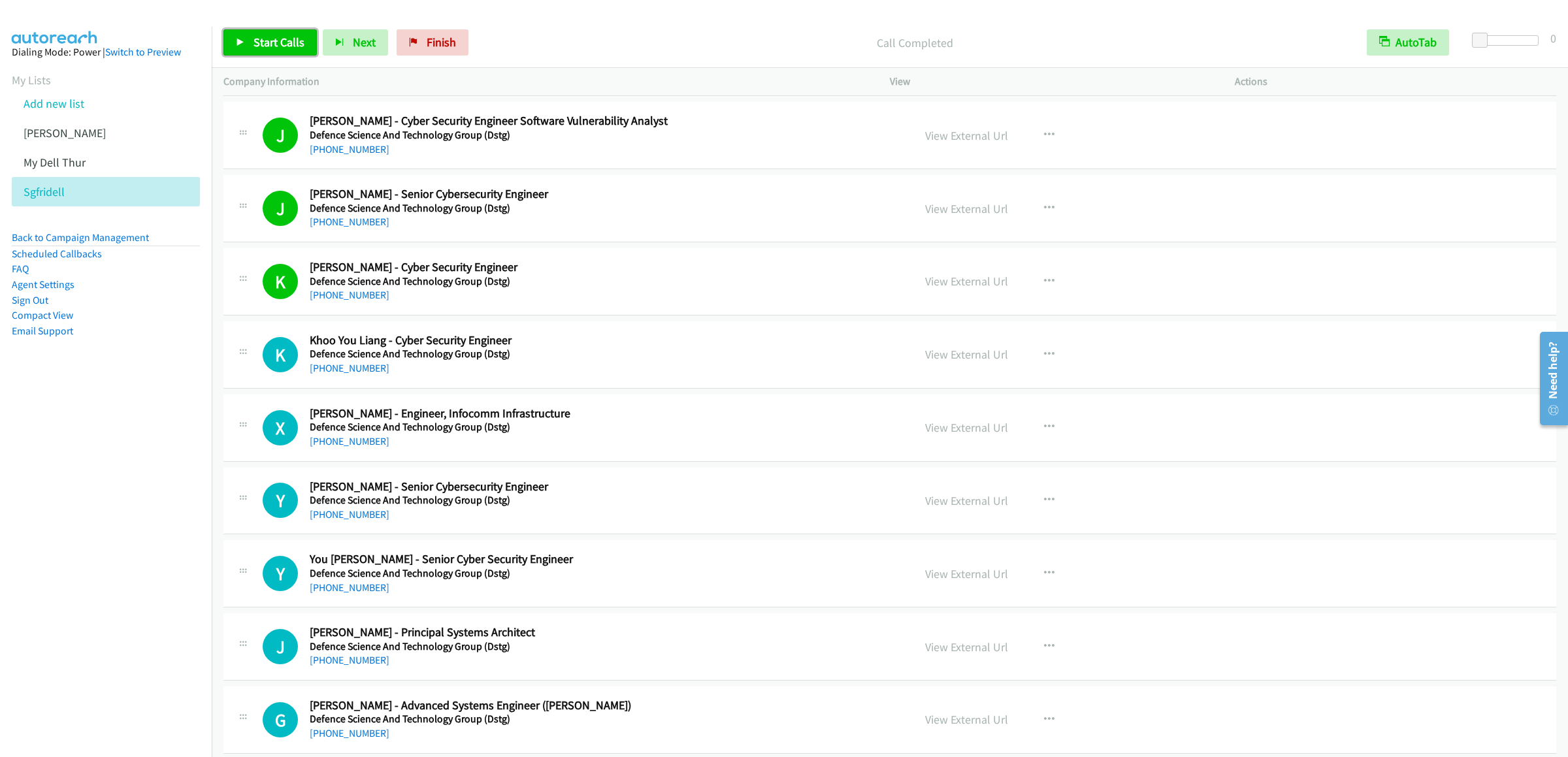
click at [269, 49] on span "Start Calls" at bounding box center [278, 42] width 51 height 15
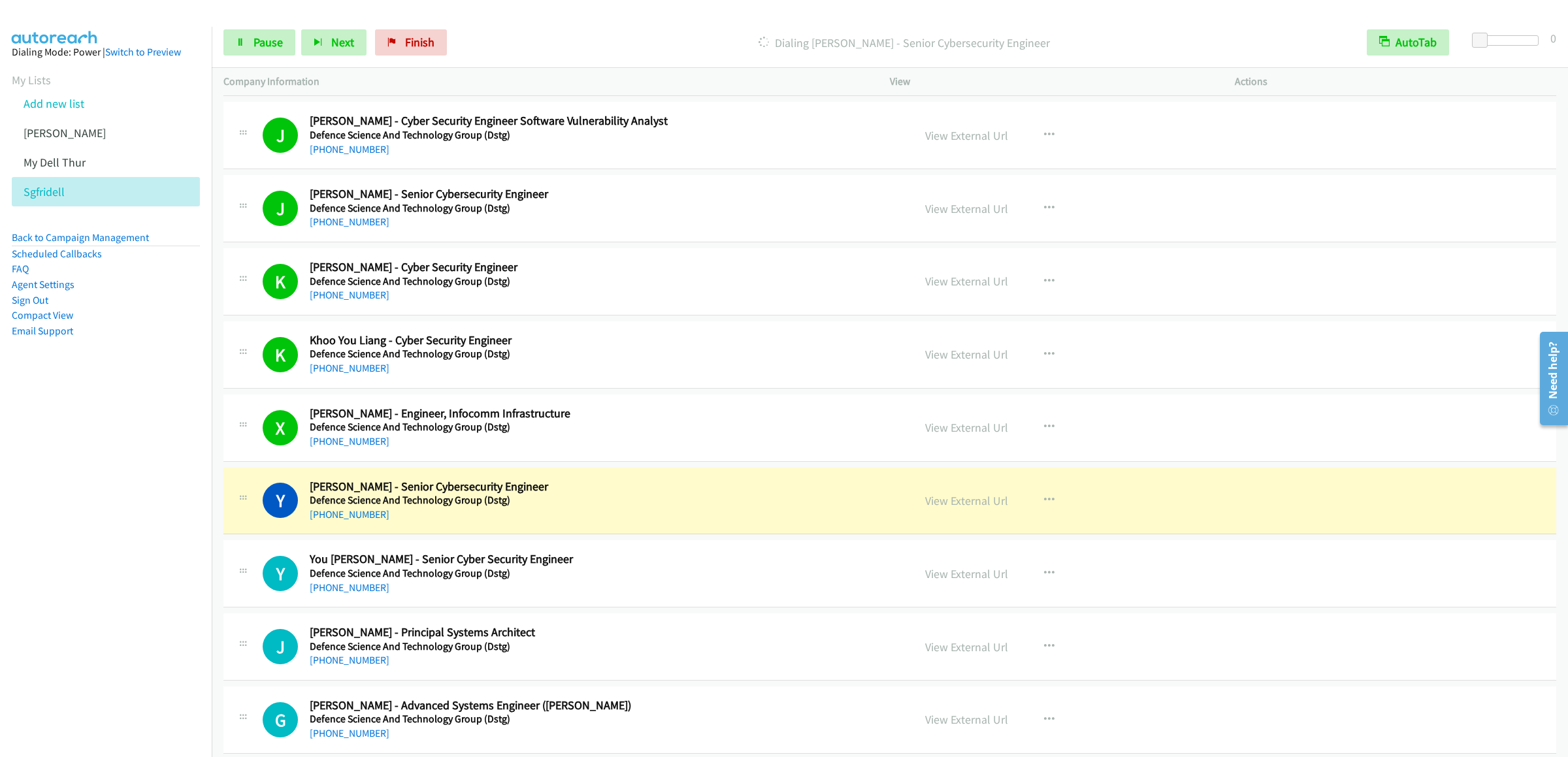
click at [278, 28] on div "Start Calls Pause Next Finish Dialing Yi Kai Lim - Senior Cybersecurity Enginee…" at bounding box center [890, 43] width 1357 height 51
click at [276, 30] on link "Pause" at bounding box center [259, 42] width 72 height 26
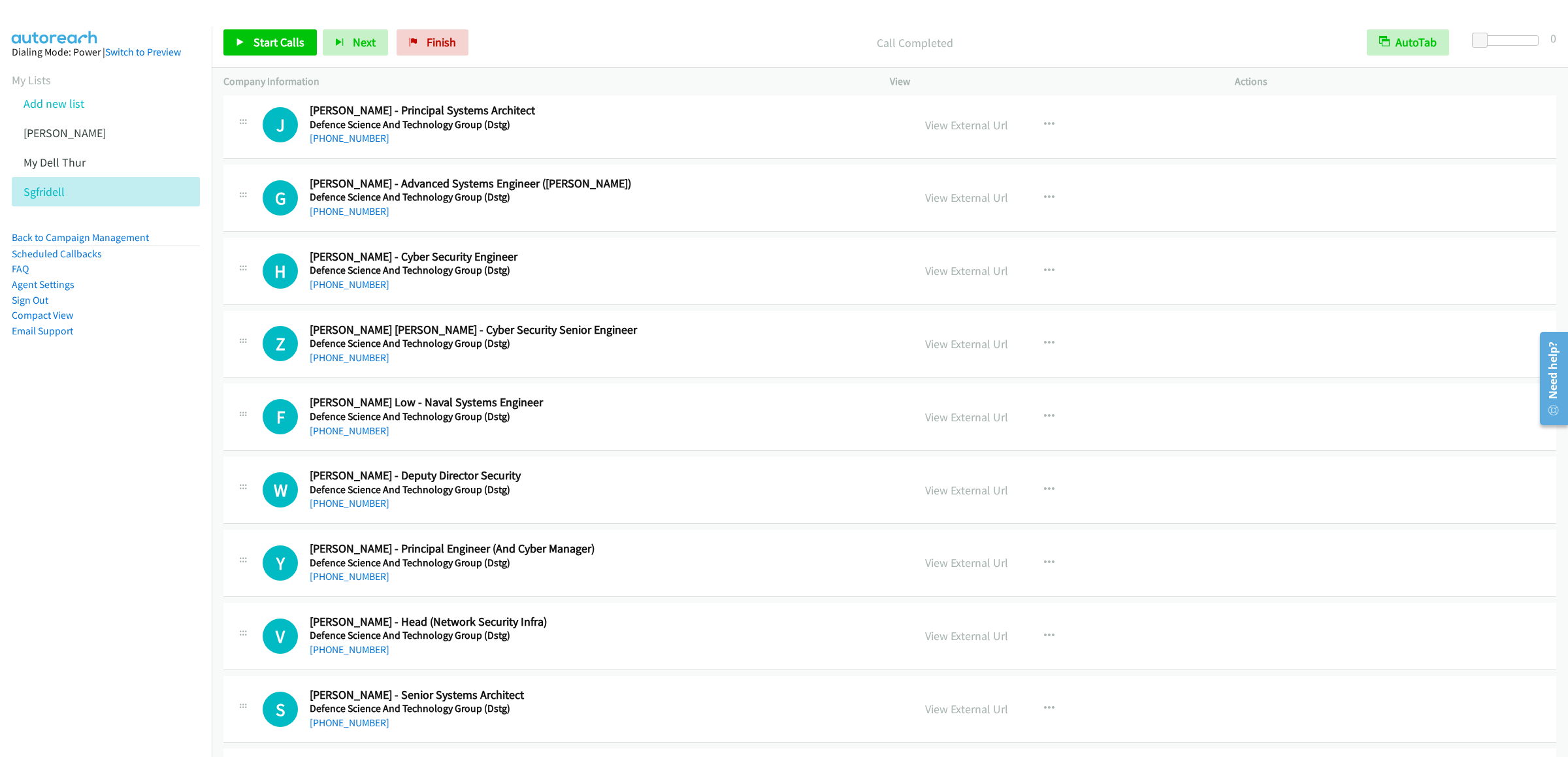
scroll to position [10582, 0]
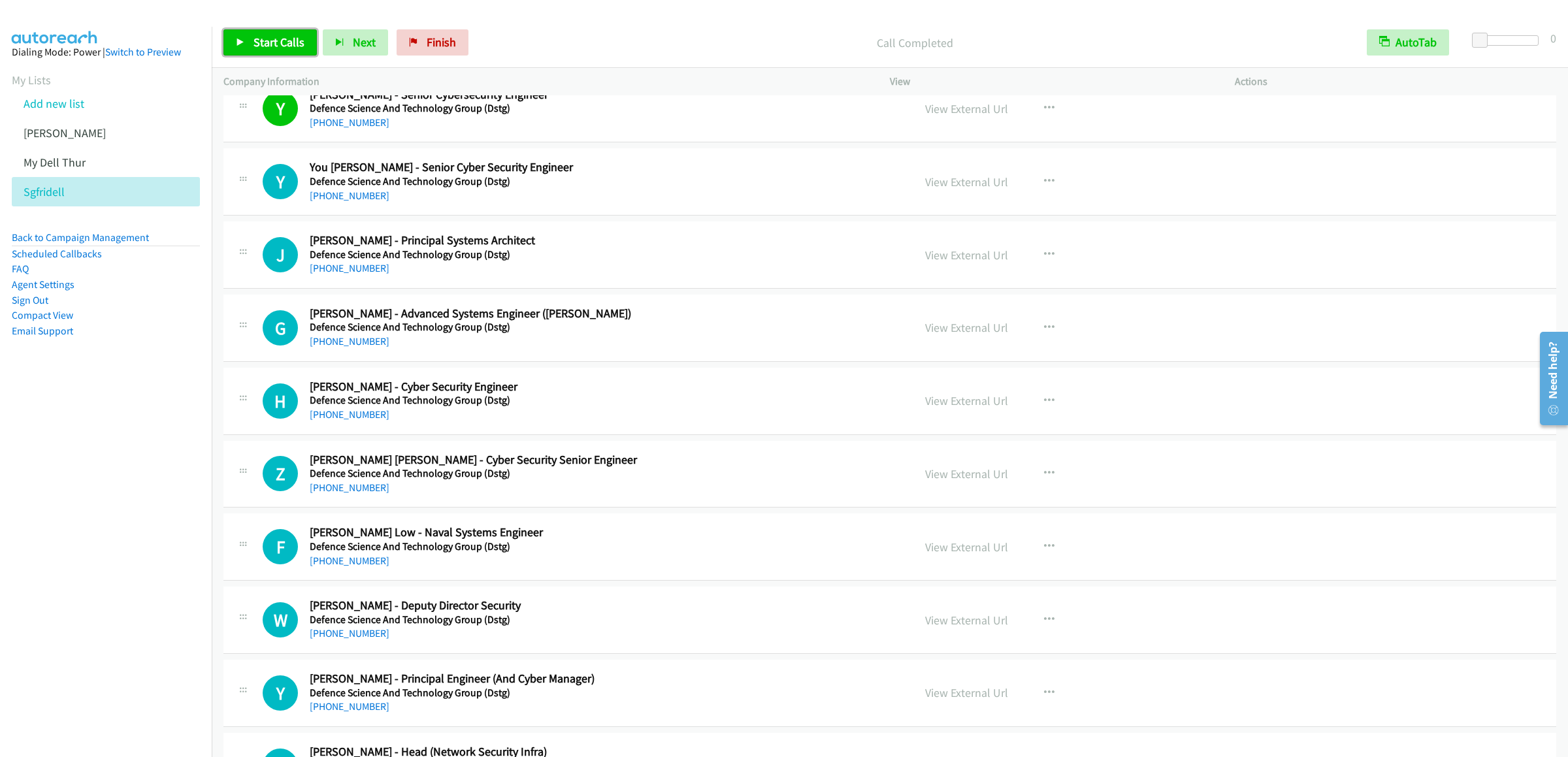
click at [258, 51] on link "Start Calls" at bounding box center [270, 42] width 93 height 26
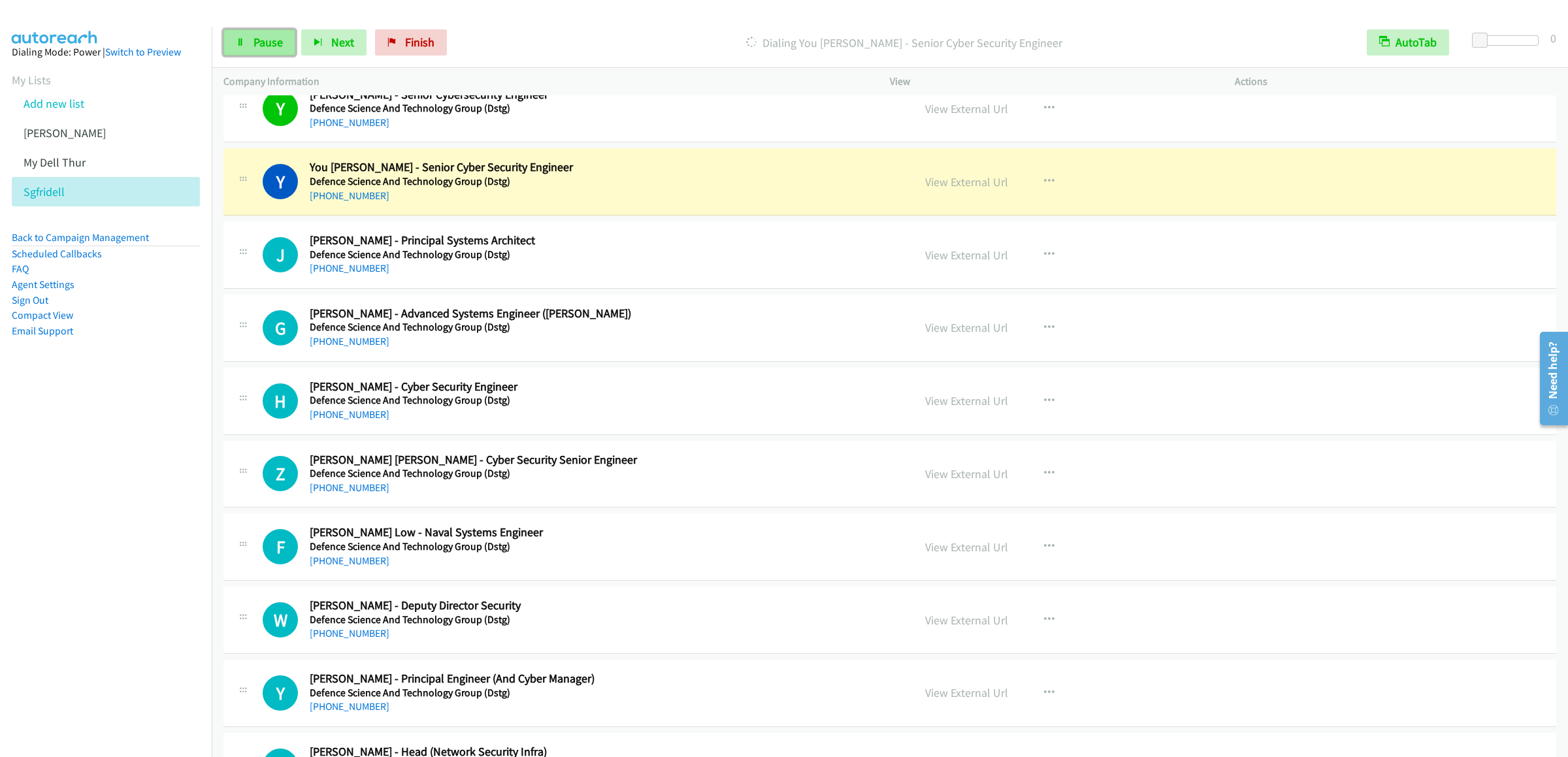
click at [235, 33] on link "Pause" at bounding box center [259, 42] width 72 height 26
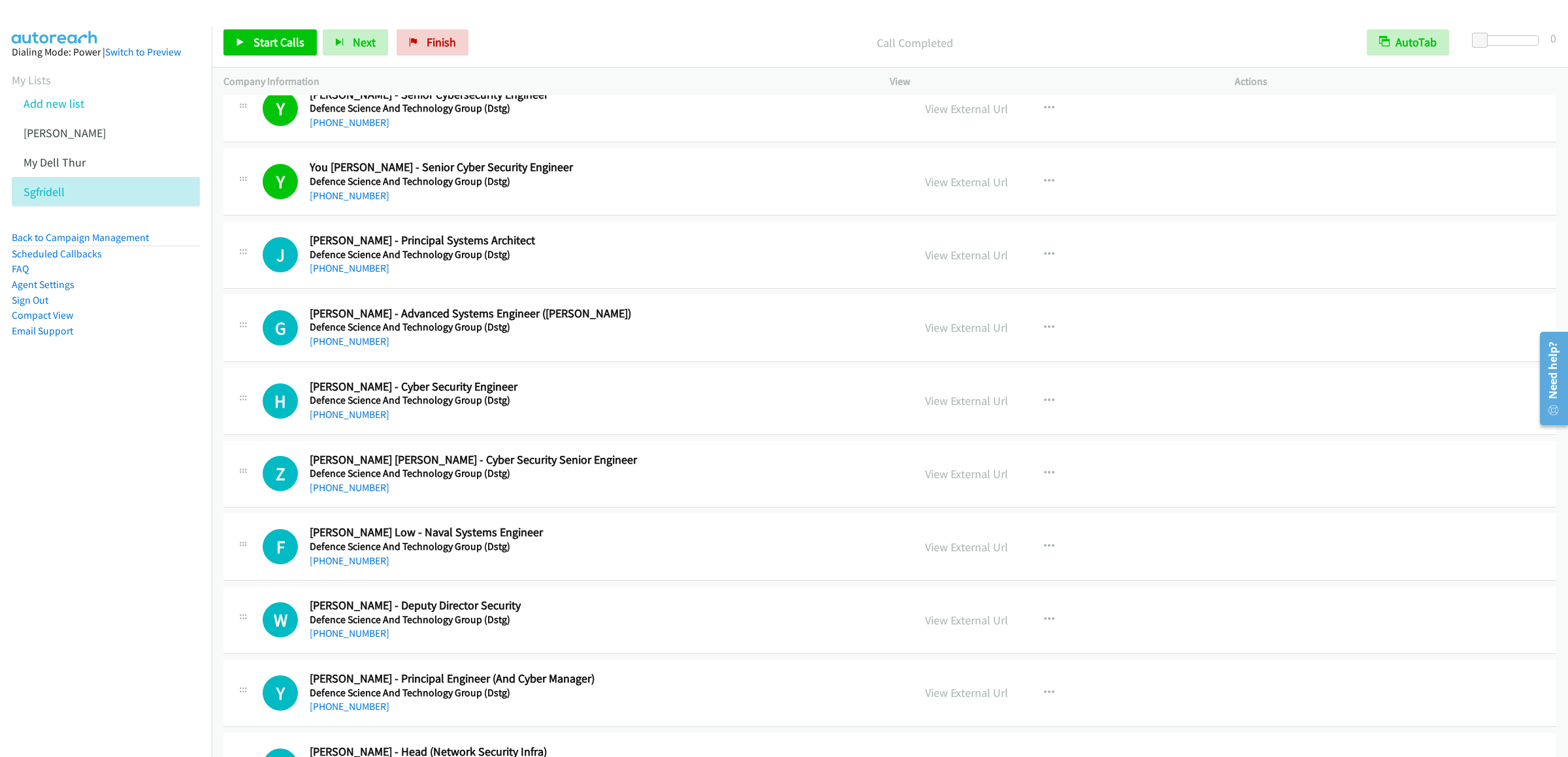
click at [261, 28] on div "Start Calls Pause Next Finish Call Completed AutoTab AutoTab 0" at bounding box center [890, 43] width 1357 height 51
click at [264, 44] on span "Start Calls" at bounding box center [278, 42] width 51 height 15
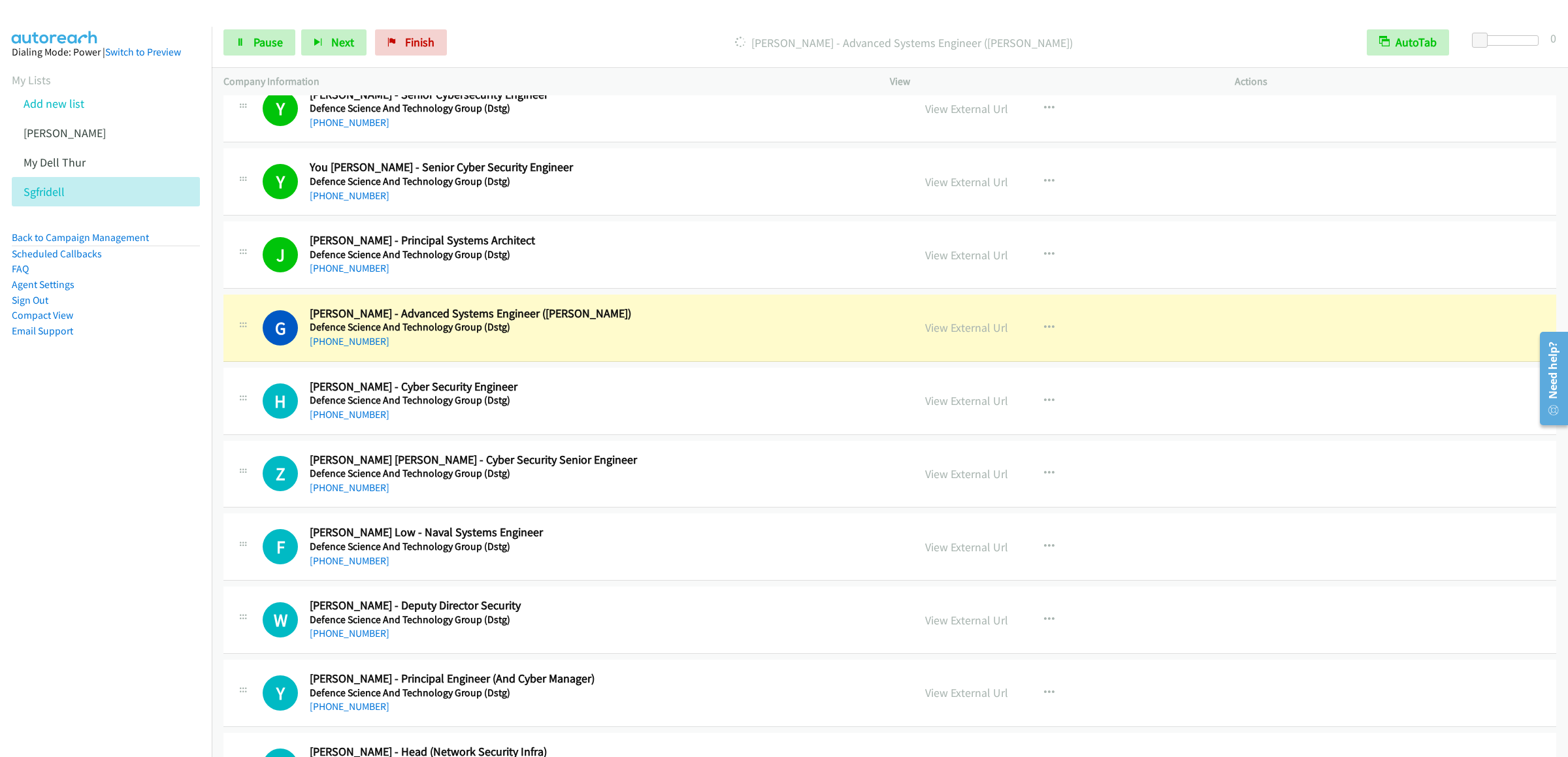
scroll to position [10711, 0]
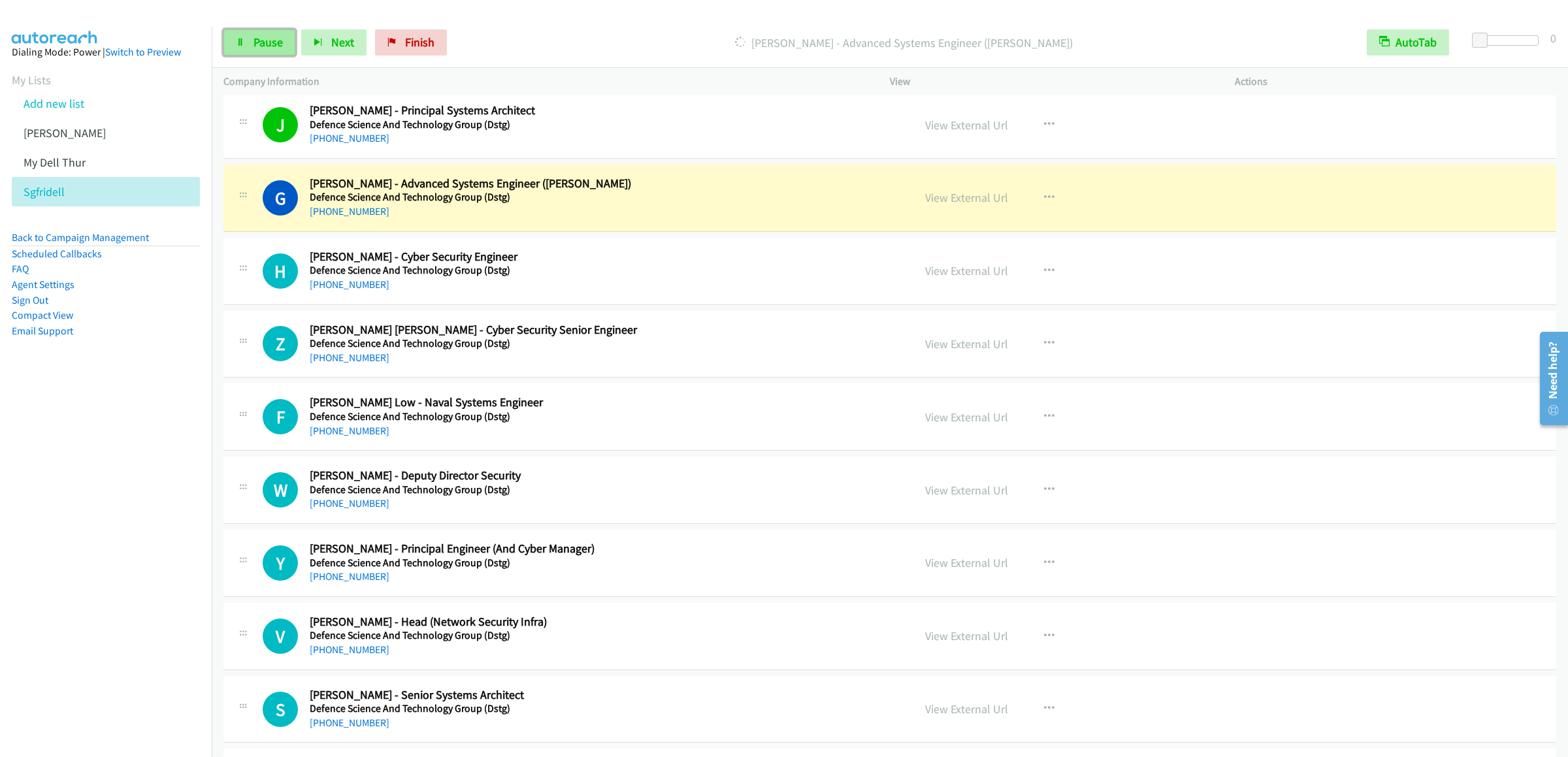
click at [252, 47] on link "Pause" at bounding box center [259, 42] width 72 height 26
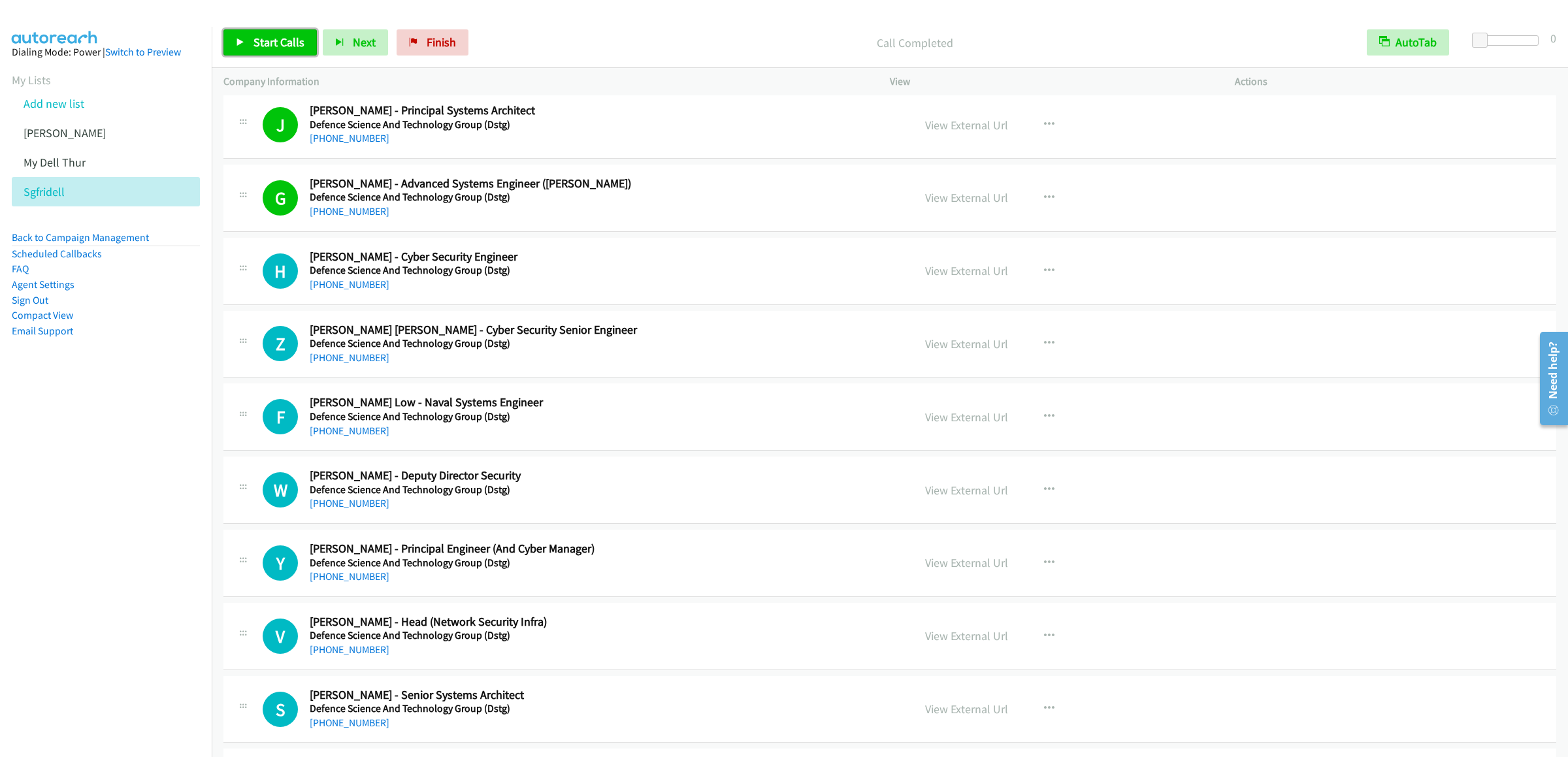
click at [273, 35] on span "Start Calls" at bounding box center [278, 42] width 51 height 15
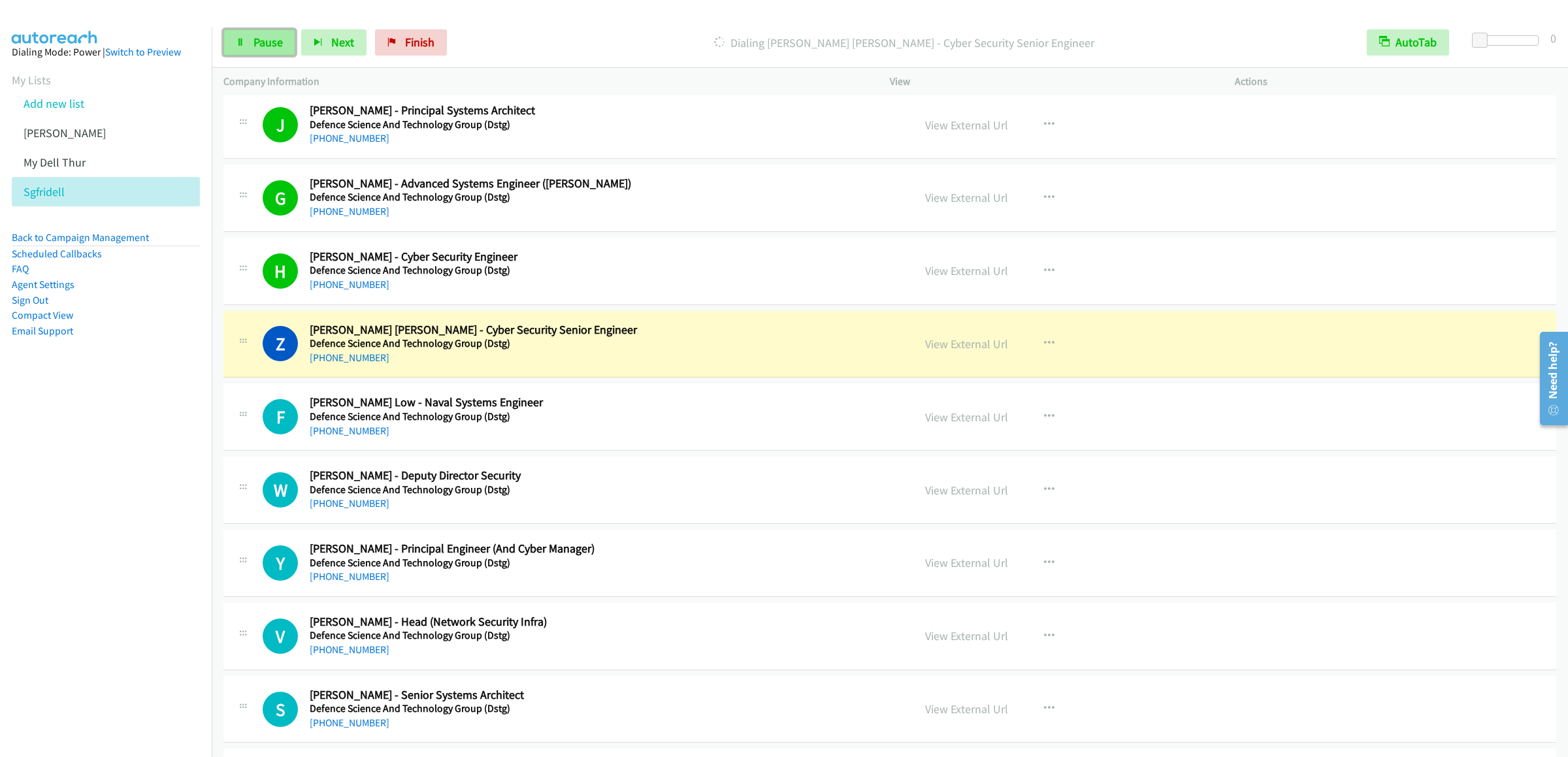
click at [264, 47] on span "Pause" at bounding box center [267, 42] width 29 height 15
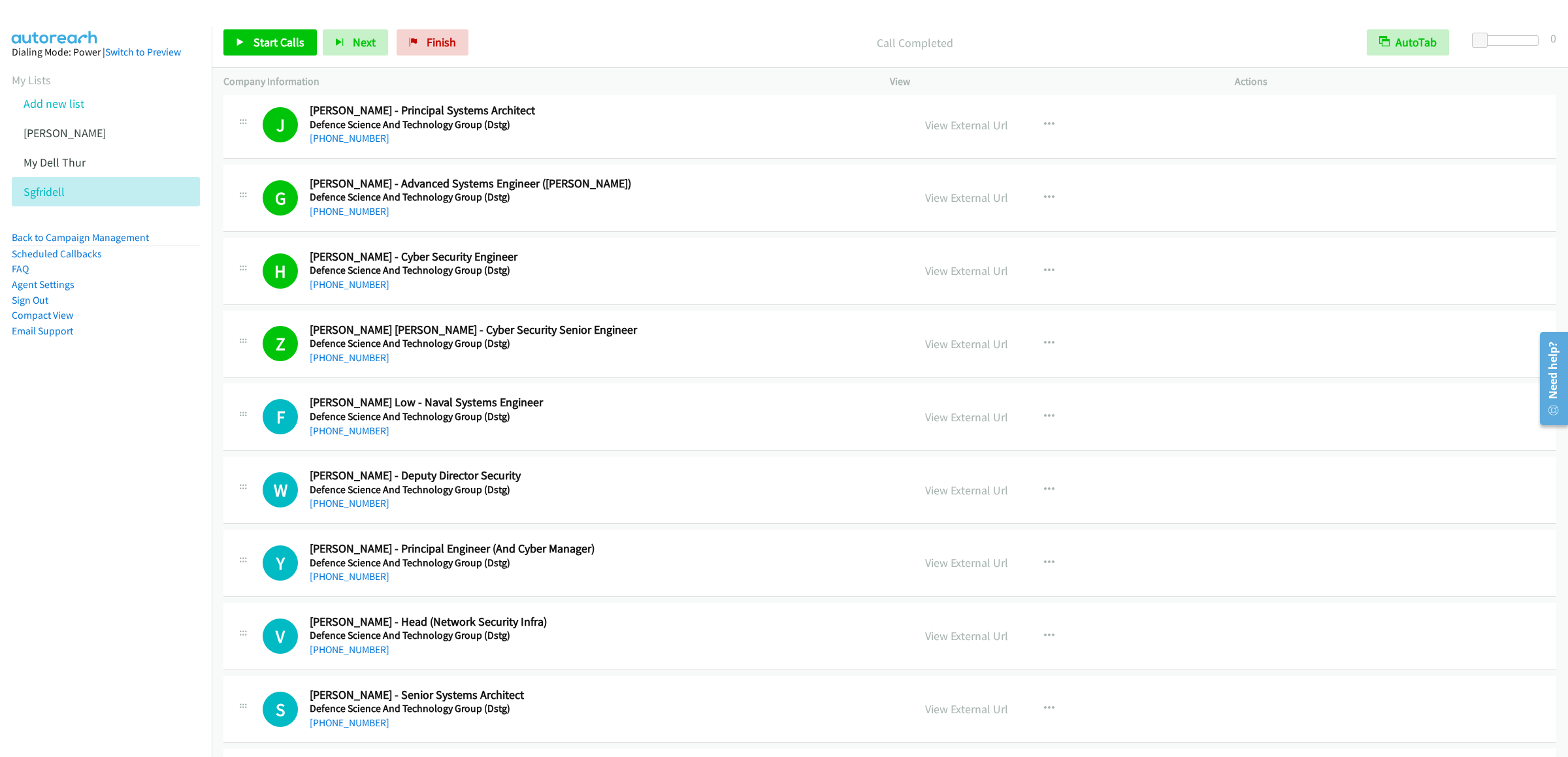
scroll to position [10973, 0]
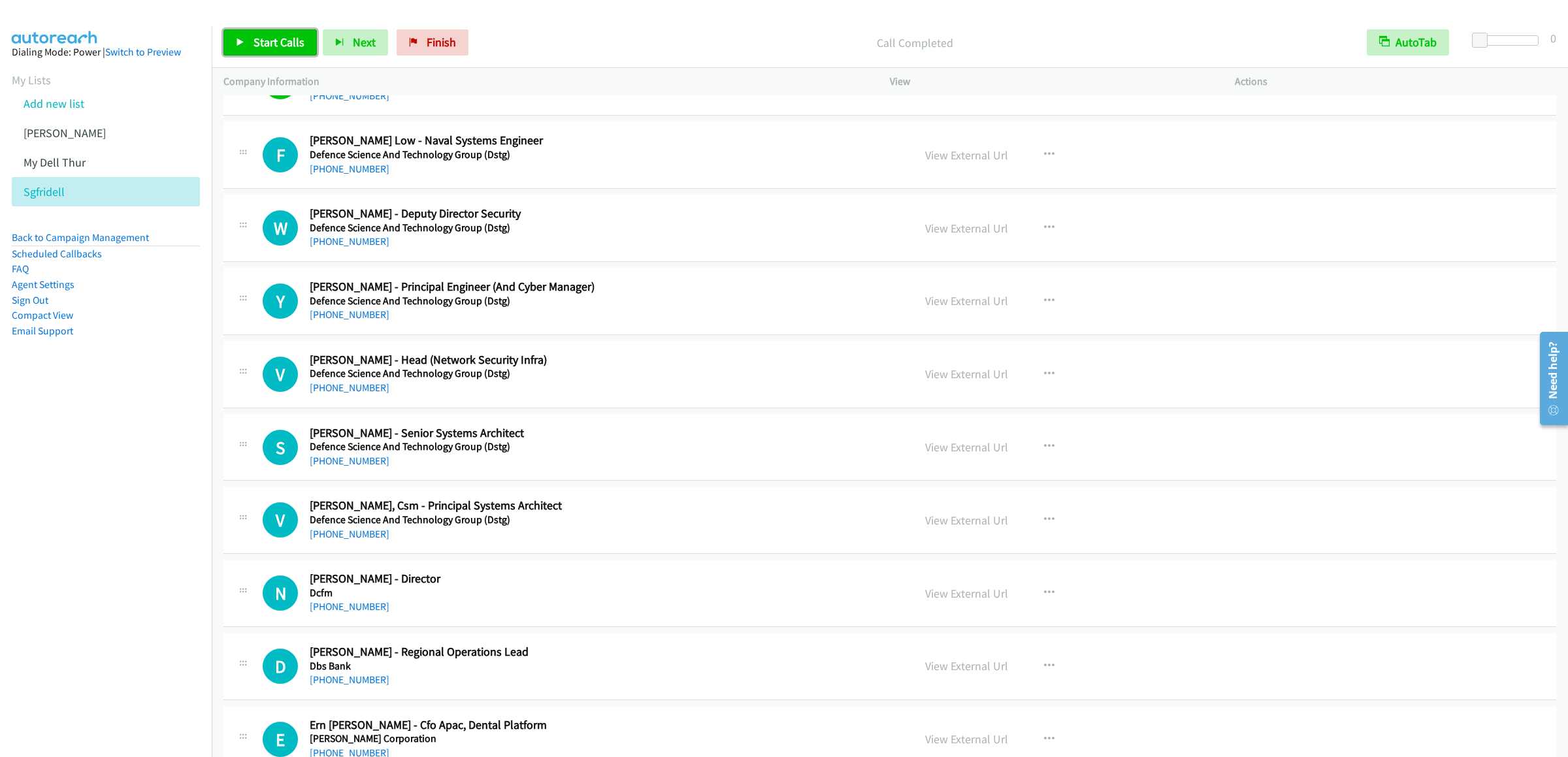
click at [265, 42] on span "Start Calls" at bounding box center [278, 42] width 51 height 15
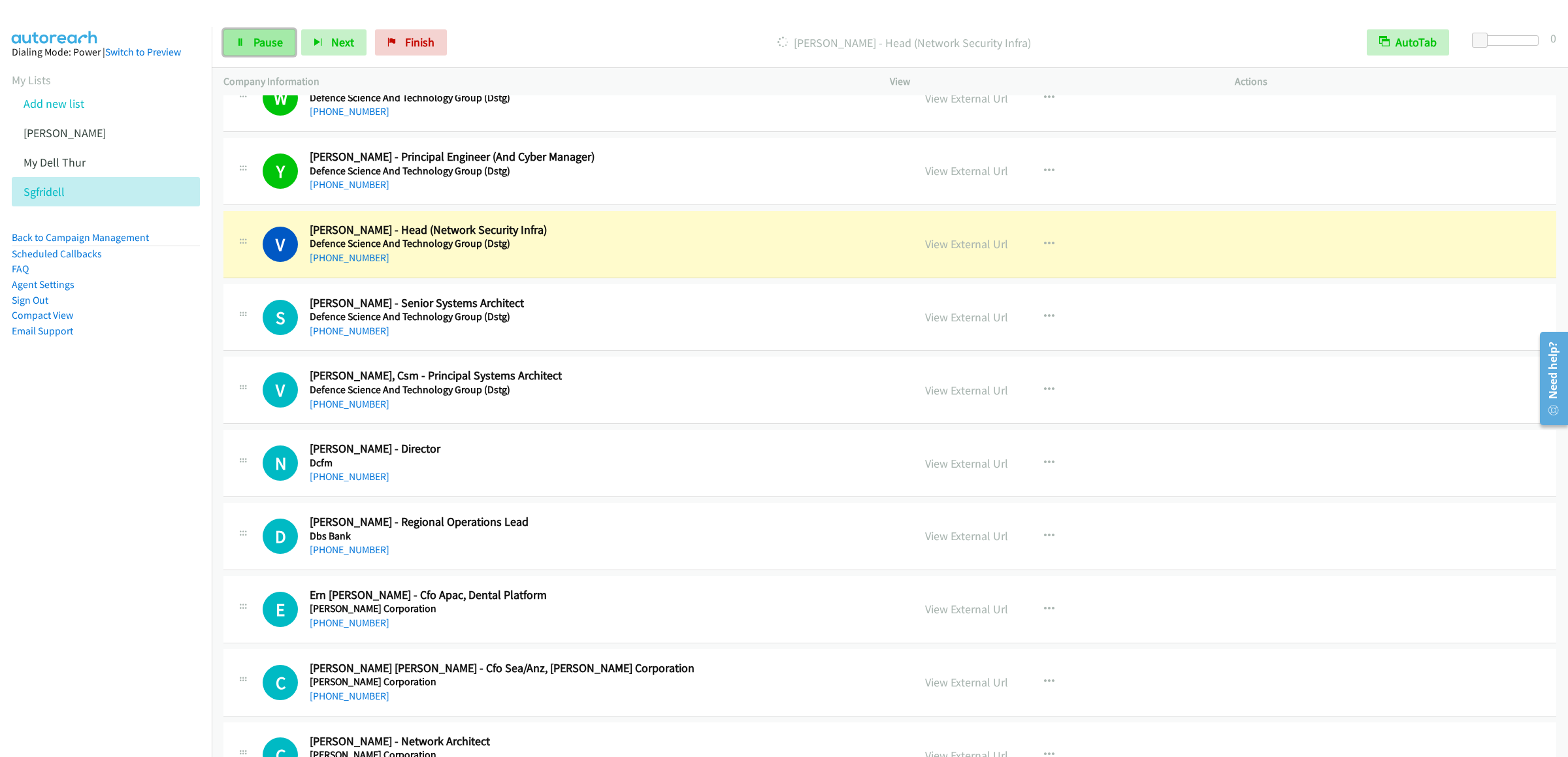
click at [264, 42] on span "Pause" at bounding box center [267, 42] width 29 height 15
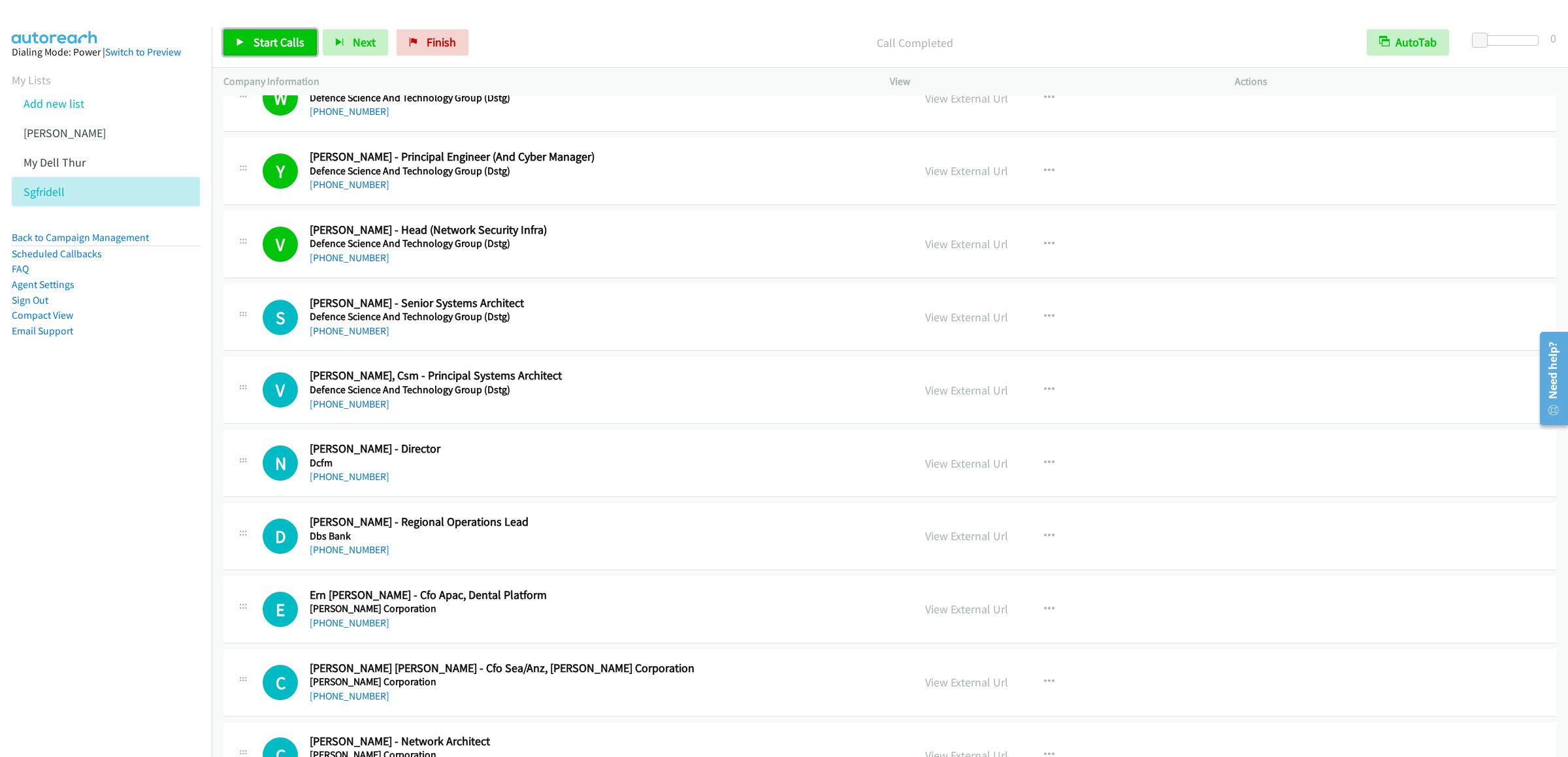
click at [261, 41] on span "Start Calls" at bounding box center [278, 42] width 51 height 15
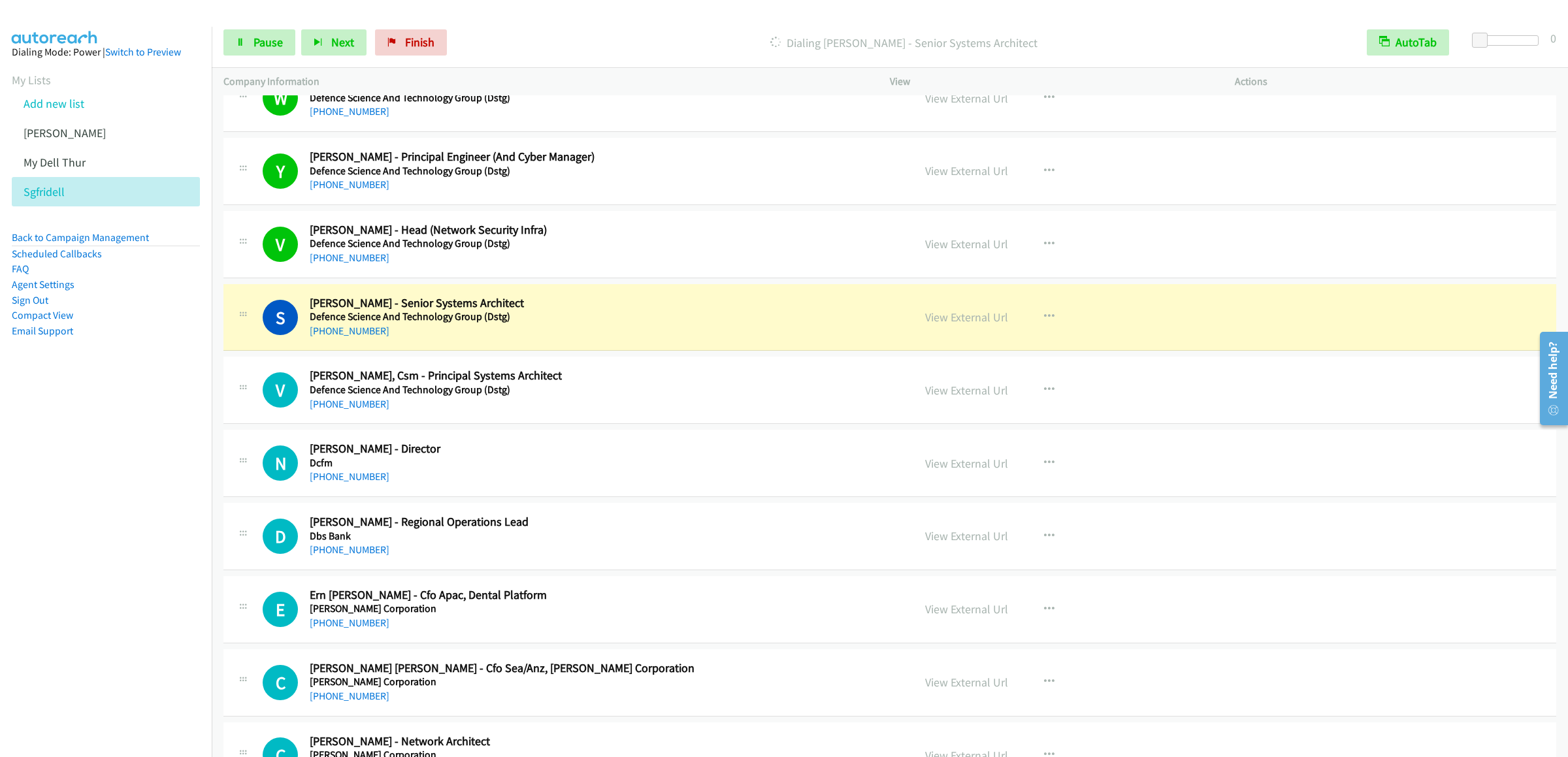
scroll to position [11365, 0]
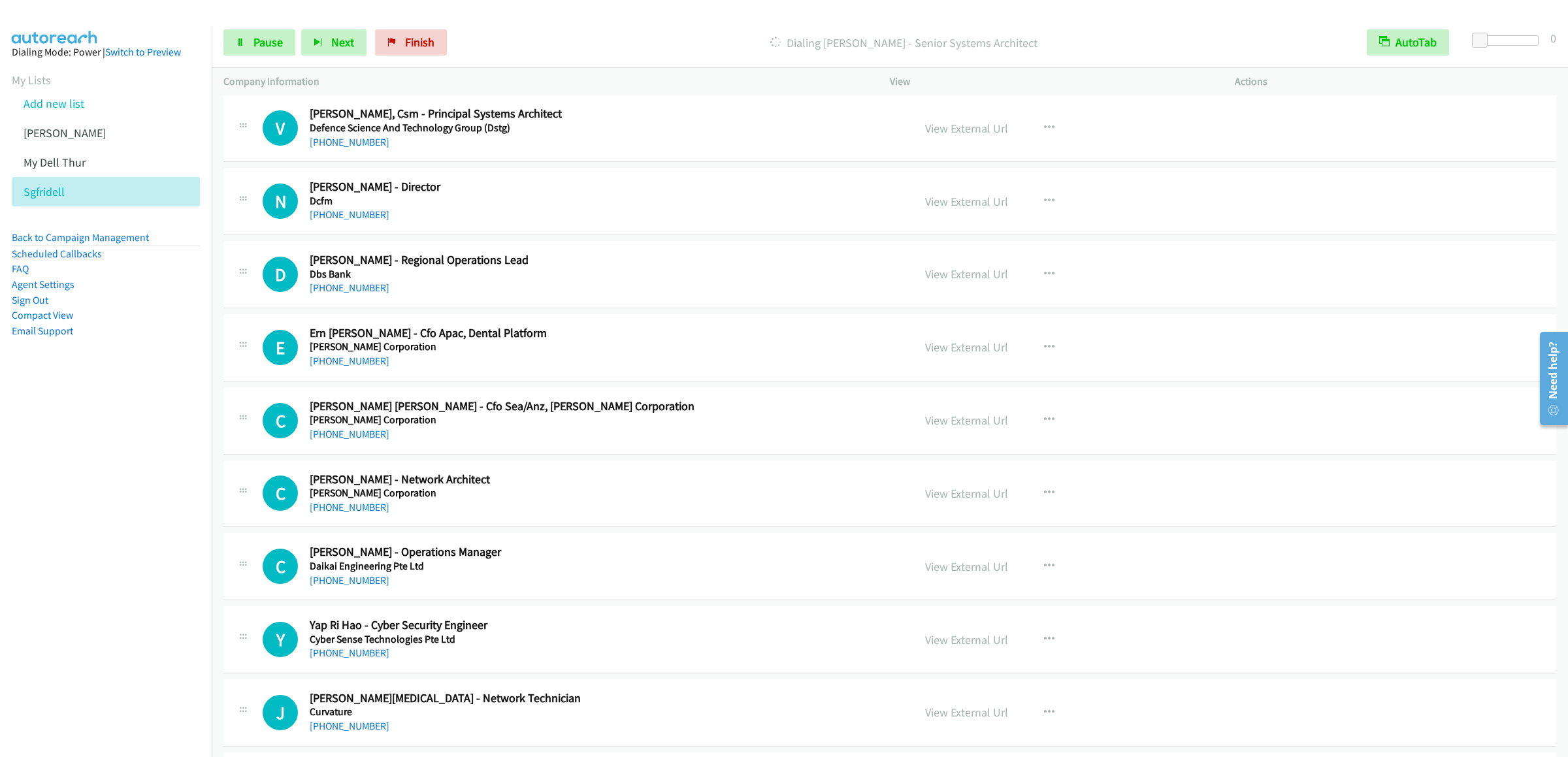
click at [263, 28] on div "Start Calls Pause Next Finish Dialing Sunil Sadanandan - Senior Systems Archite…" at bounding box center [890, 43] width 1357 height 51
click at [263, 35] on span "Pause" at bounding box center [267, 42] width 29 height 15
click at [280, 35] on span "Start Calls" at bounding box center [278, 42] width 51 height 15
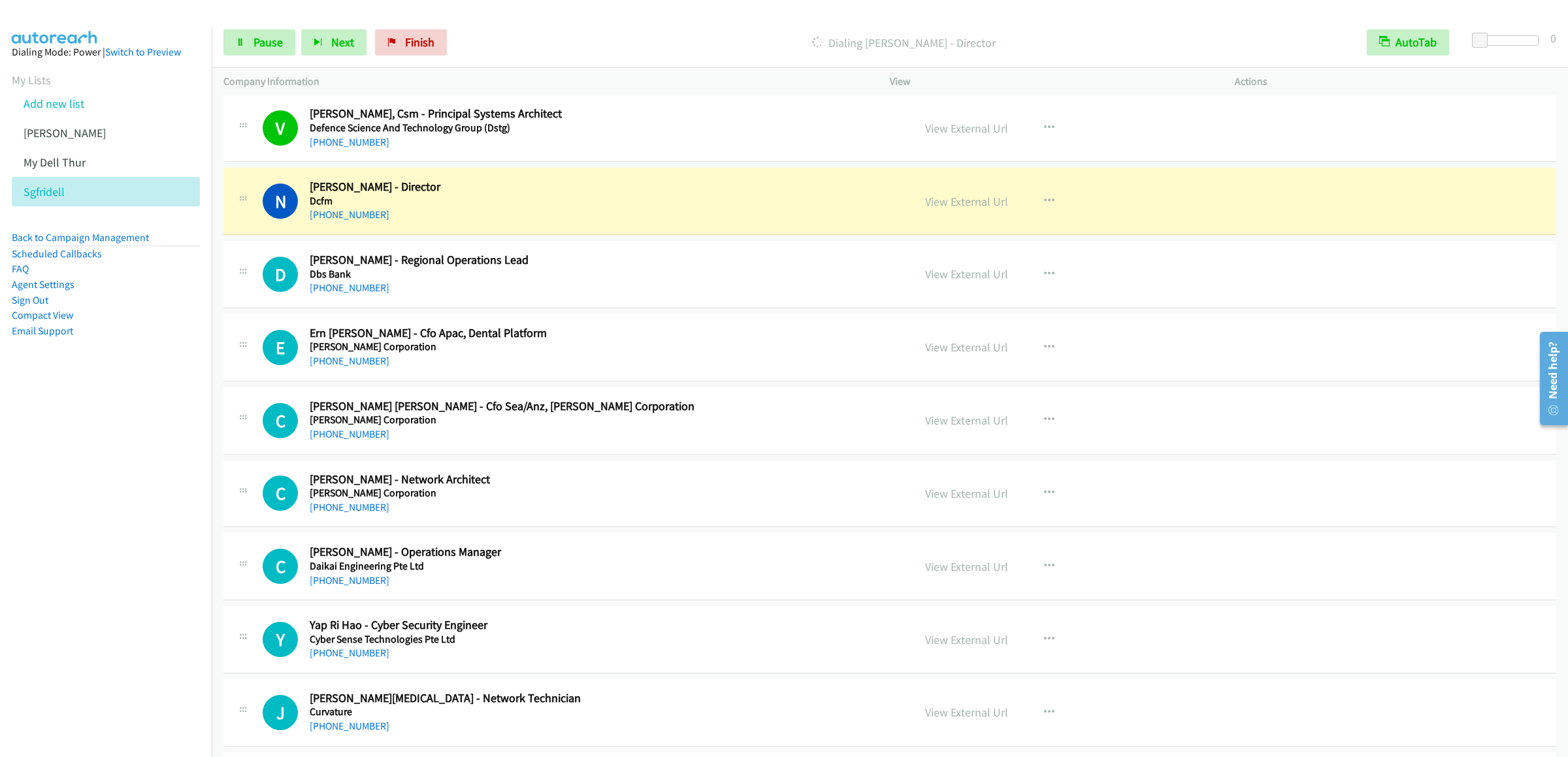
click at [269, 65] on div "Start Calls Pause Next Finish Dialing Noor Azahar Bin Ahmad - Director AutoTab …" at bounding box center [890, 43] width 1357 height 51
click at [271, 43] on span "Pause" at bounding box center [267, 42] width 29 height 15
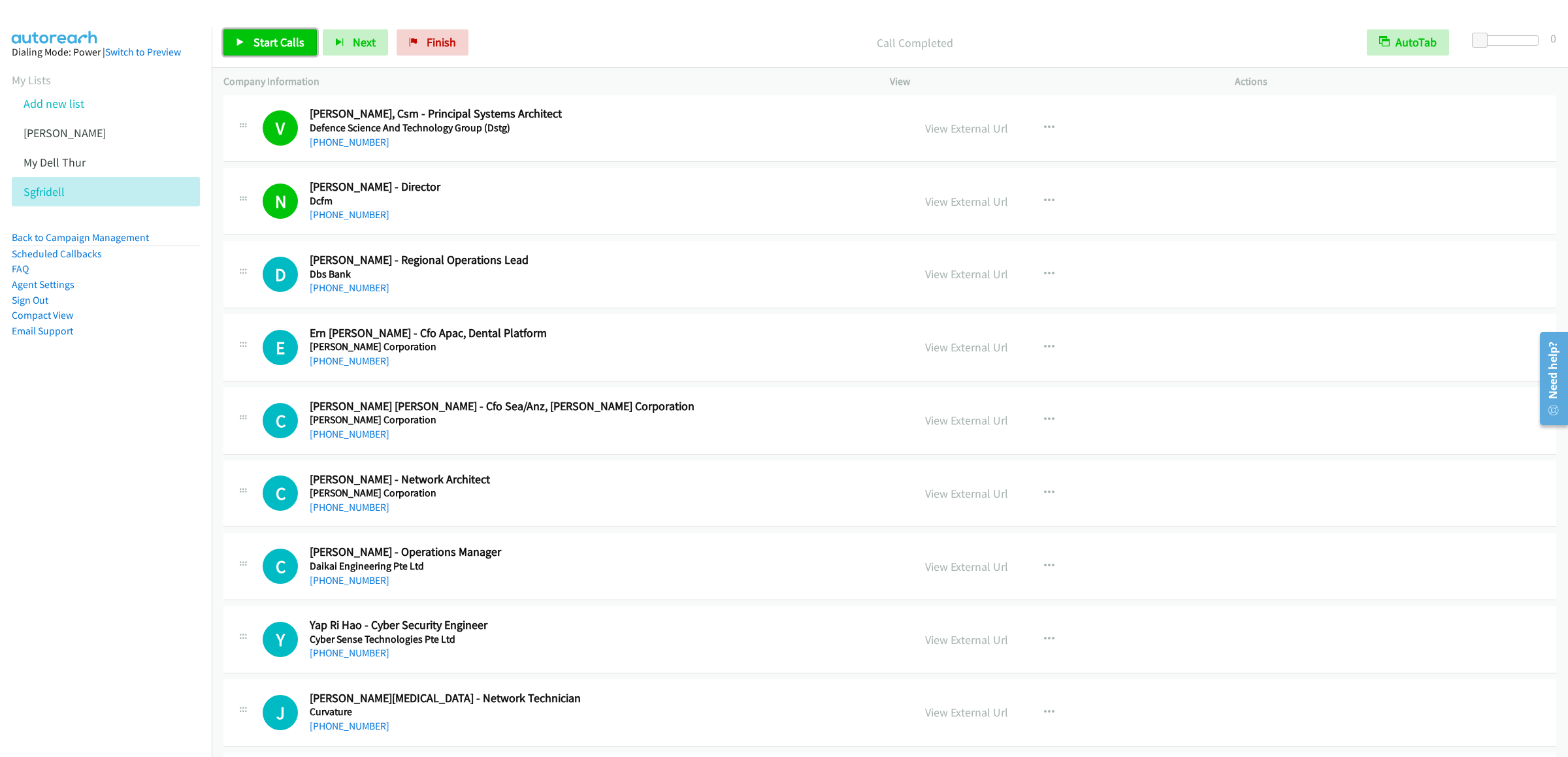
click at [275, 53] on link "Start Calls" at bounding box center [270, 42] width 93 height 26
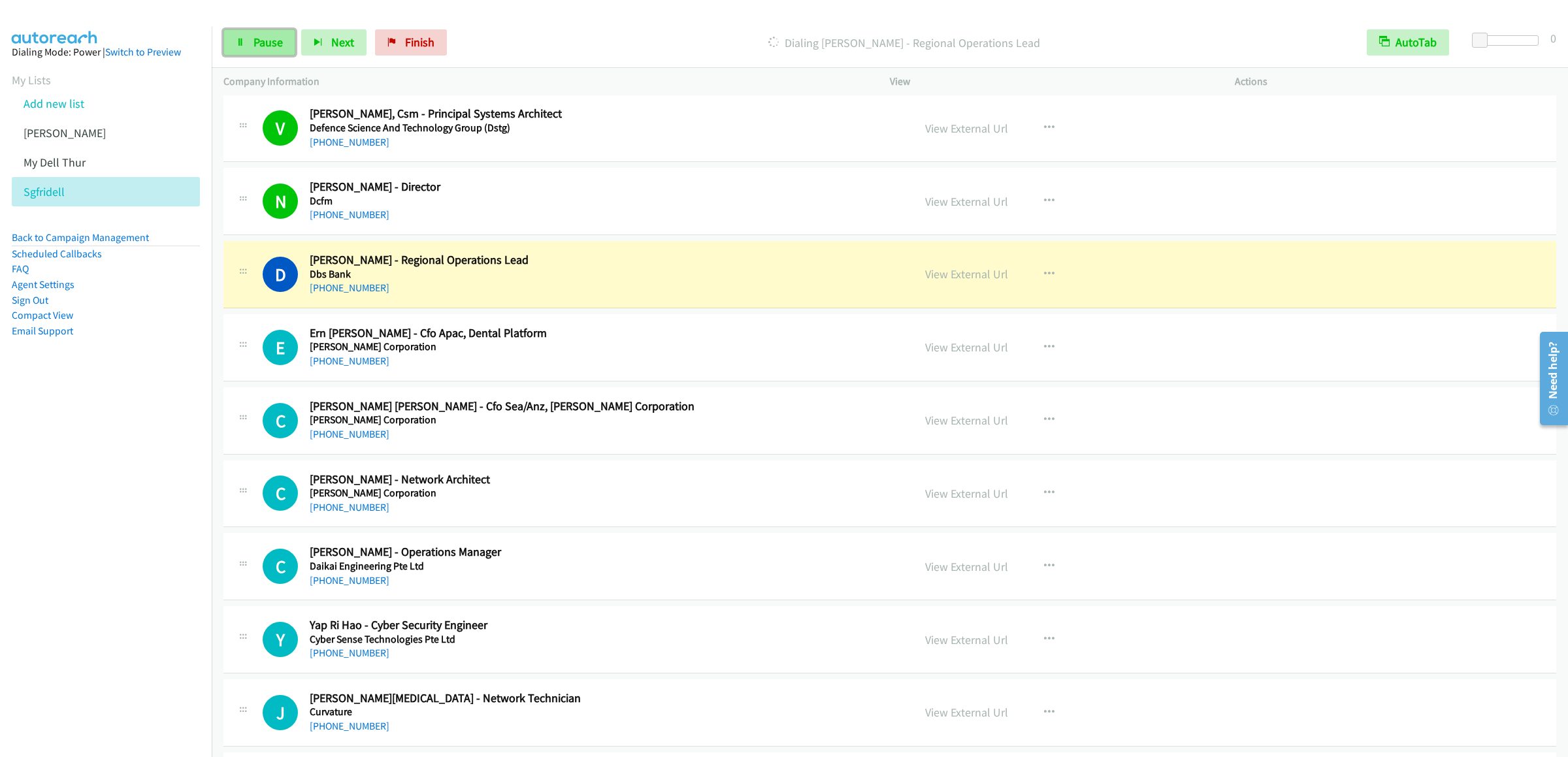
click at [258, 42] on span "Pause" at bounding box center [267, 42] width 29 height 15
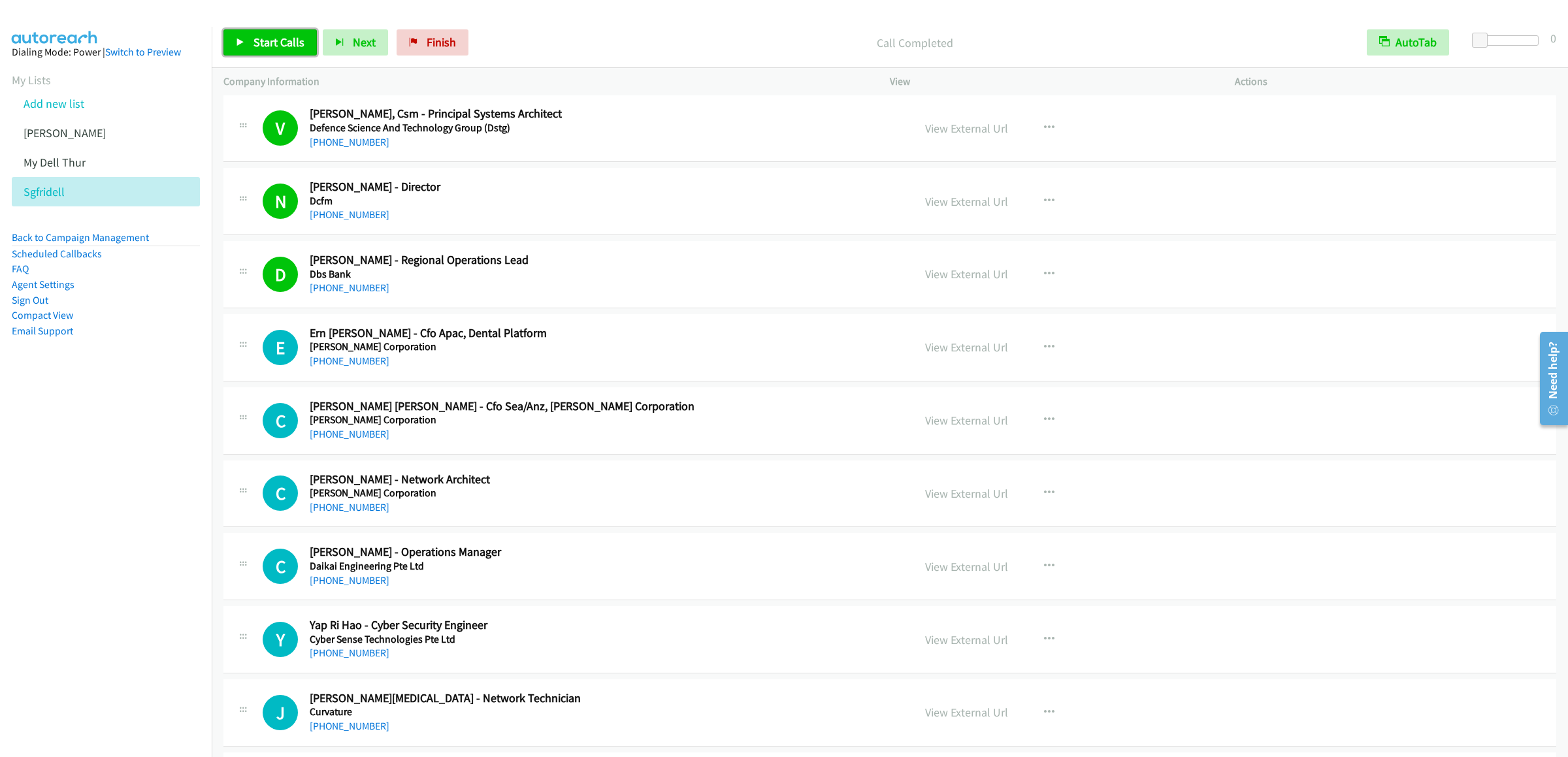
click at [273, 51] on link "Start Calls" at bounding box center [270, 42] width 93 height 26
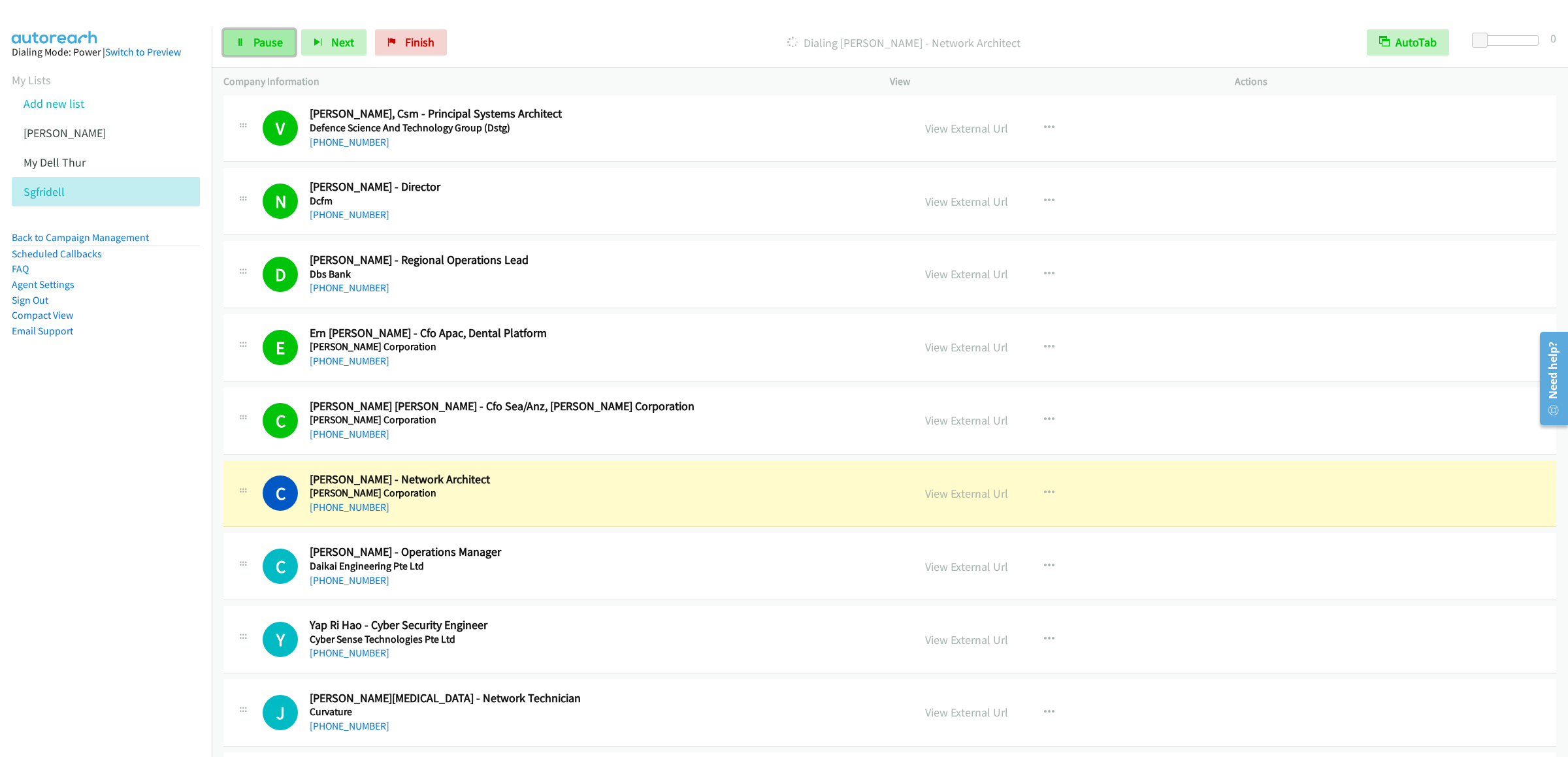
click at [275, 37] on span "Pause" at bounding box center [267, 42] width 29 height 15
